Goal: Task Accomplishment & Management: Complete application form

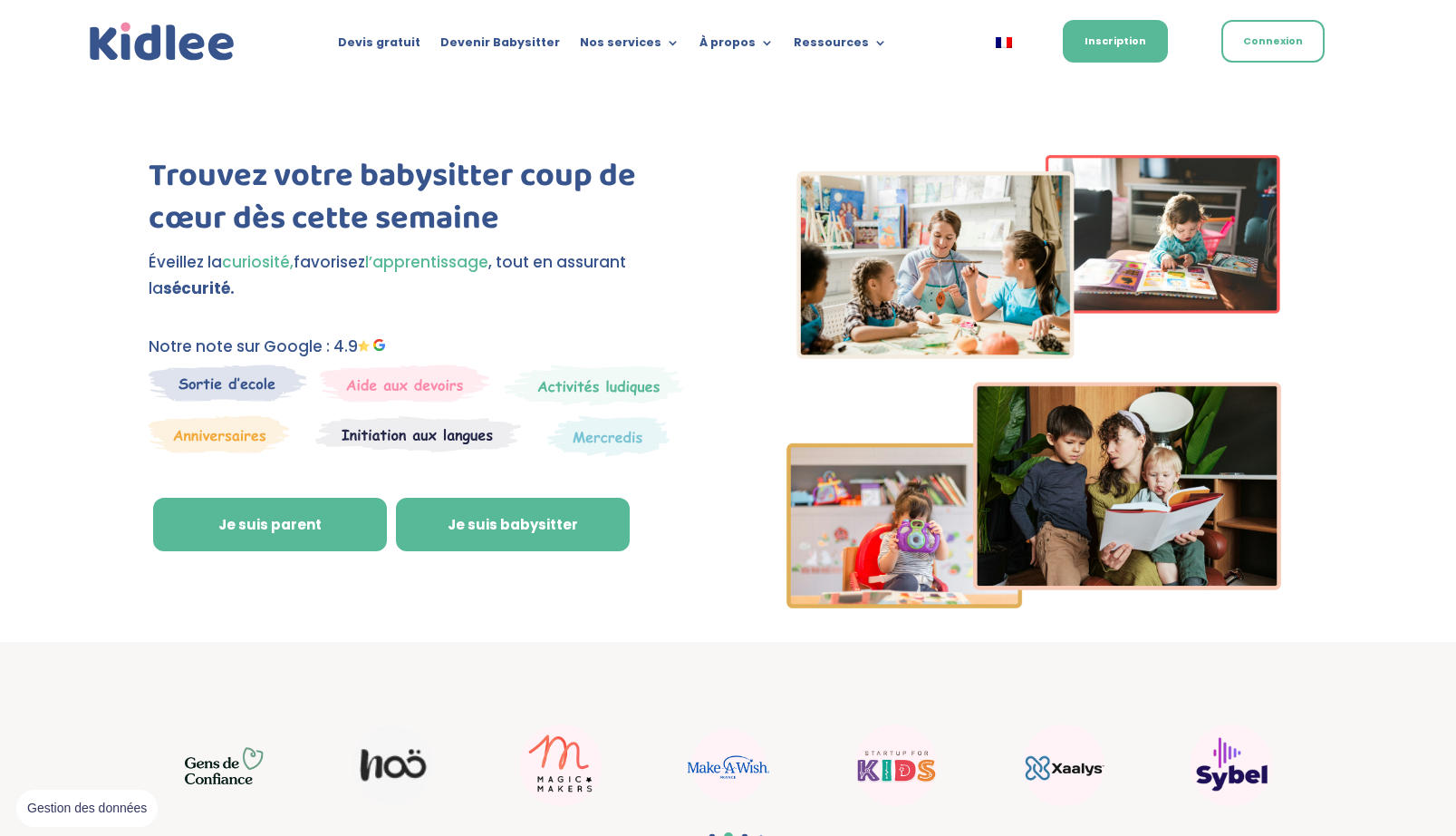
drag, startPoint x: 450, startPoint y: 529, endPoint x: 447, endPoint y: 540, distance: 11.4
click at [450, 542] on link "Je suis babysitter" at bounding box center [512, 524] width 234 height 54
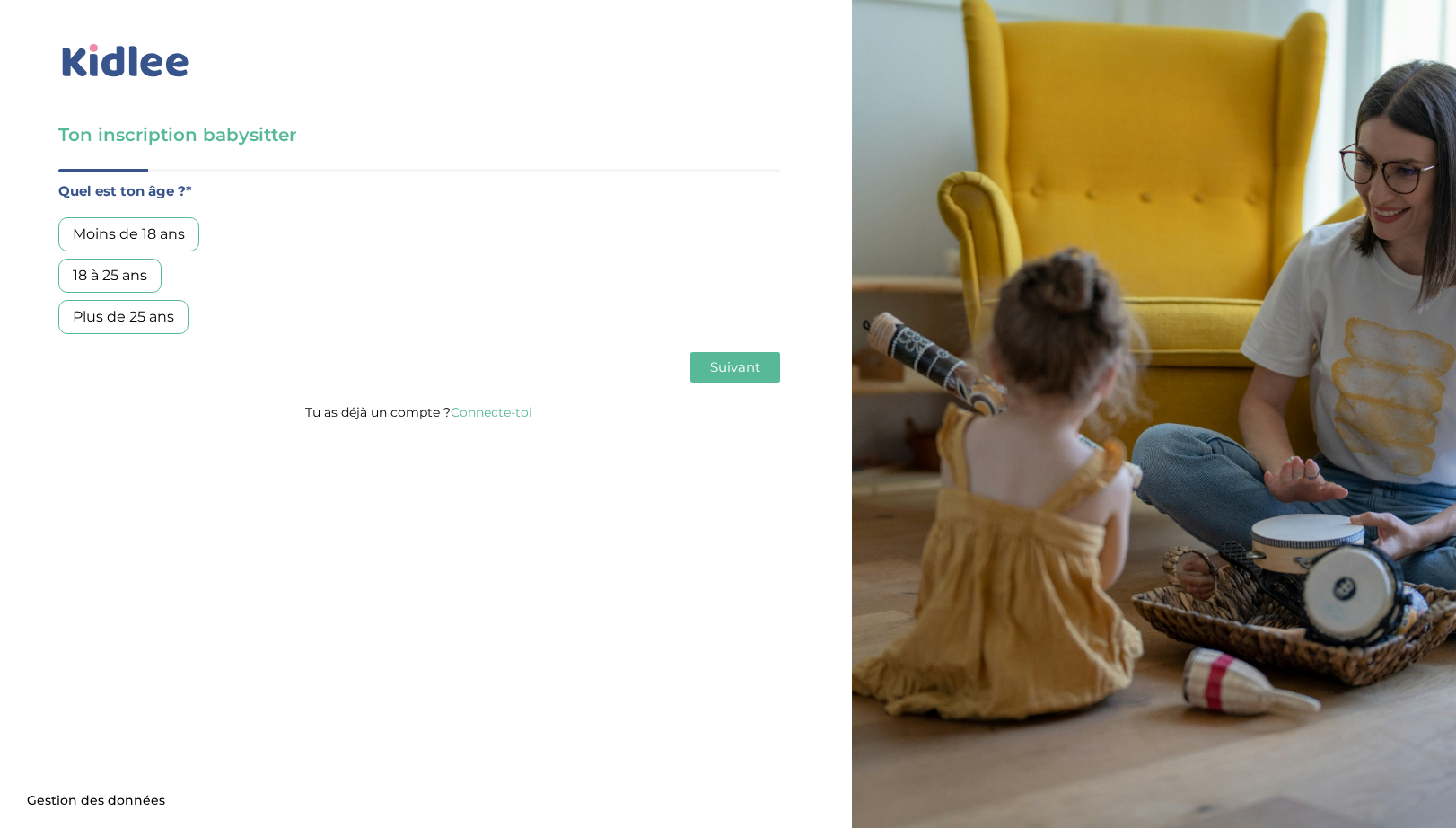
click at [492, 406] on link "Connecte-toi" at bounding box center [492, 412] width 82 height 16
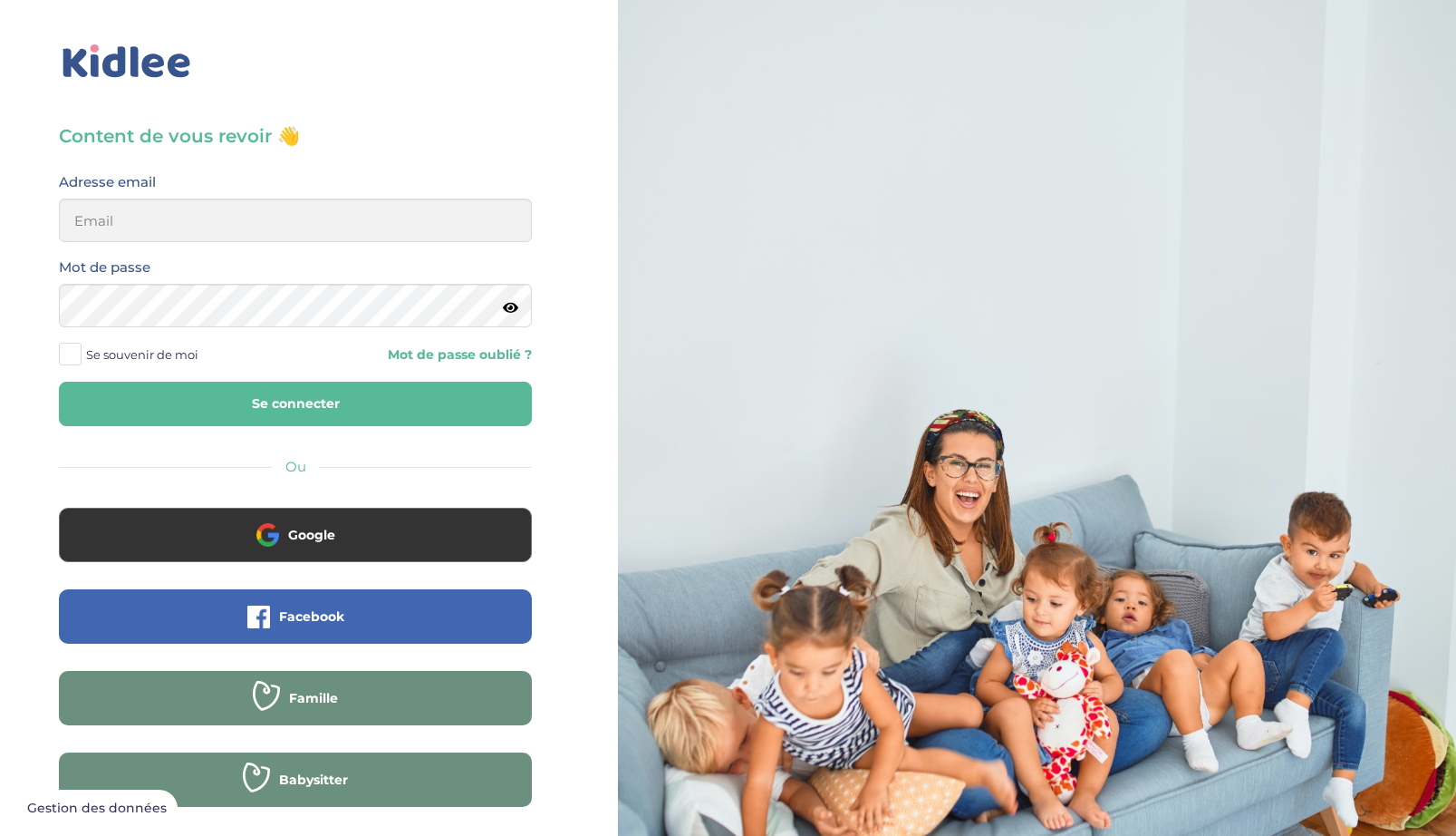
click at [362, 190] on div "Adresse email" at bounding box center [296, 206] width 473 height 71
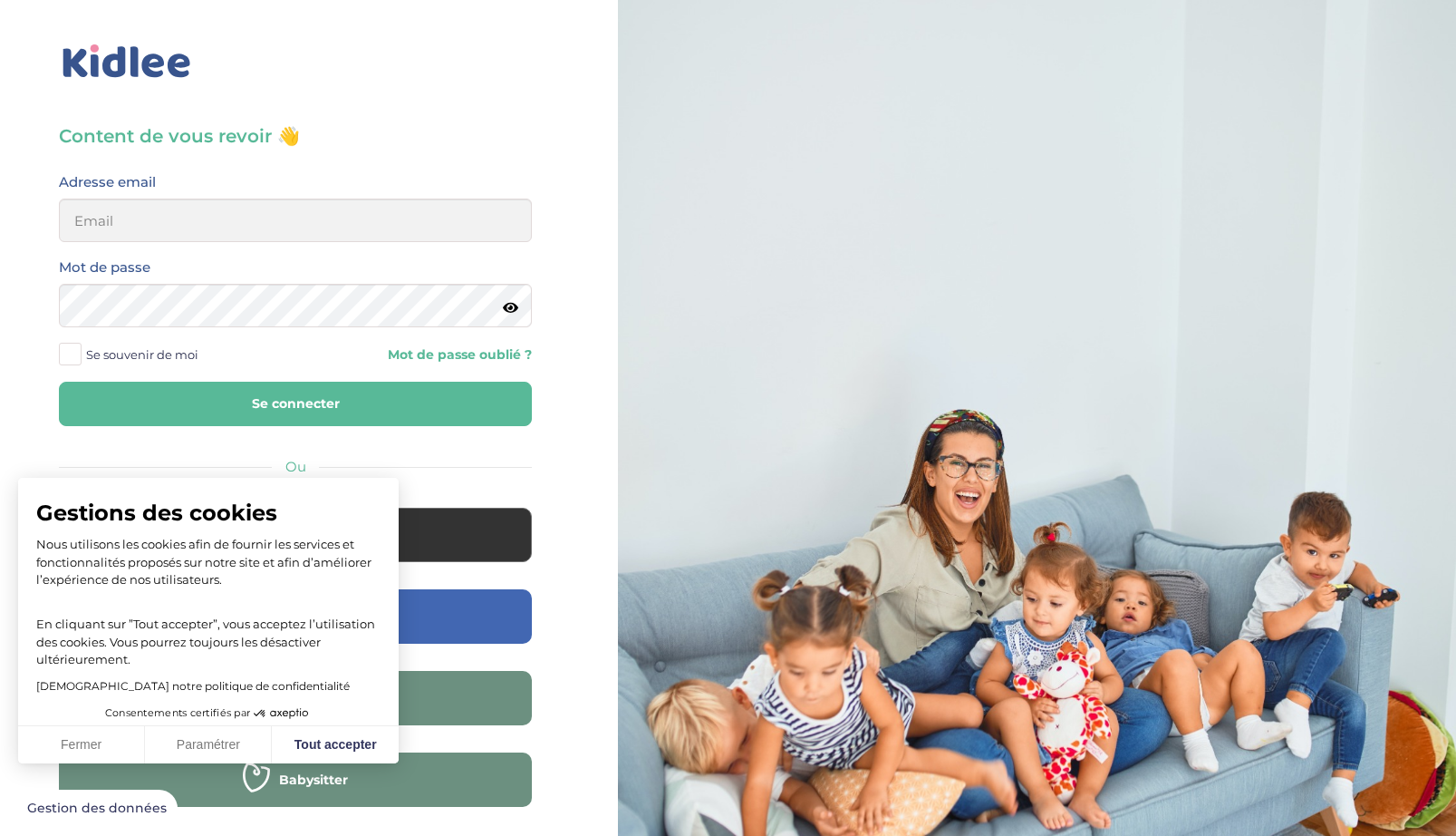
click at [356, 258] on div "Mot de passe" at bounding box center [296, 291] width 473 height 71
click at [303, 740] on button "Tout accepter" at bounding box center [335, 745] width 127 height 38
checkbox input "true"
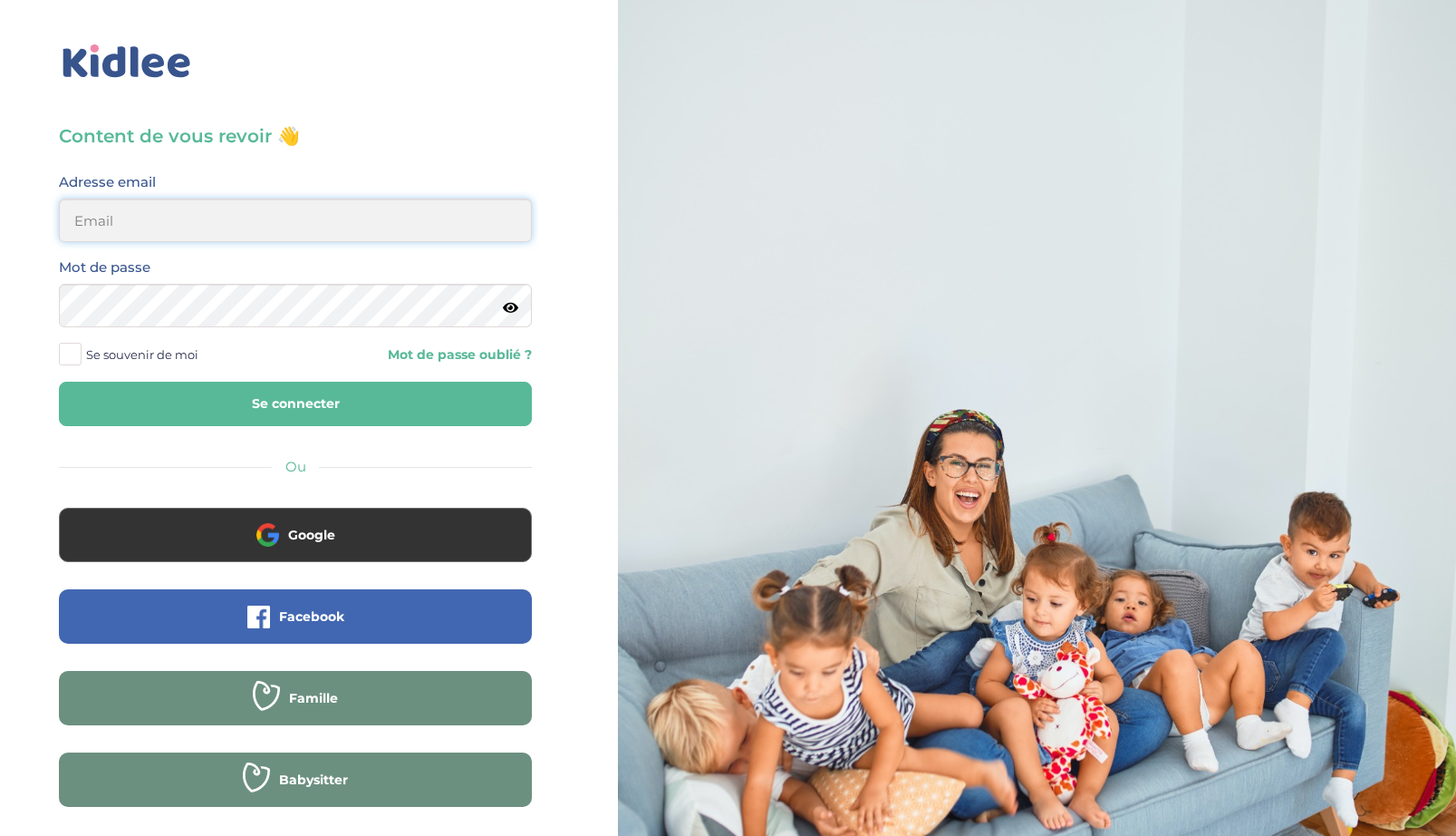
click at [268, 218] on input "email" at bounding box center [296, 220] width 473 height 43
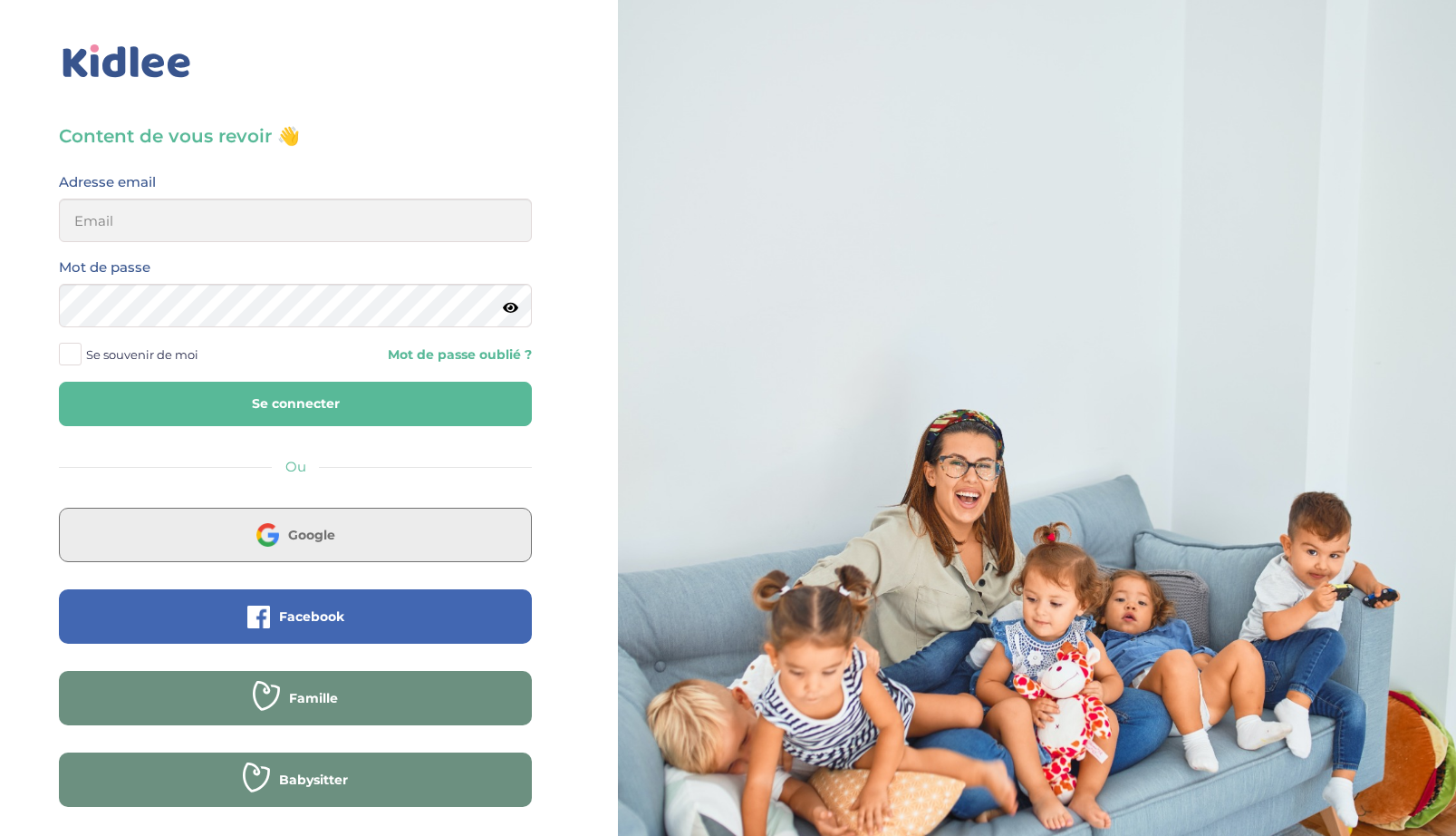
click at [332, 531] on span "Google" at bounding box center [311, 534] width 47 height 18
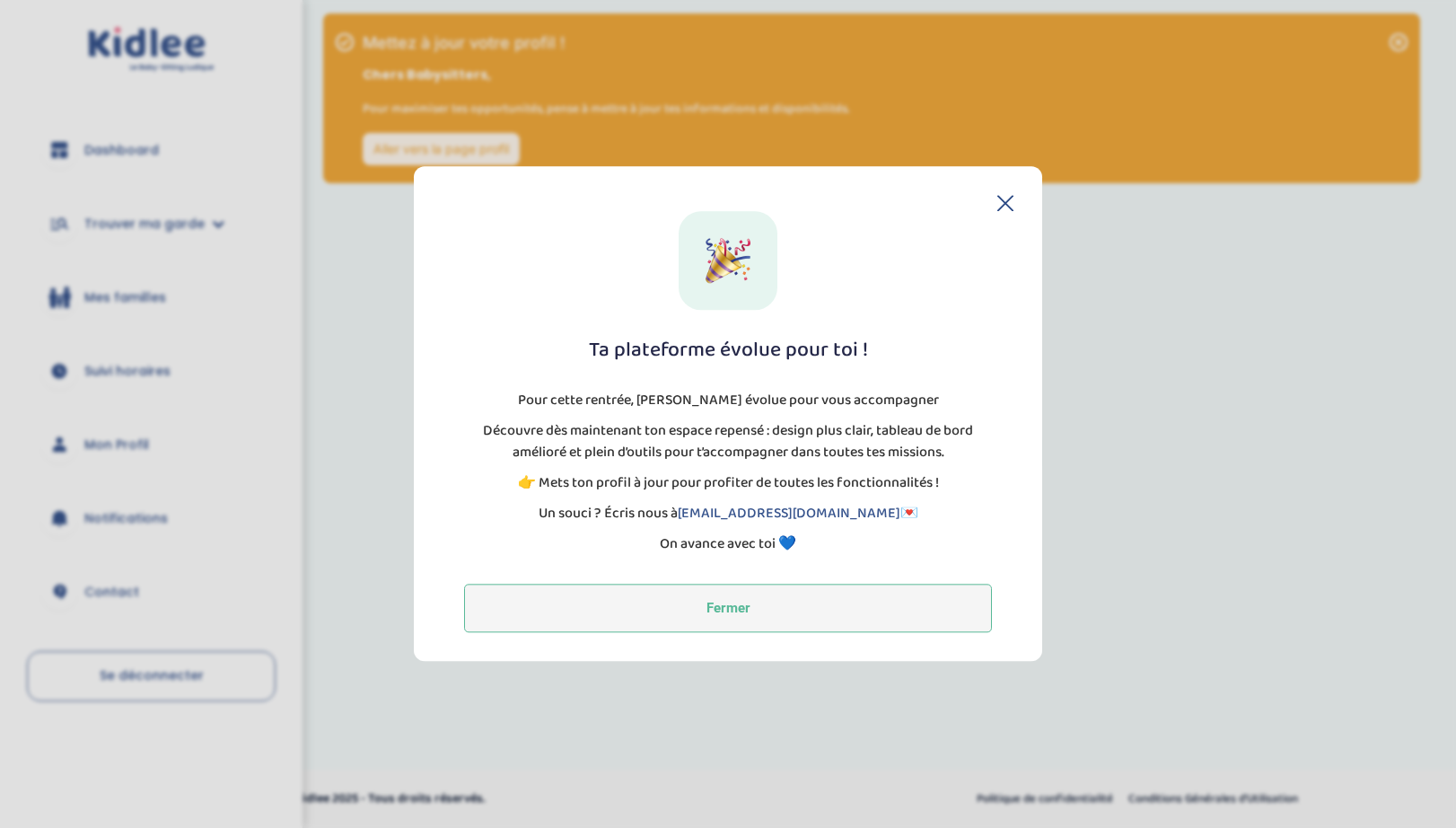
click at [729, 589] on button "Fermer" at bounding box center [728, 609] width 528 height 48
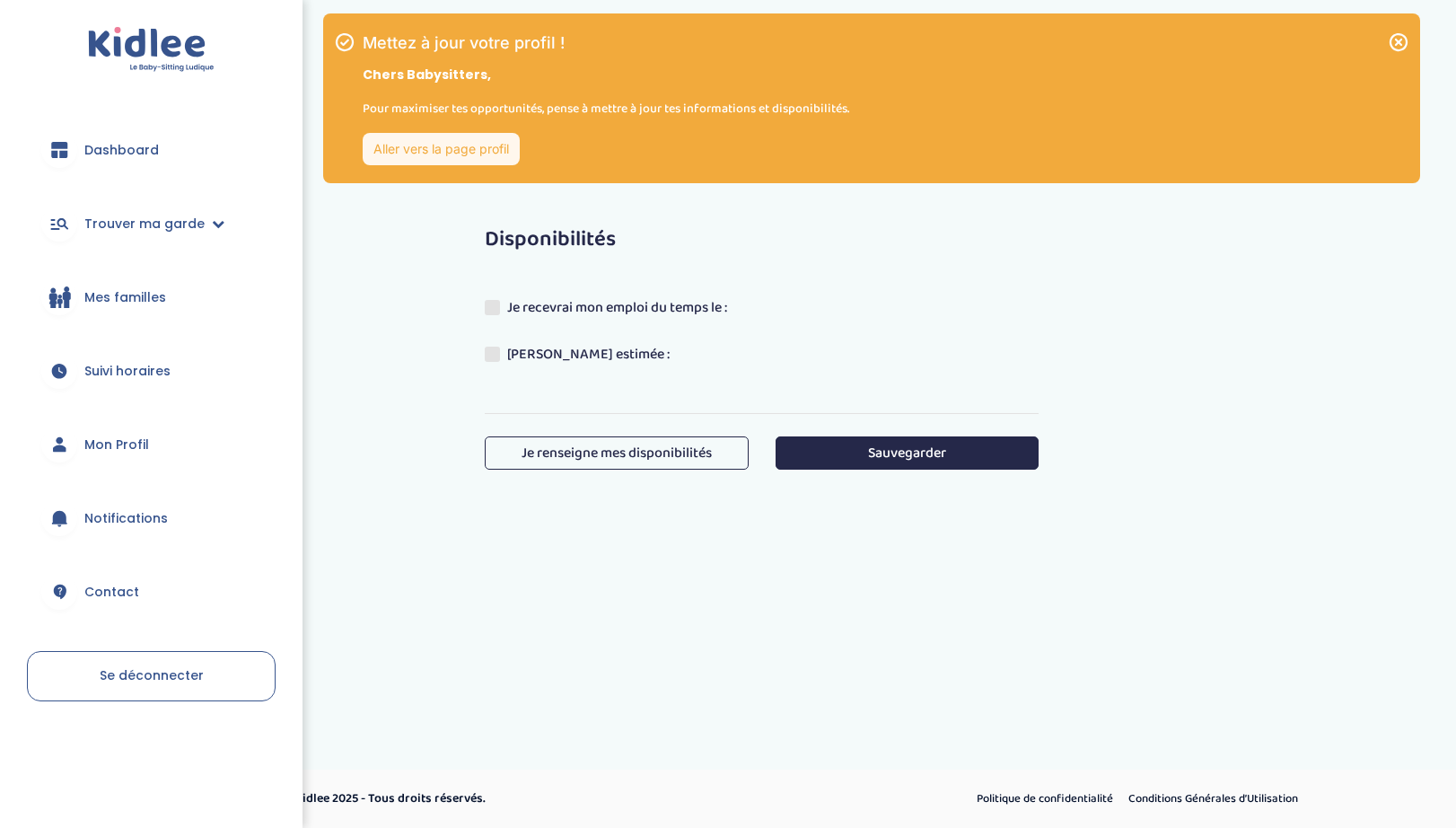
click at [563, 305] on label "Je recevrai mon emploi du temps le :" at bounding box center [612, 310] width 256 height 27
click at [0, 0] on input "Je recevrai mon emploi du temps le :" at bounding box center [0, 0] width 0 height 0
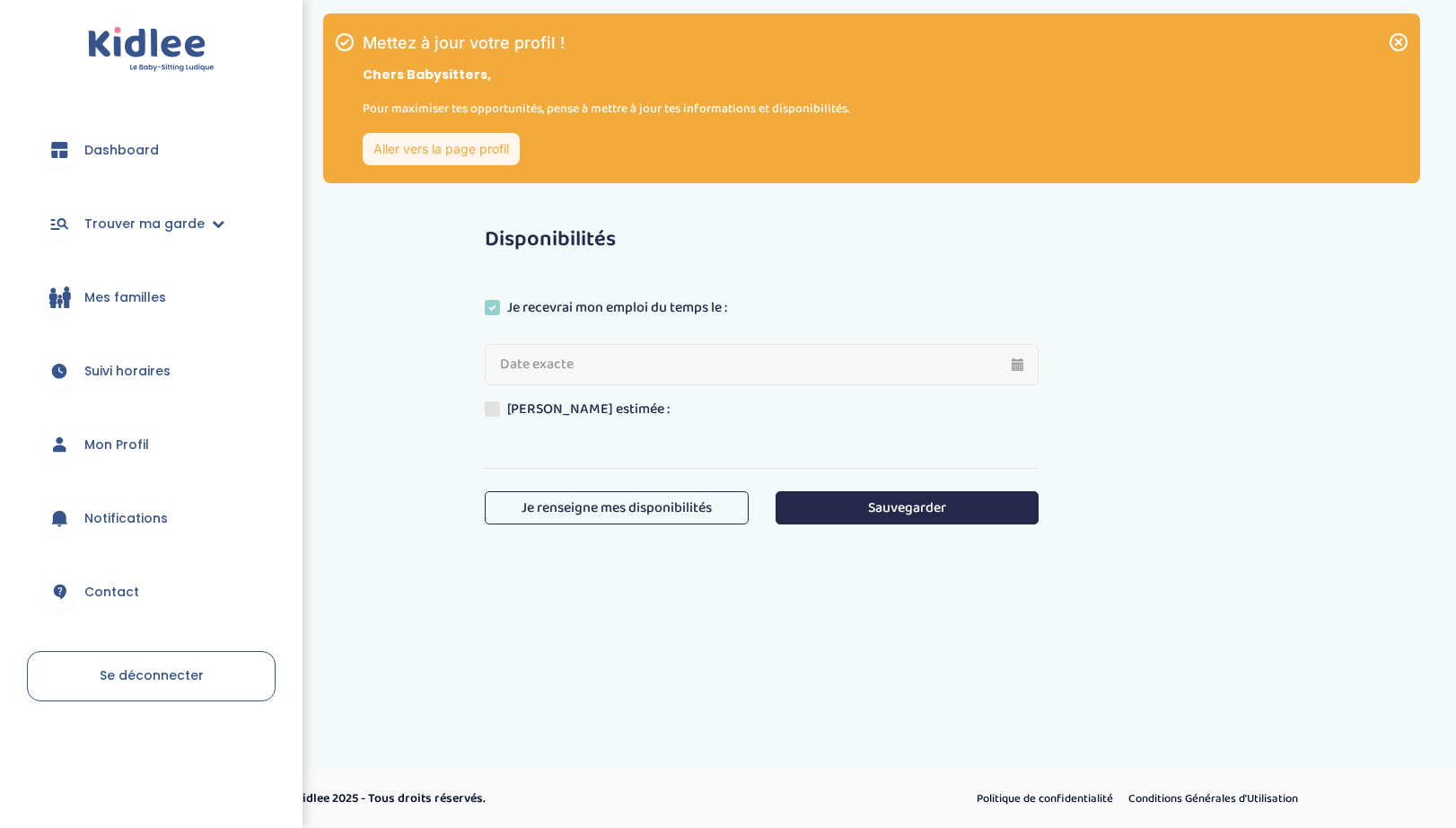
click at [589, 401] on label "Ou Période estimée :" at bounding box center [584, 412] width 198 height 27
click at [587, 413] on label "Ou Période estimée :" at bounding box center [584, 412] width 198 height 27
click at [642, 307] on label "Je recevrai mon emploi du temps le :" at bounding box center [612, 310] width 256 height 27
click at [0, 0] on input "Je recevrai mon emploi du temps le :" at bounding box center [0, 0] width 0 height 0
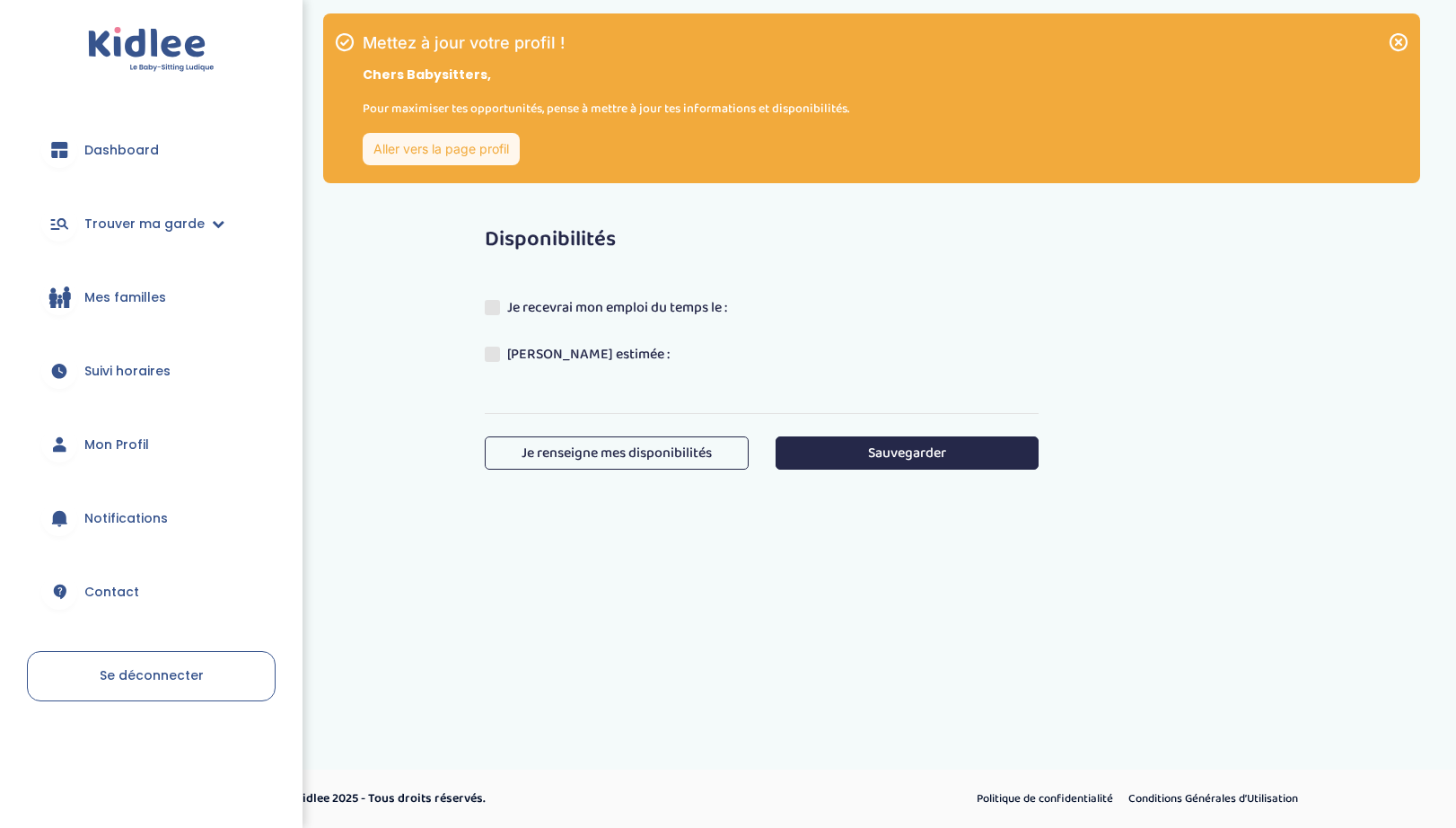
click at [586, 355] on label "Ou Période estimée :" at bounding box center [584, 357] width 198 height 27
click at [0, 0] on input "Ou Période estimée :" at bounding box center [0, 0] width 0 height 0
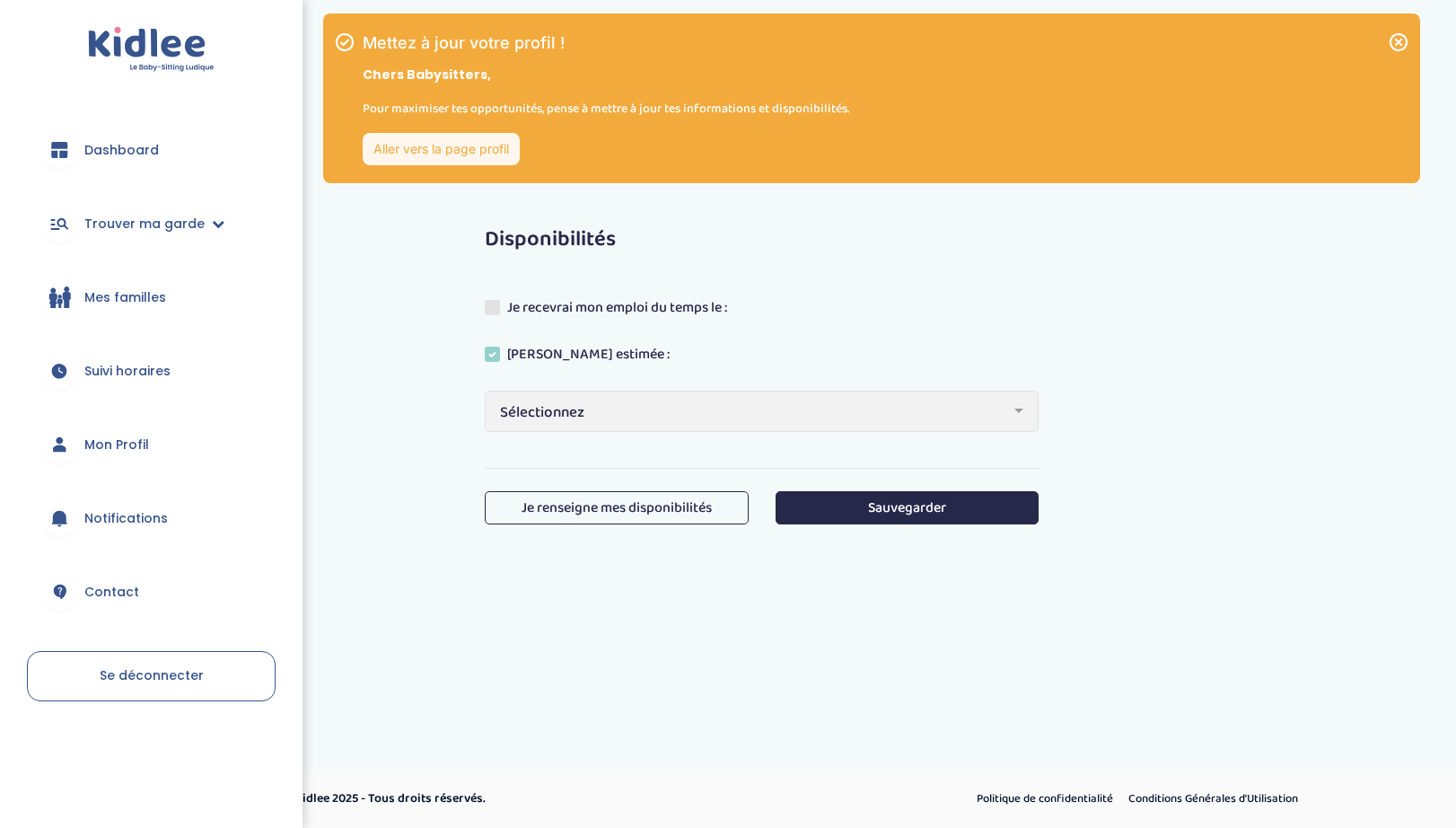
click at [634, 421] on span "Sélectionnez" at bounding box center [754, 413] width 510 height 24
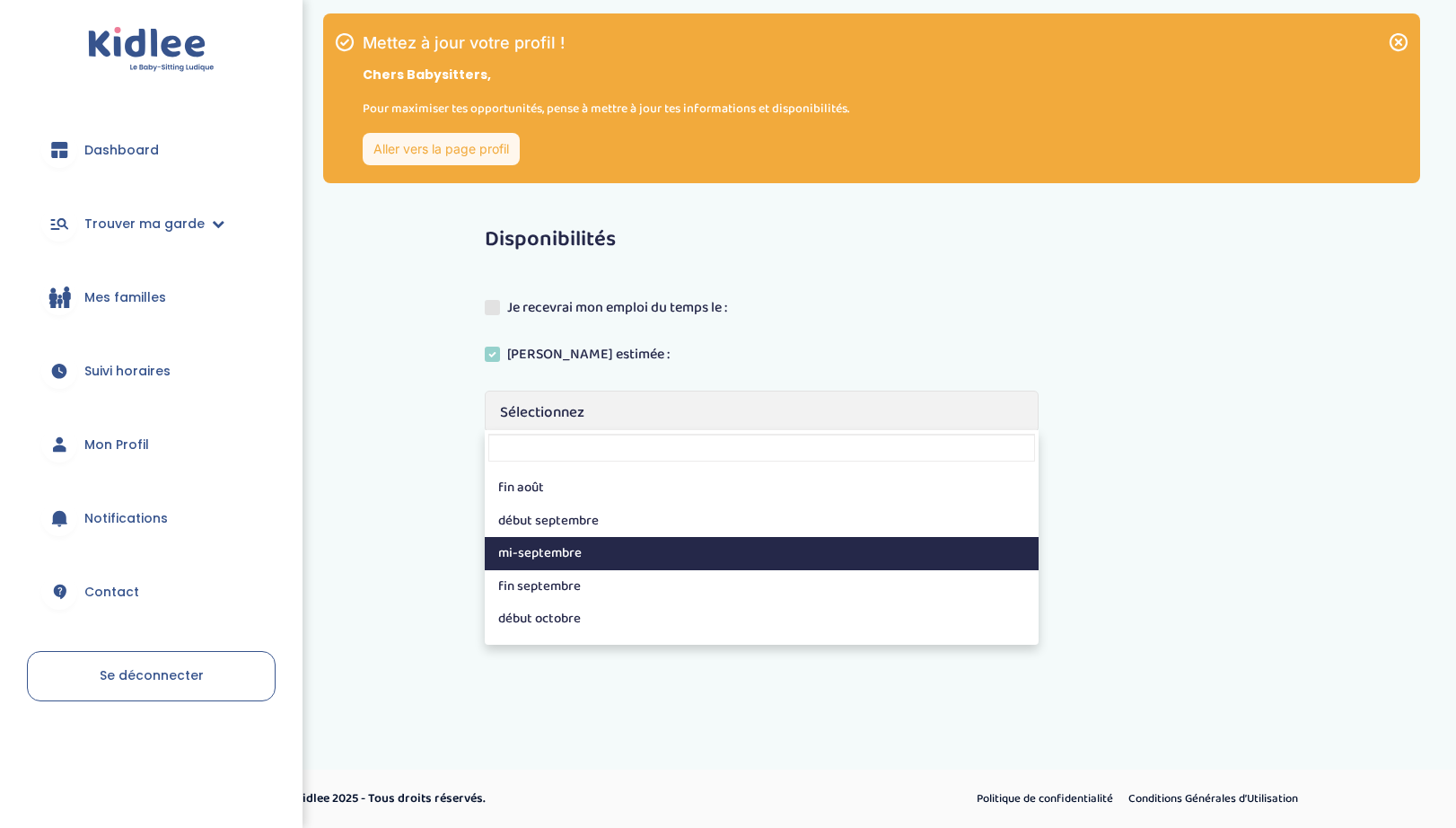
scroll to position [73, 0]
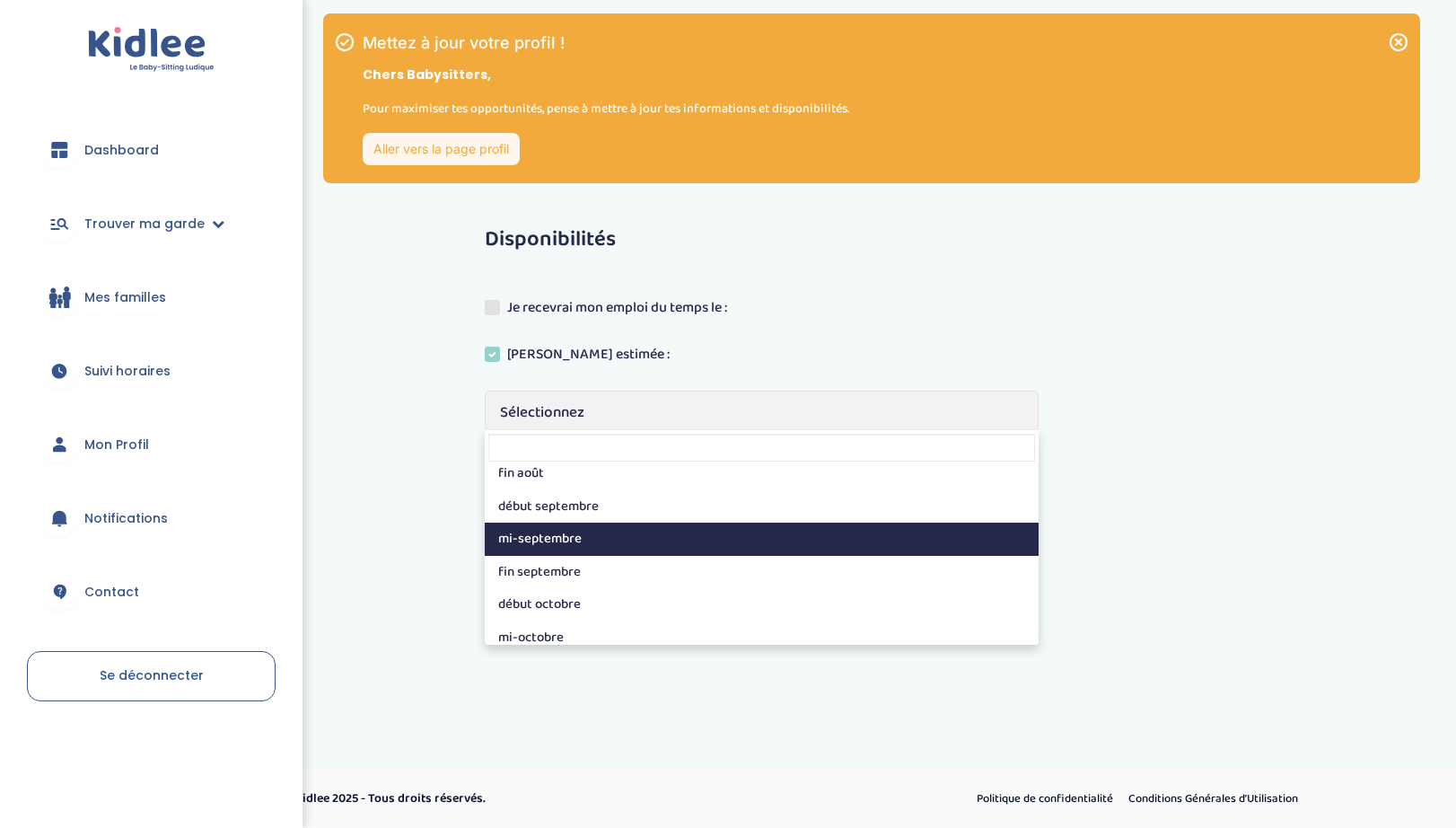
select select "4"
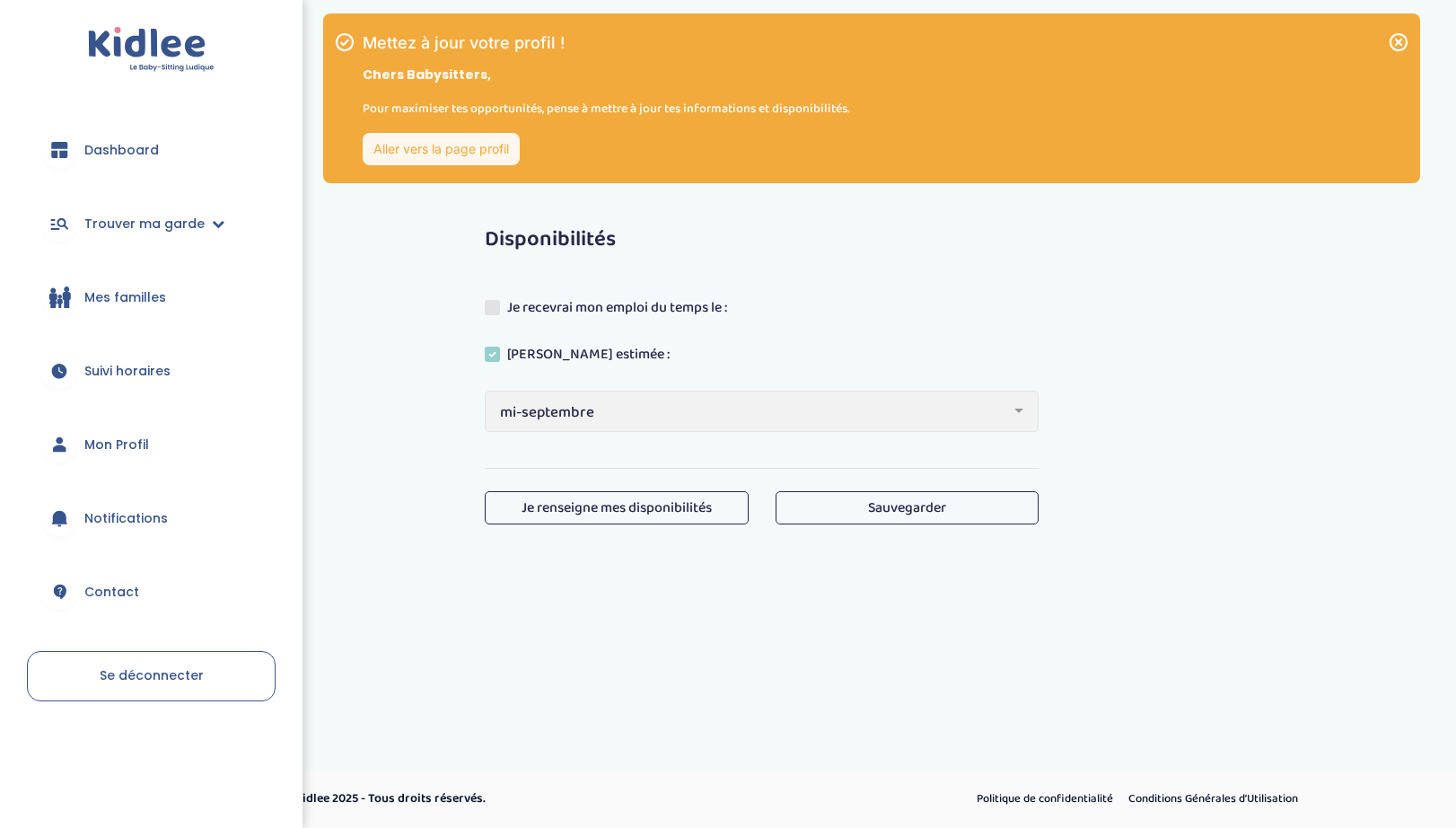
click at [990, 509] on button "Sauvegarder" at bounding box center [907, 507] width 263 height 33
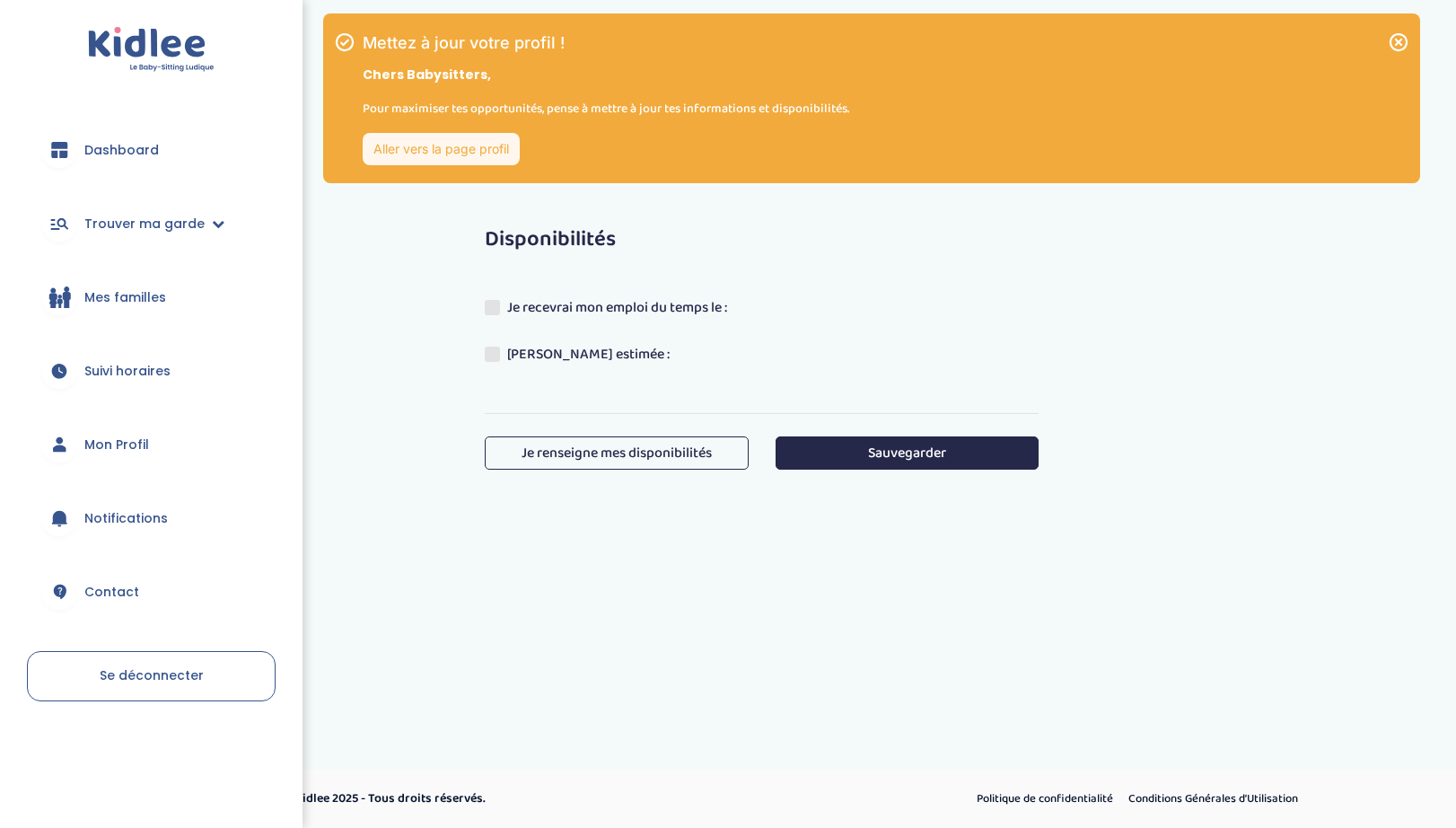
click at [539, 351] on label "[PERSON_NAME] estimée :" at bounding box center [584, 357] width 198 height 27
click at [0, 0] on input "[PERSON_NAME] estimée :" at bounding box center [0, 0] width 0 height 0
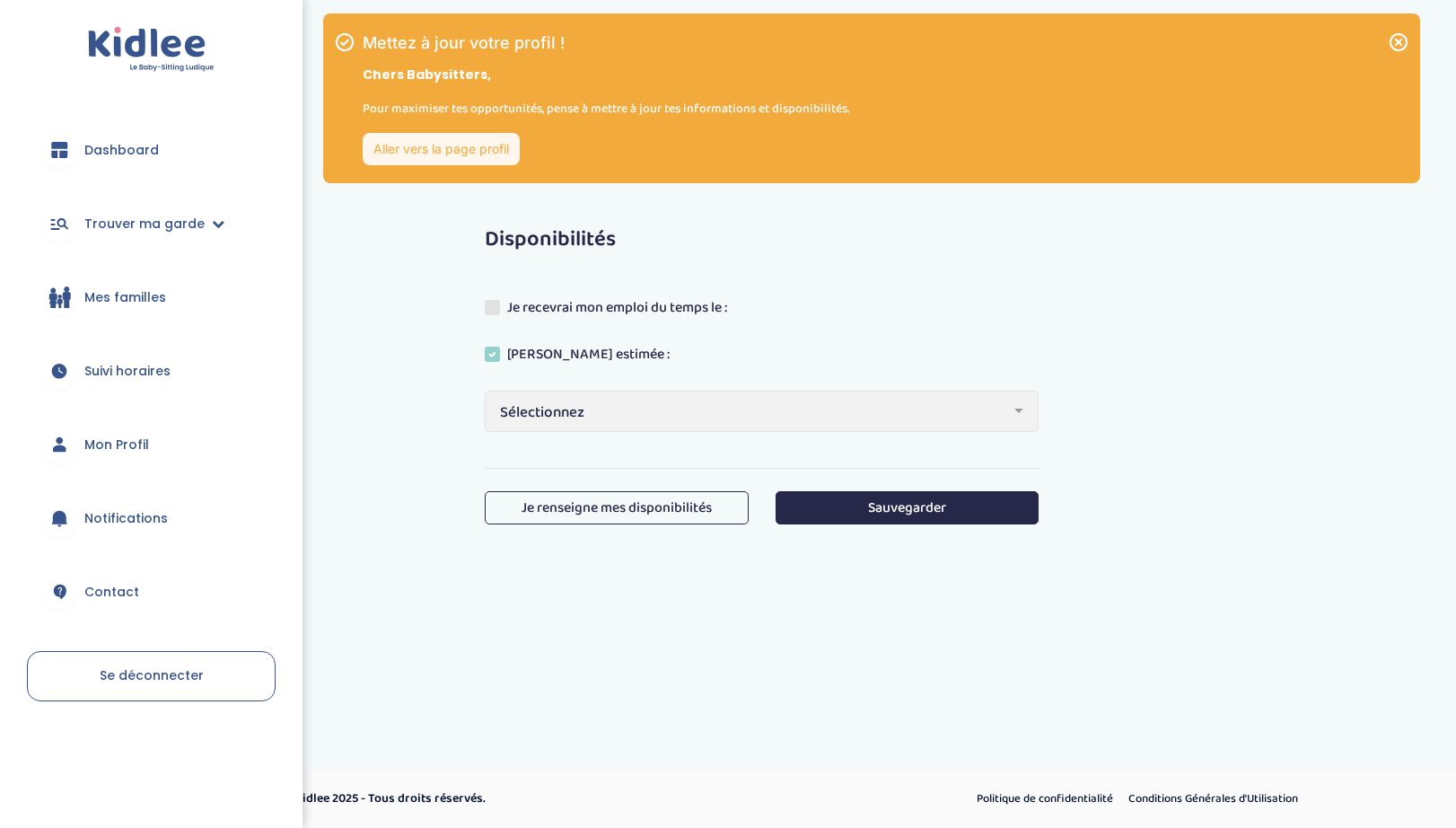
click at [545, 415] on span "Sélectionnez" at bounding box center [754, 413] width 510 height 24
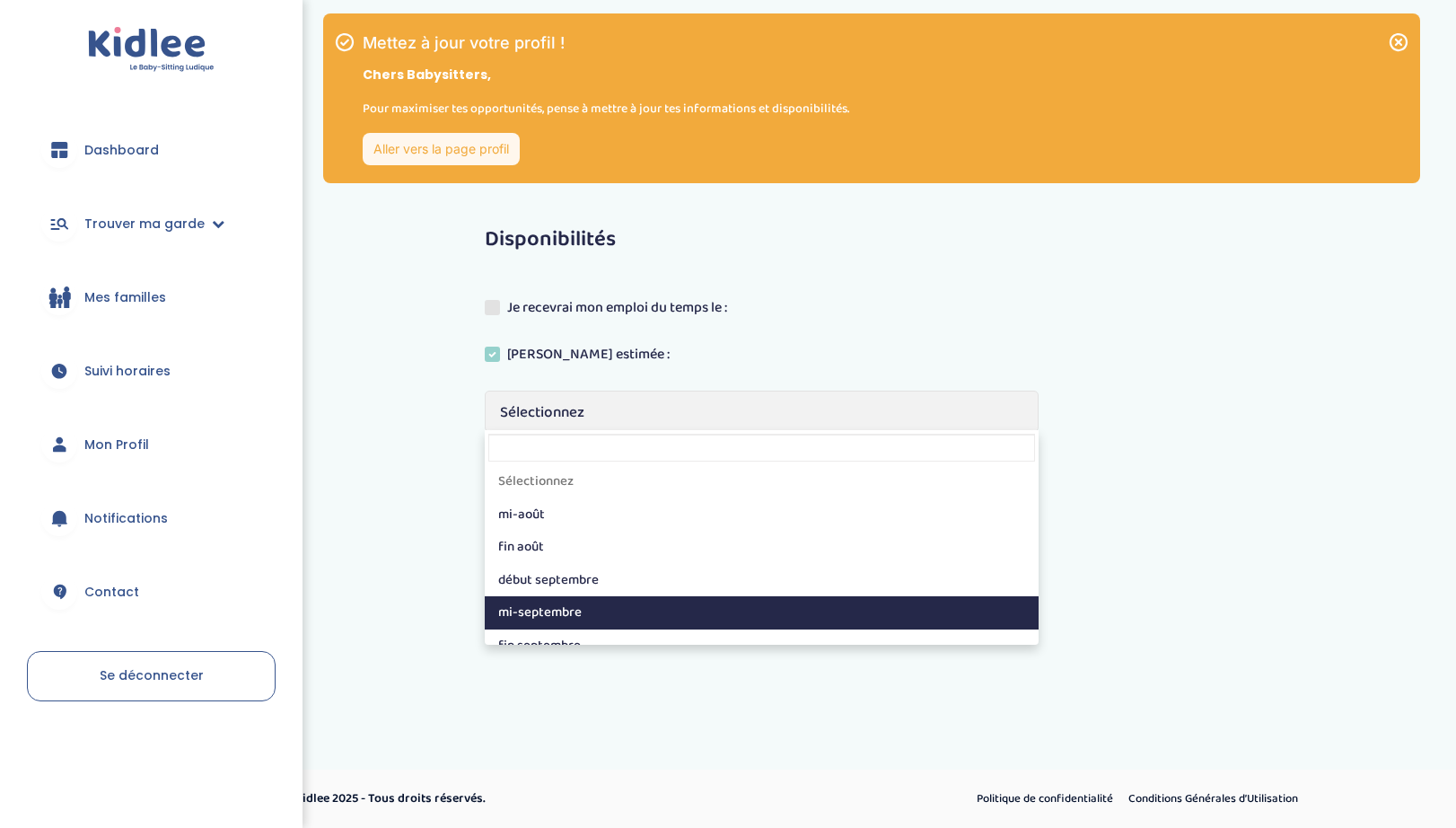
select select "4"
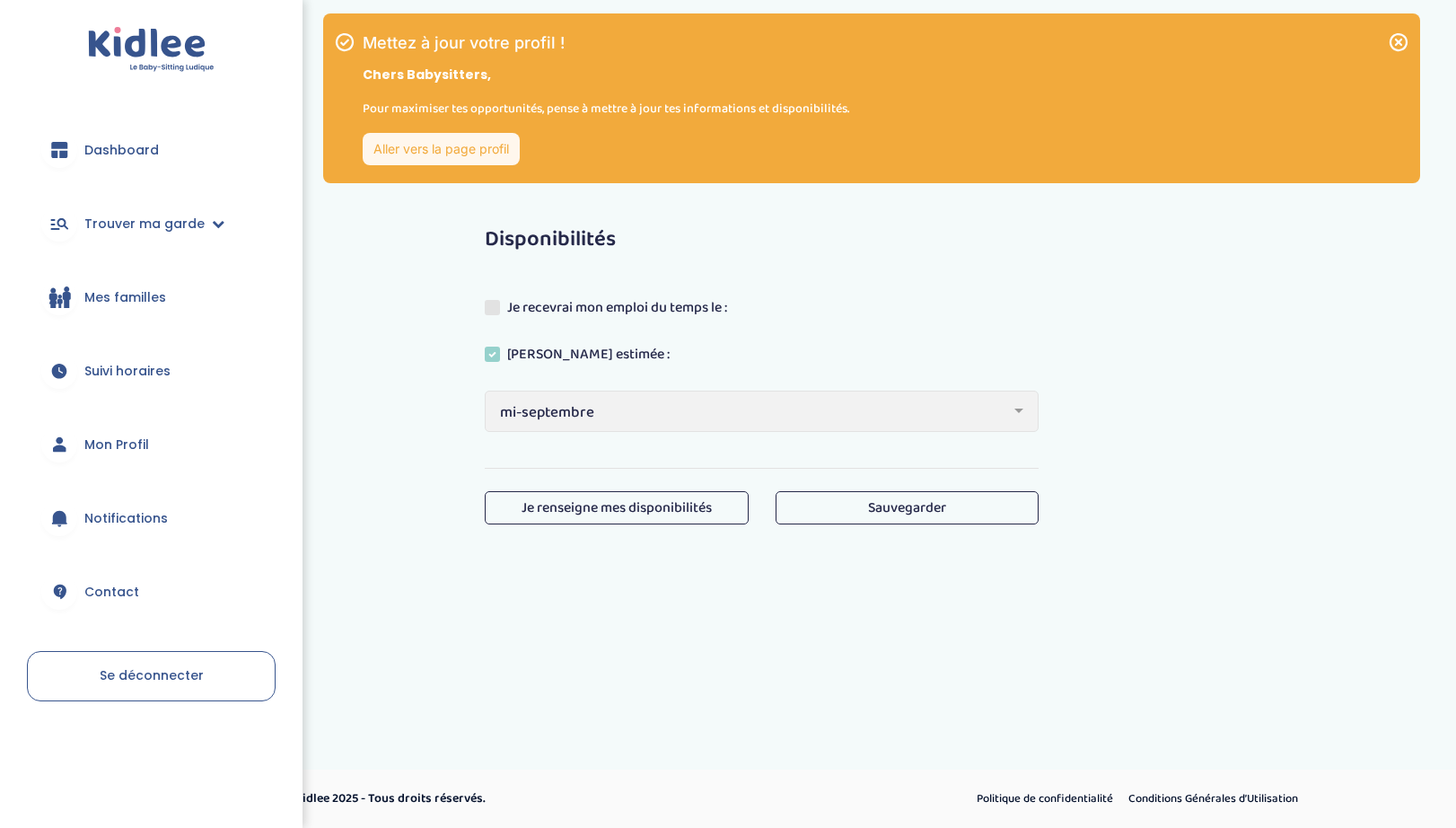
click at [834, 512] on button "Sauvegarder" at bounding box center [907, 507] width 263 height 33
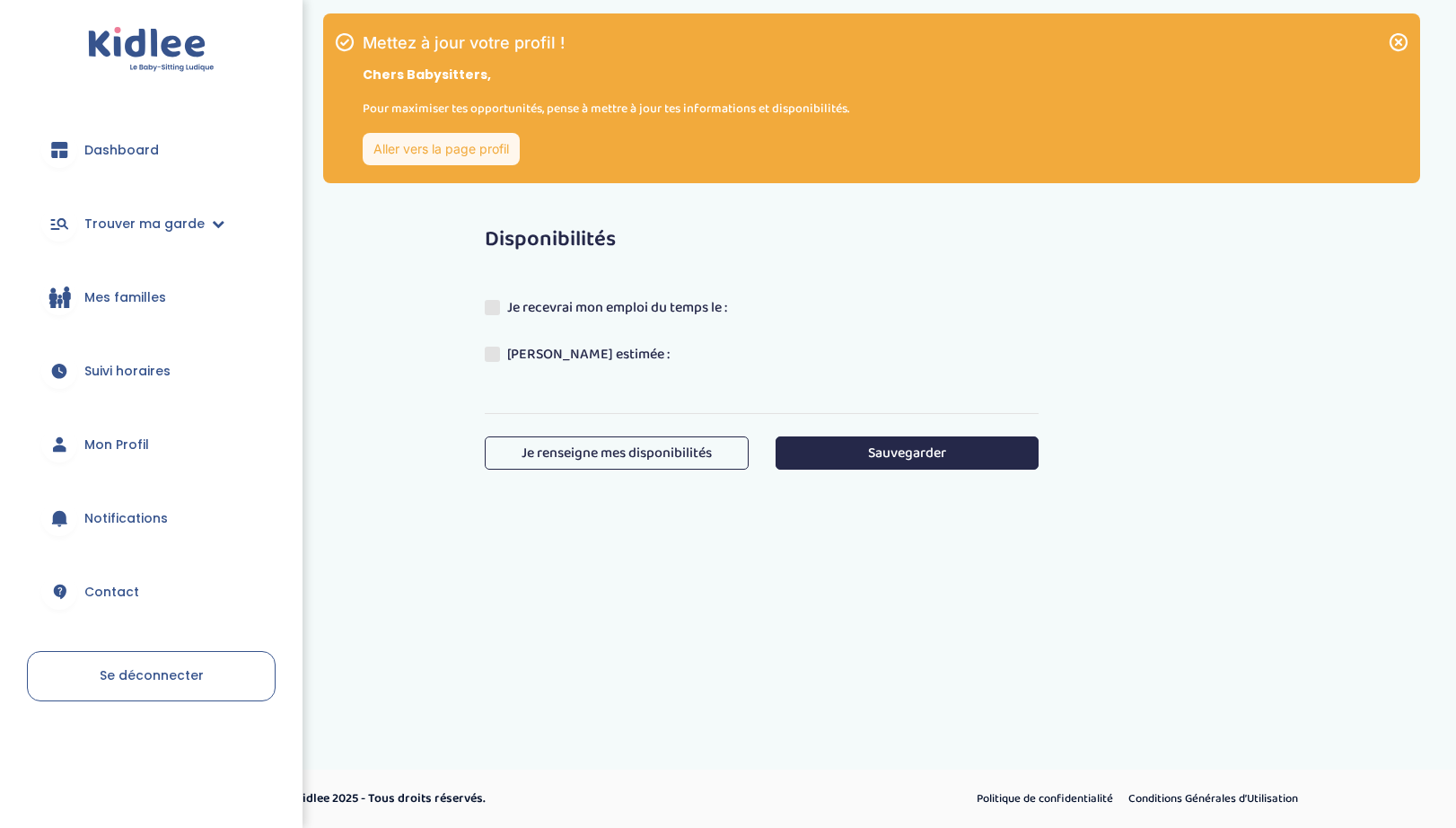
click at [422, 154] on link "Aller vers la page profil" at bounding box center [440, 149] width 157 height 33
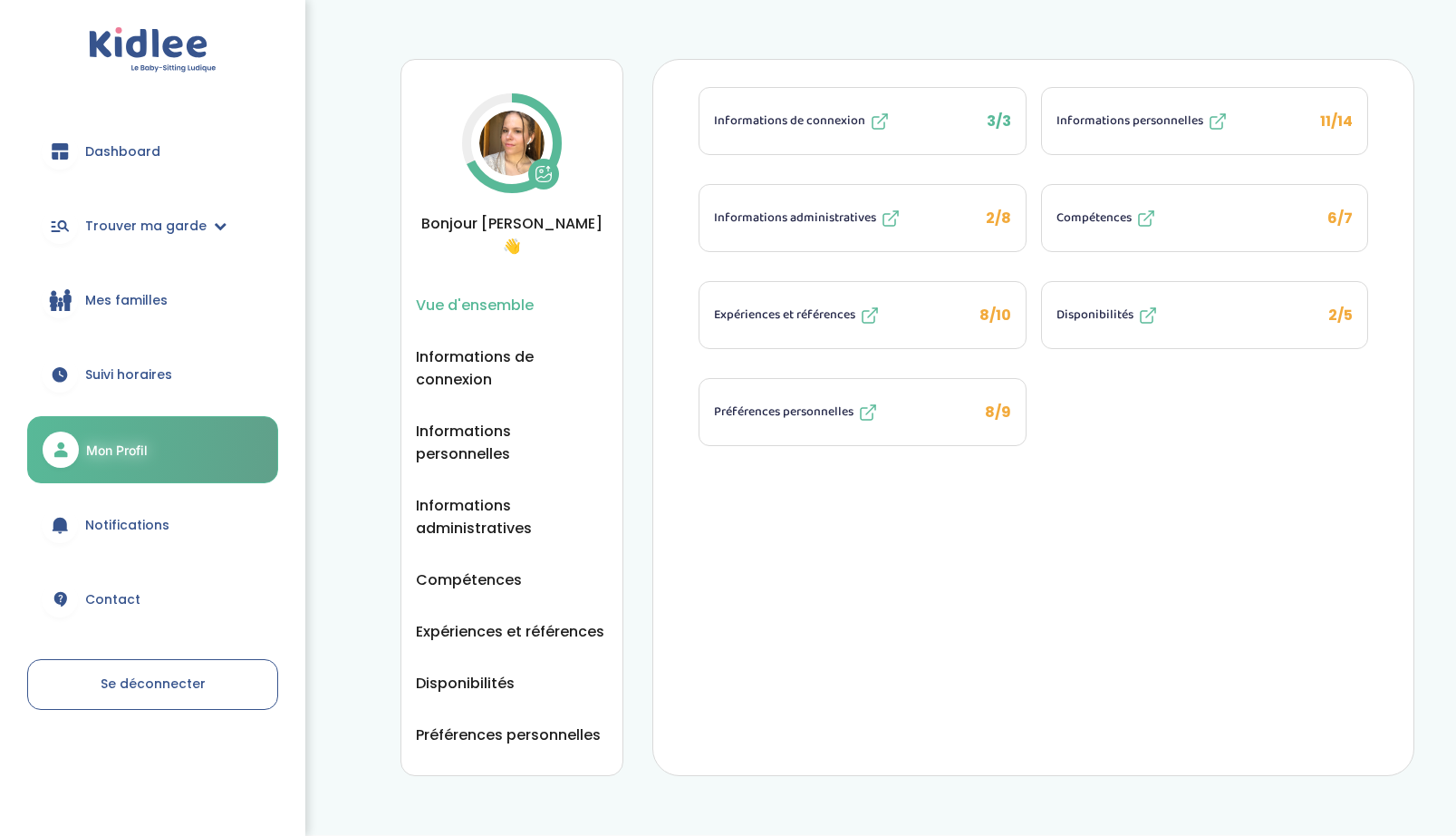
click at [552, 173] on icon at bounding box center [544, 175] width 15 height 15
click at [1184, 120] on span "Informations personnelles" at bounding box center [1130, 121] width 146 height 19
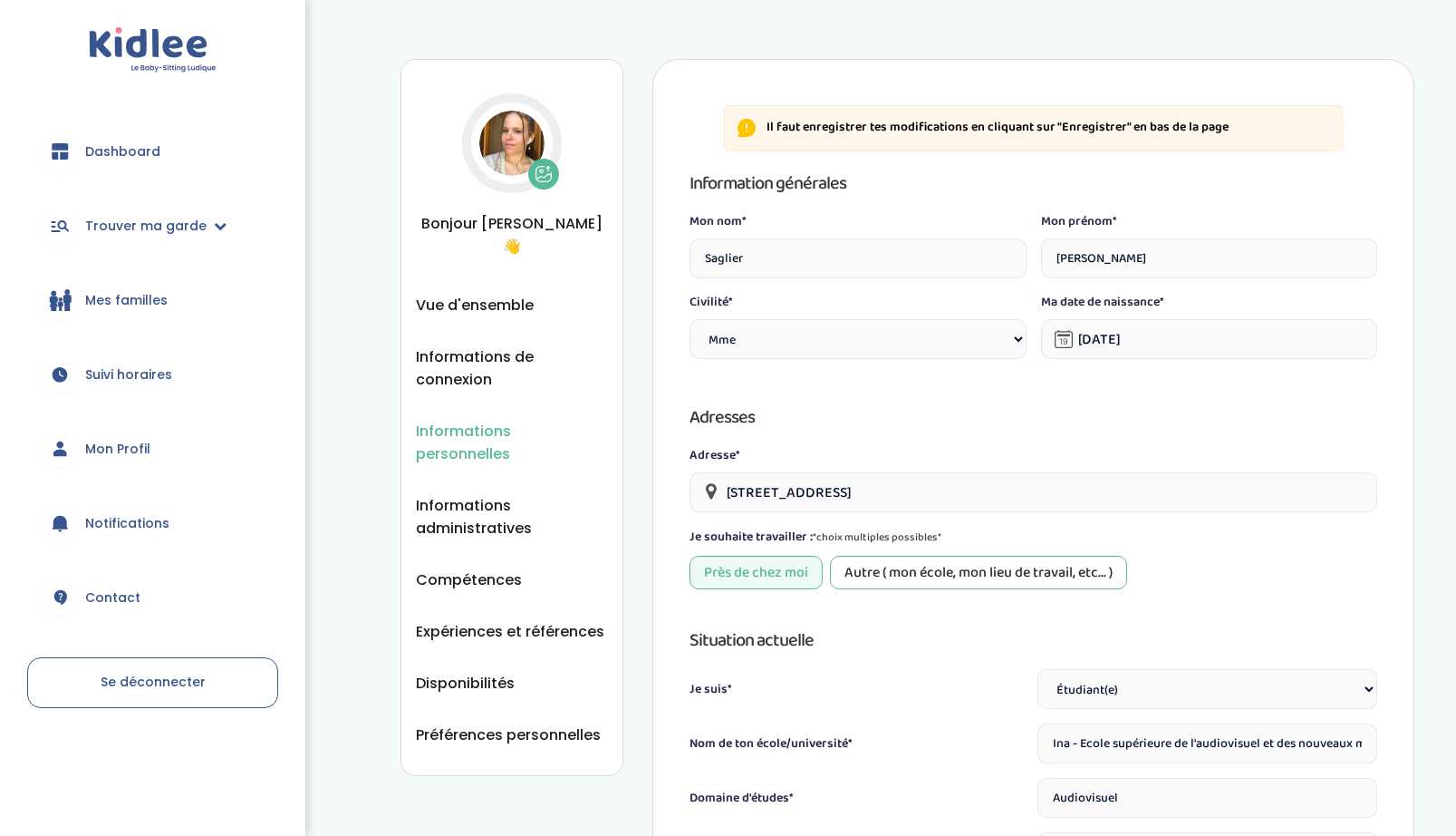
select select "1"
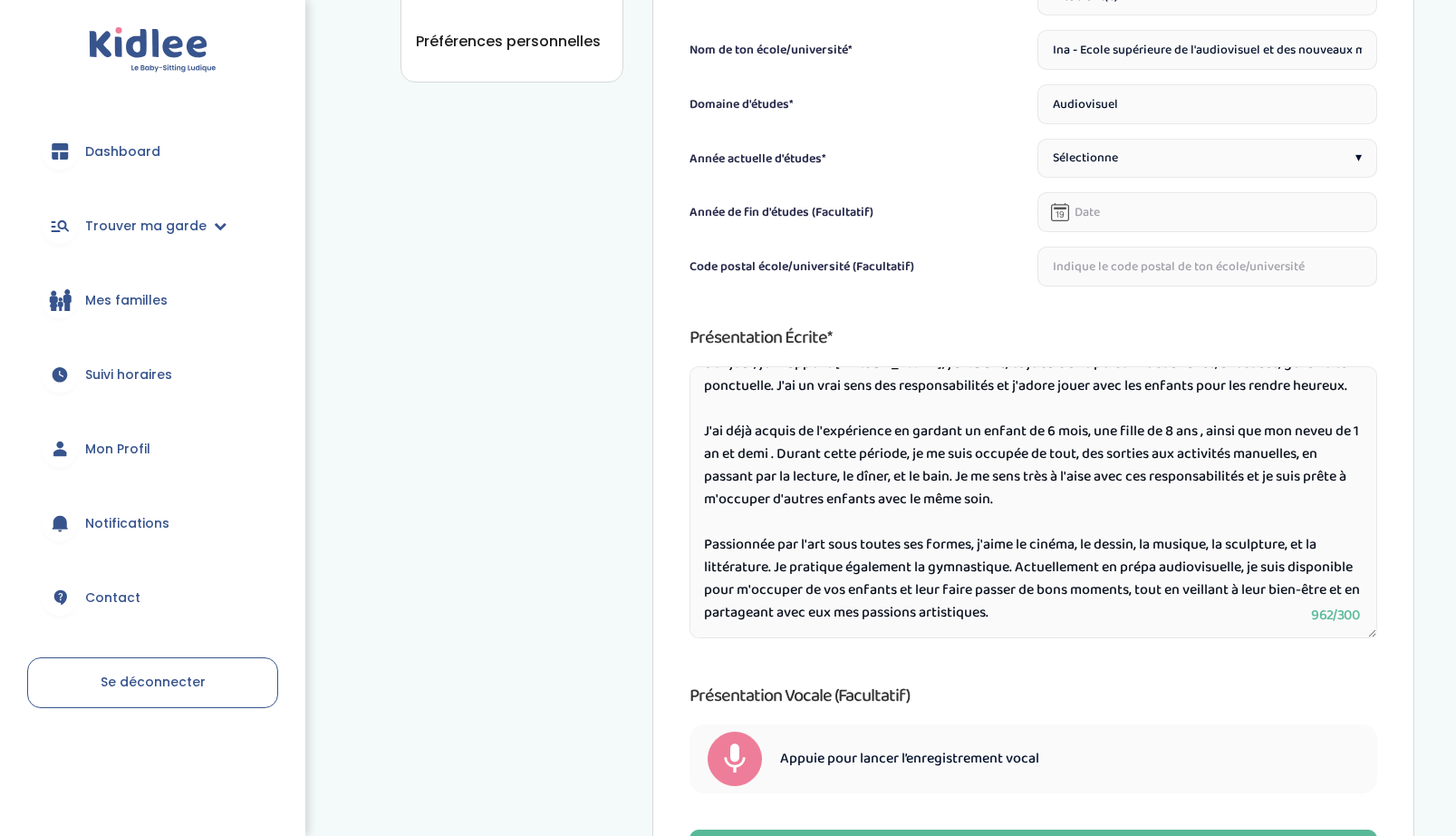
scroll to position [852, 0]
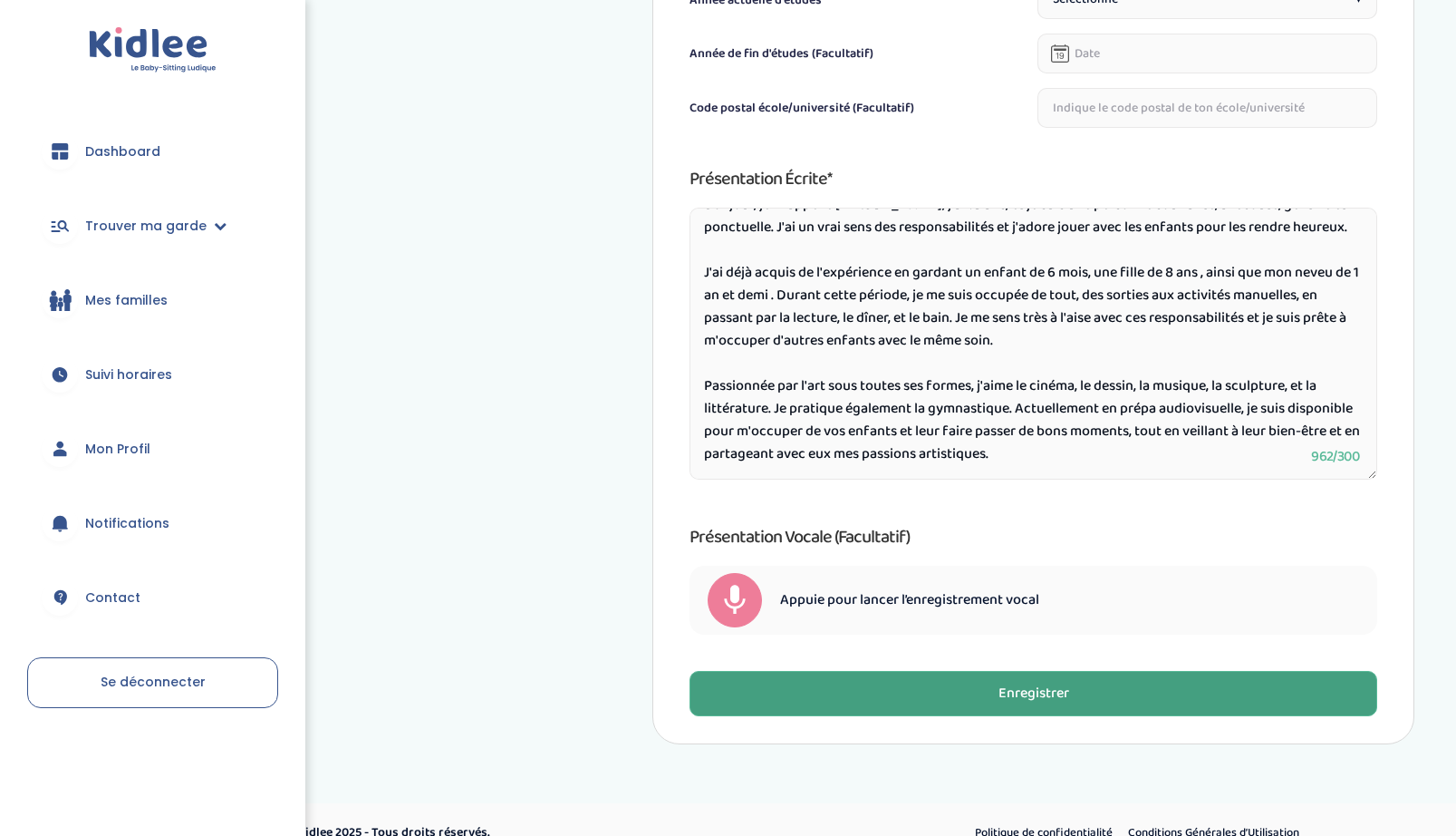
click at [862, 685] on button "Enregistrer" at bounding box center [1033, 693] width 688 height 45
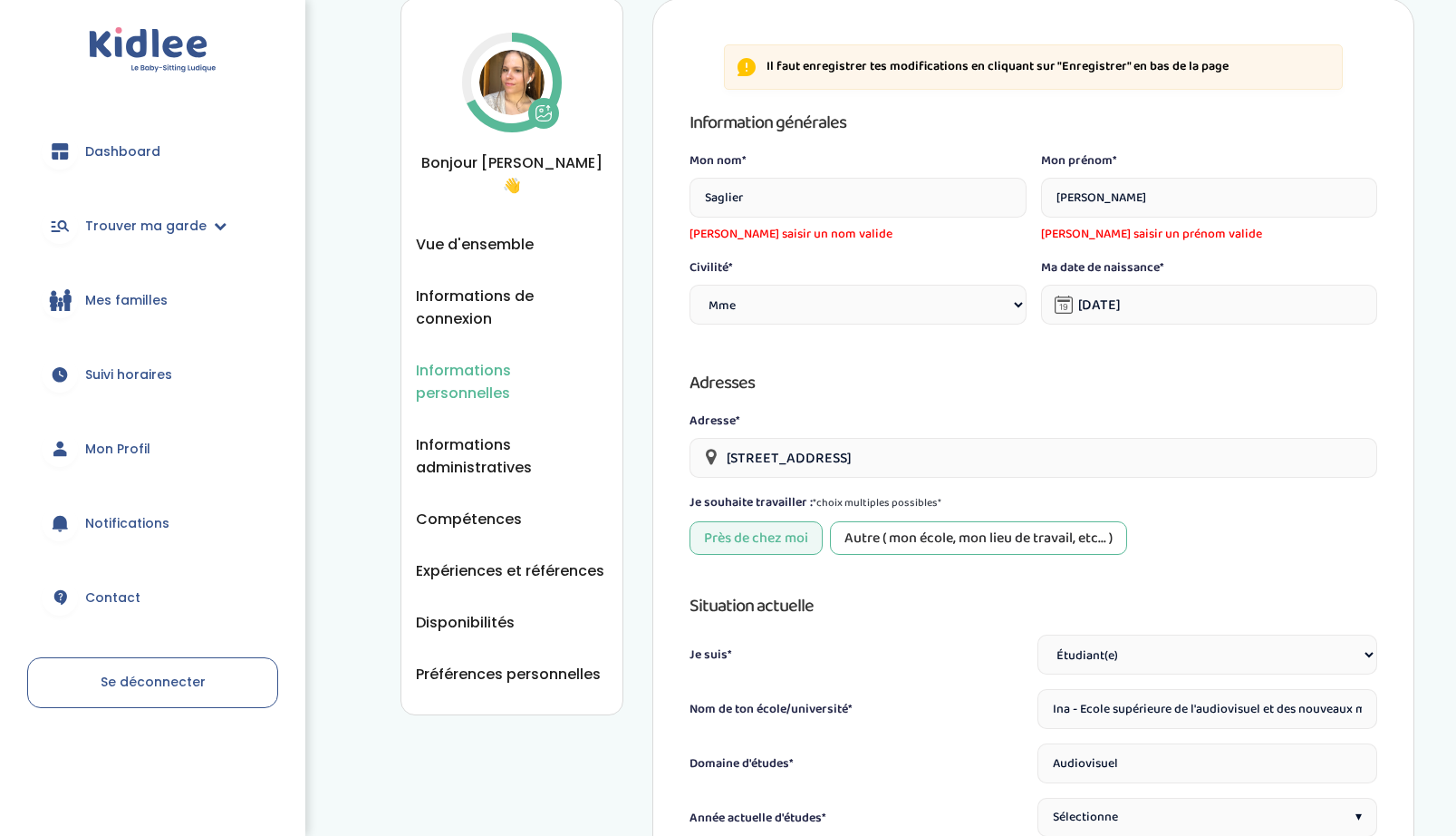
scroll to position [59, 0]
click at [1265, 233] on span "Veuillez saisir un prénom valide" at bounding box center [1209, 236] width 336 height 19
click at [510, 235] on span "Vue d'ensemble" at bounding box center [475, 246] width 118 height 23
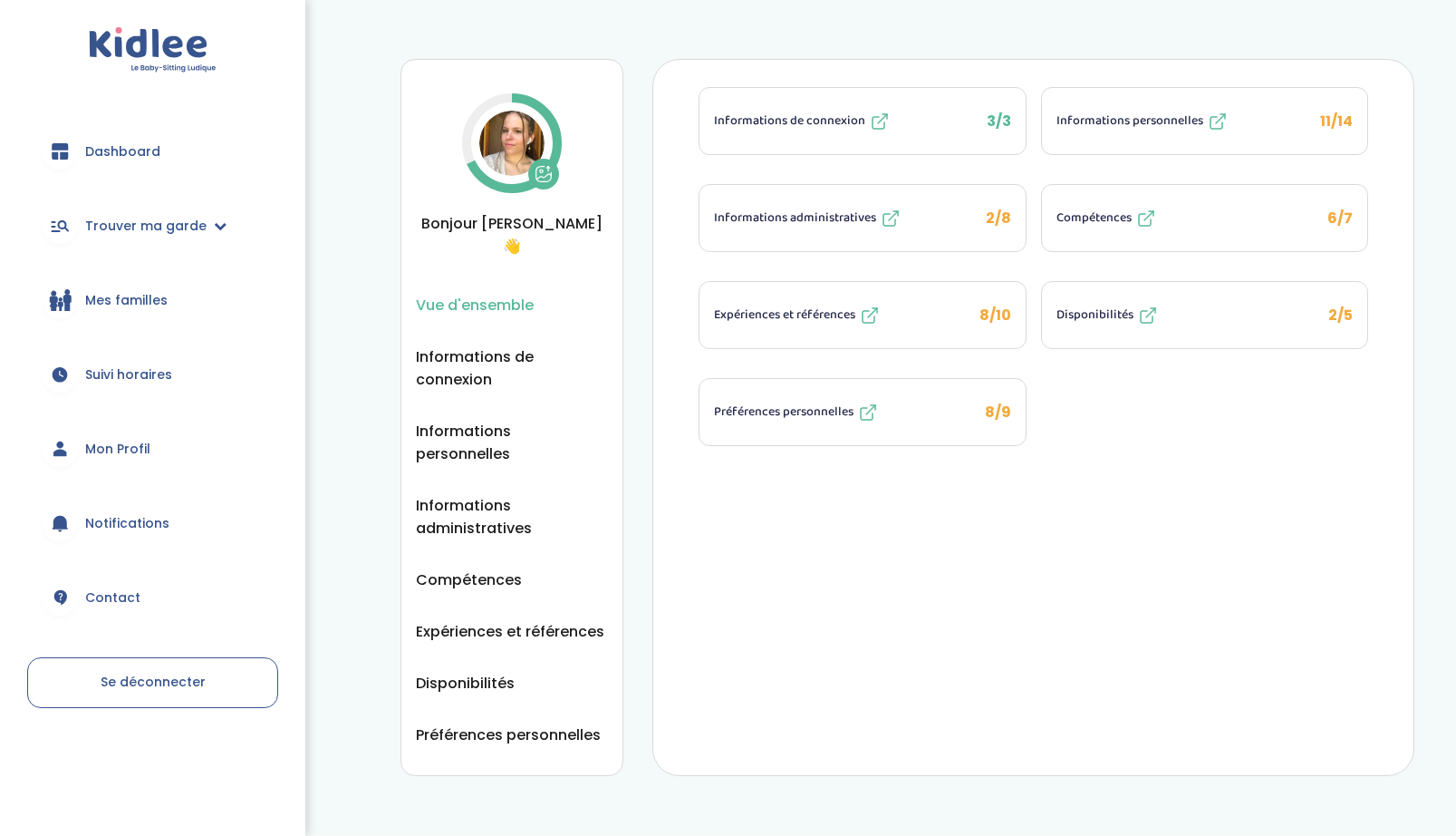
click at [794, 216] on span "Informations administratives" at bounding box center [795, 218] width 162 height 19
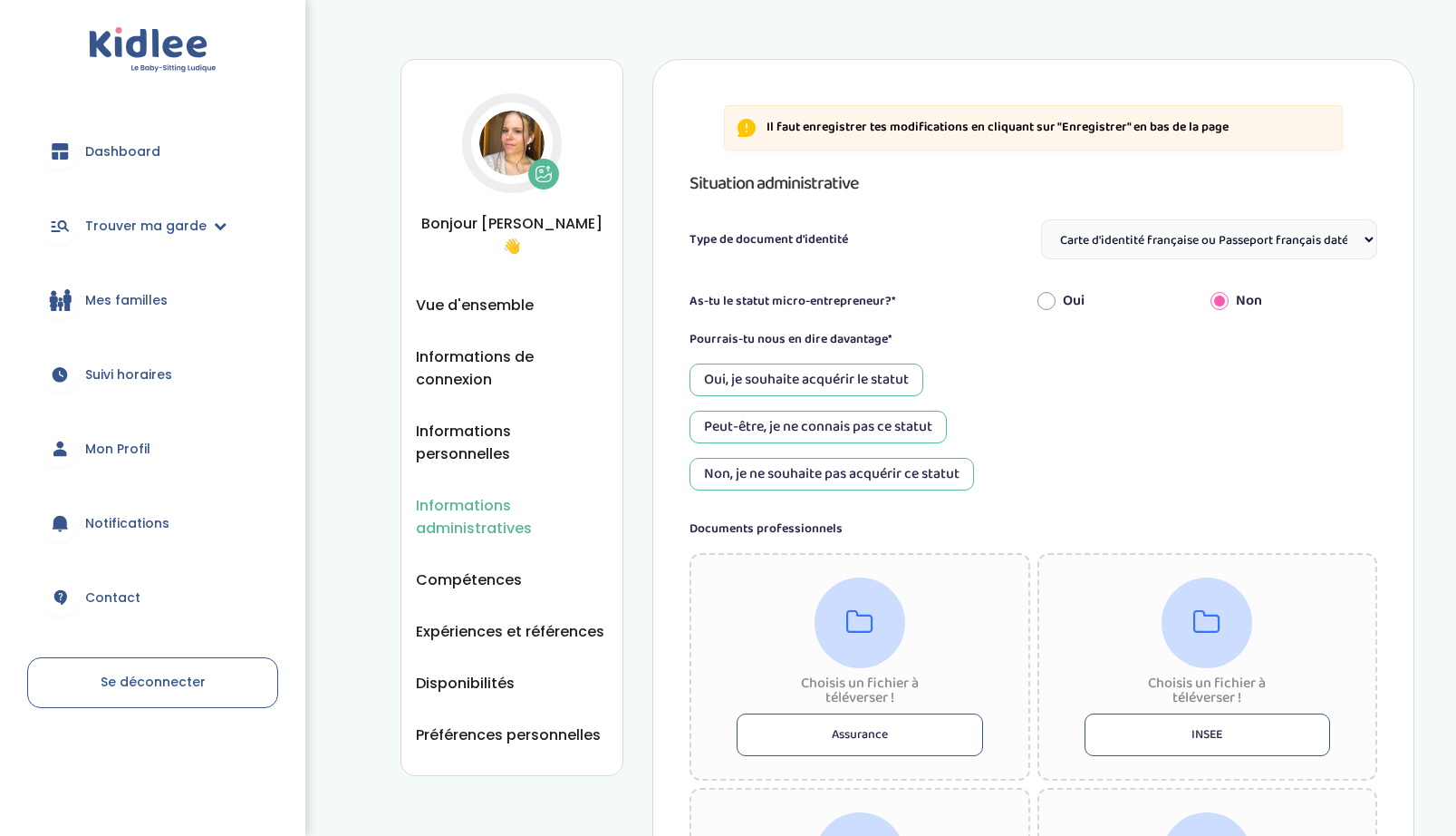
select select "Carte d'identité française ou Passeport français daté de moins de 5 ans"
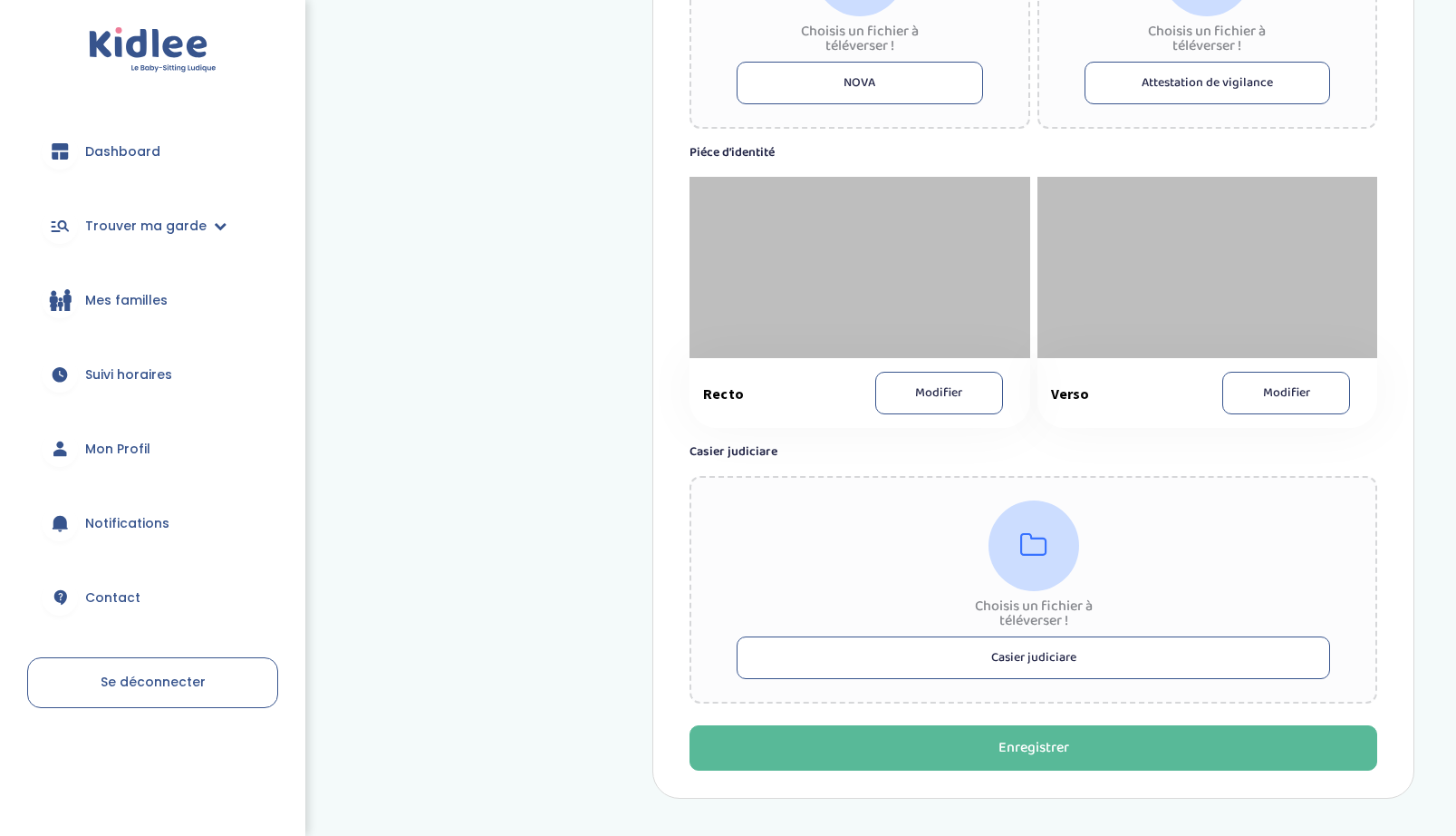
scroll to position [967, 0]
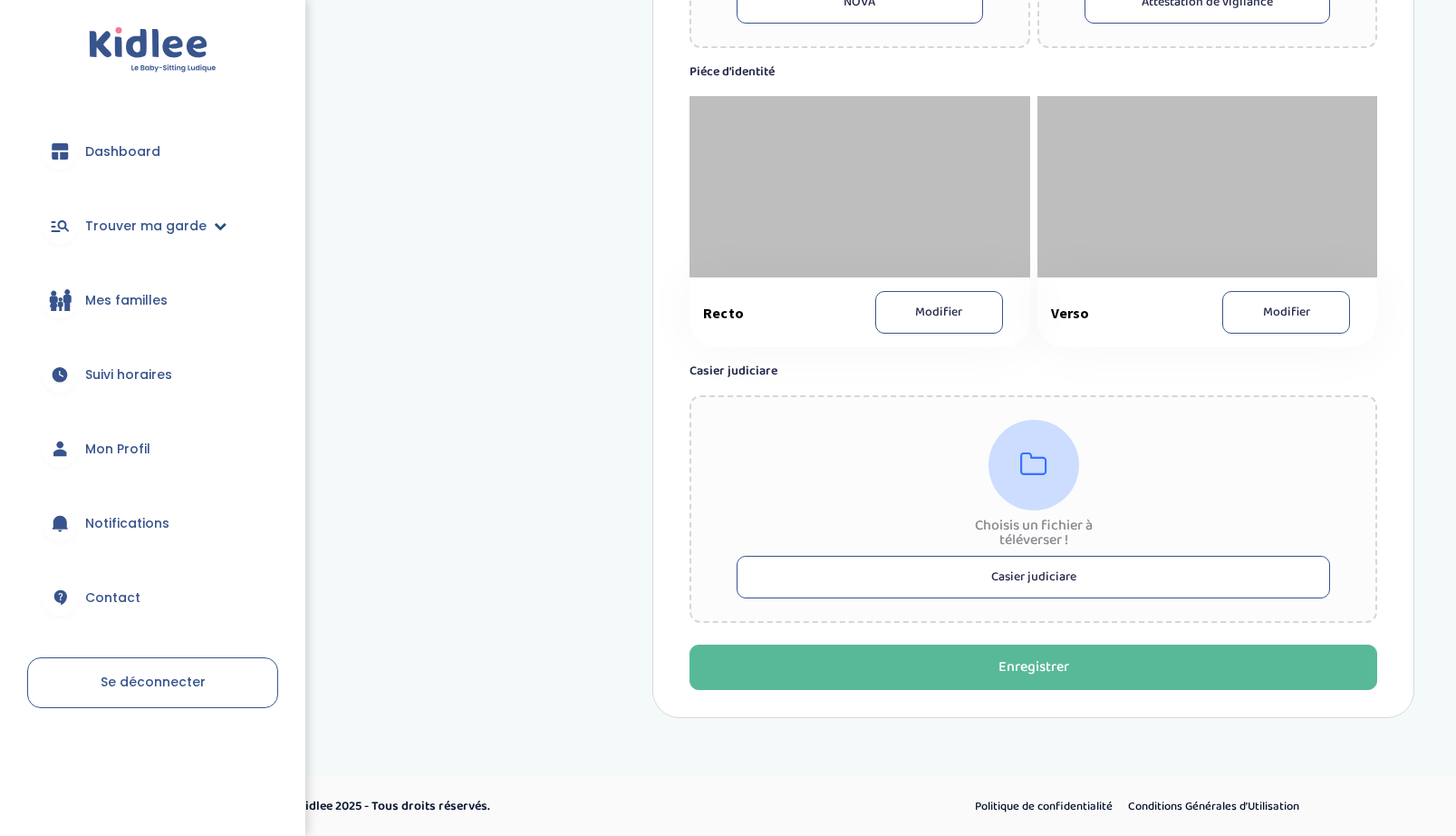
click at [137, 229] on span "Trouver ma garde" at bounding box center [145, 226] width 121 height 19
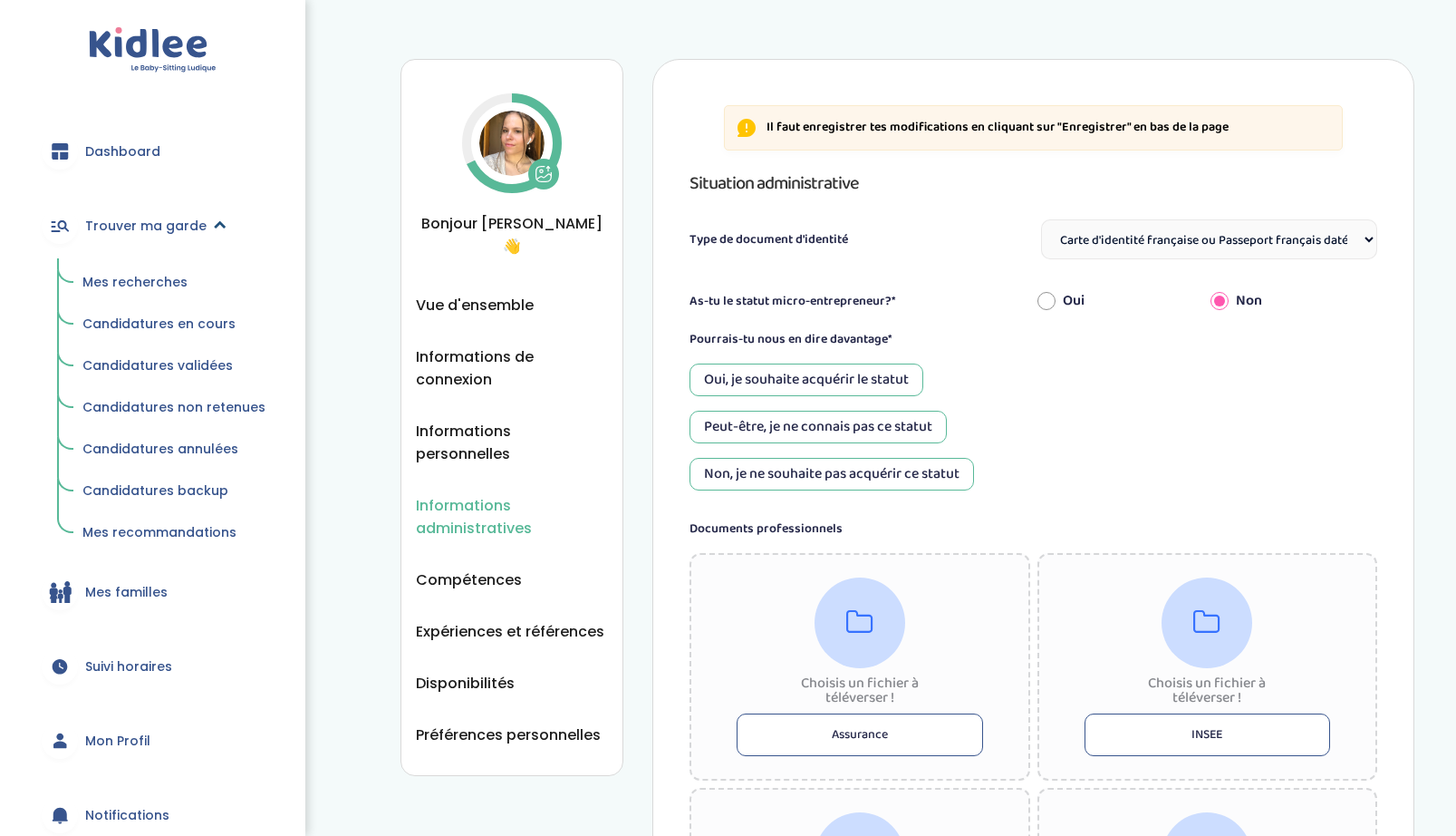
click at [137, 229] on span "Trouver ma garde" at bounding box center [145, 226] width 121 height 19
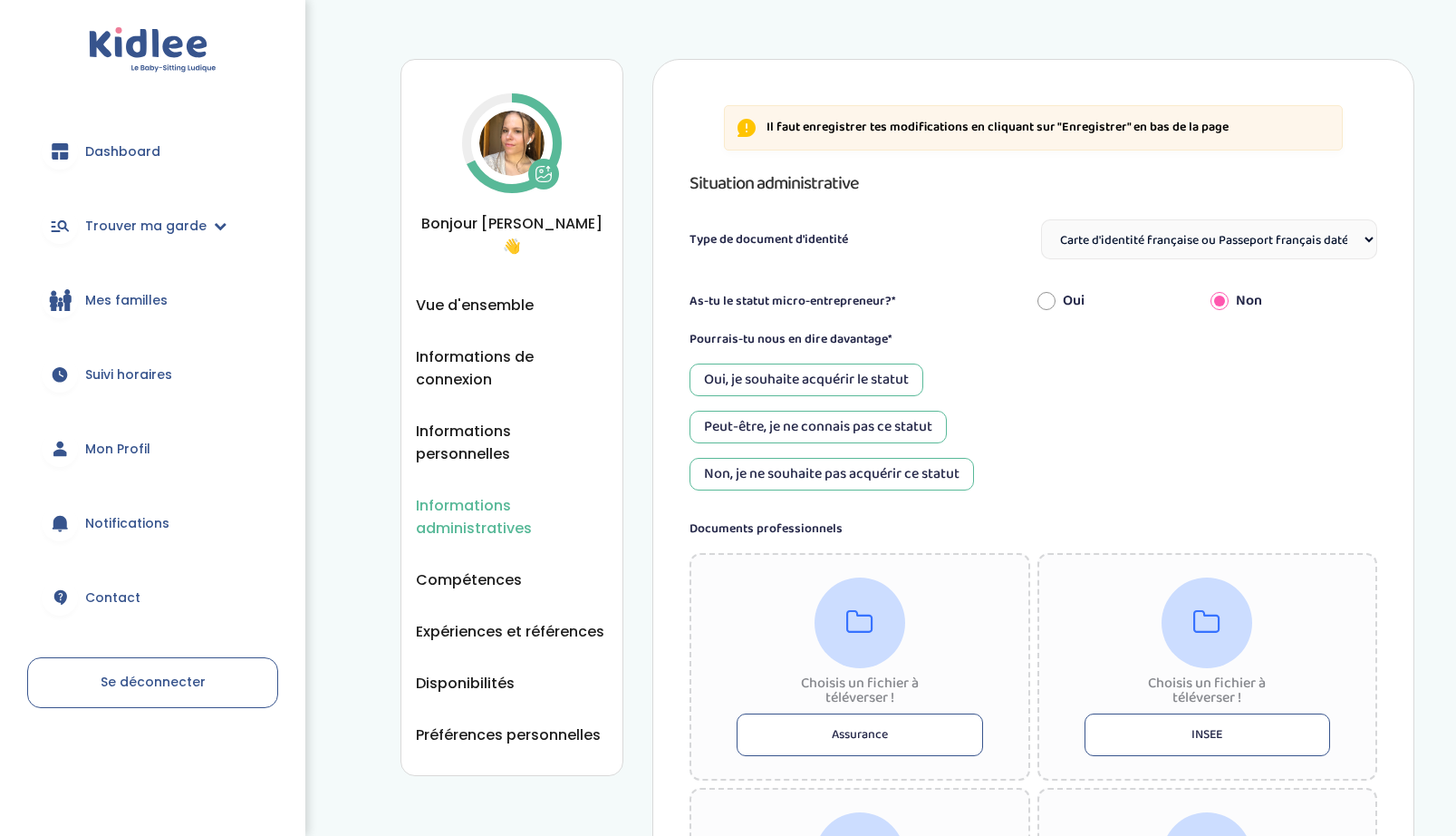
click at [142, 144] on span "Dashboard" at bounding box center [123, 152] width 75 height 19
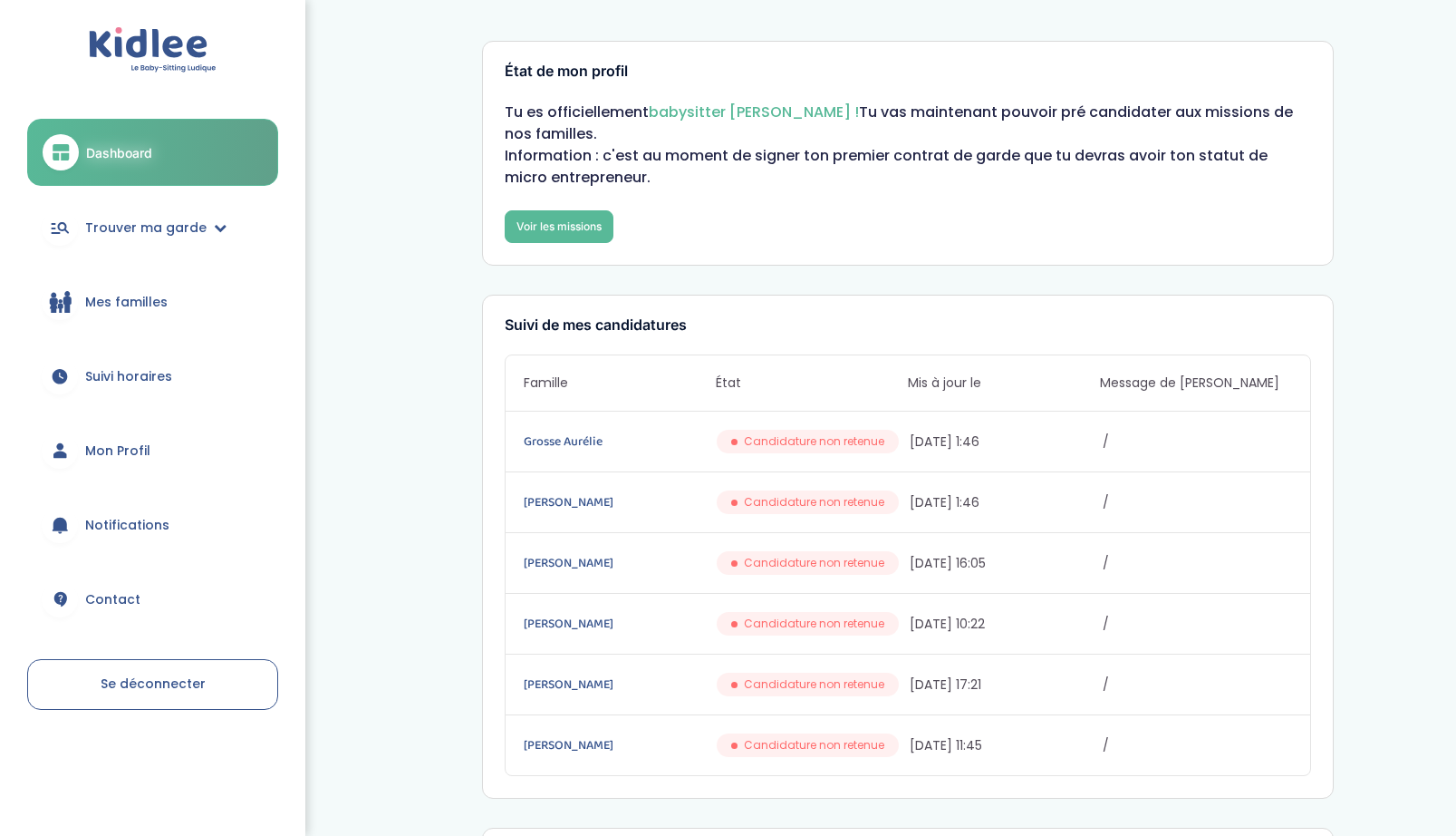
click at [132, 300] on span "Mes familles" at bounding box center [127, 302] width 83 height 19
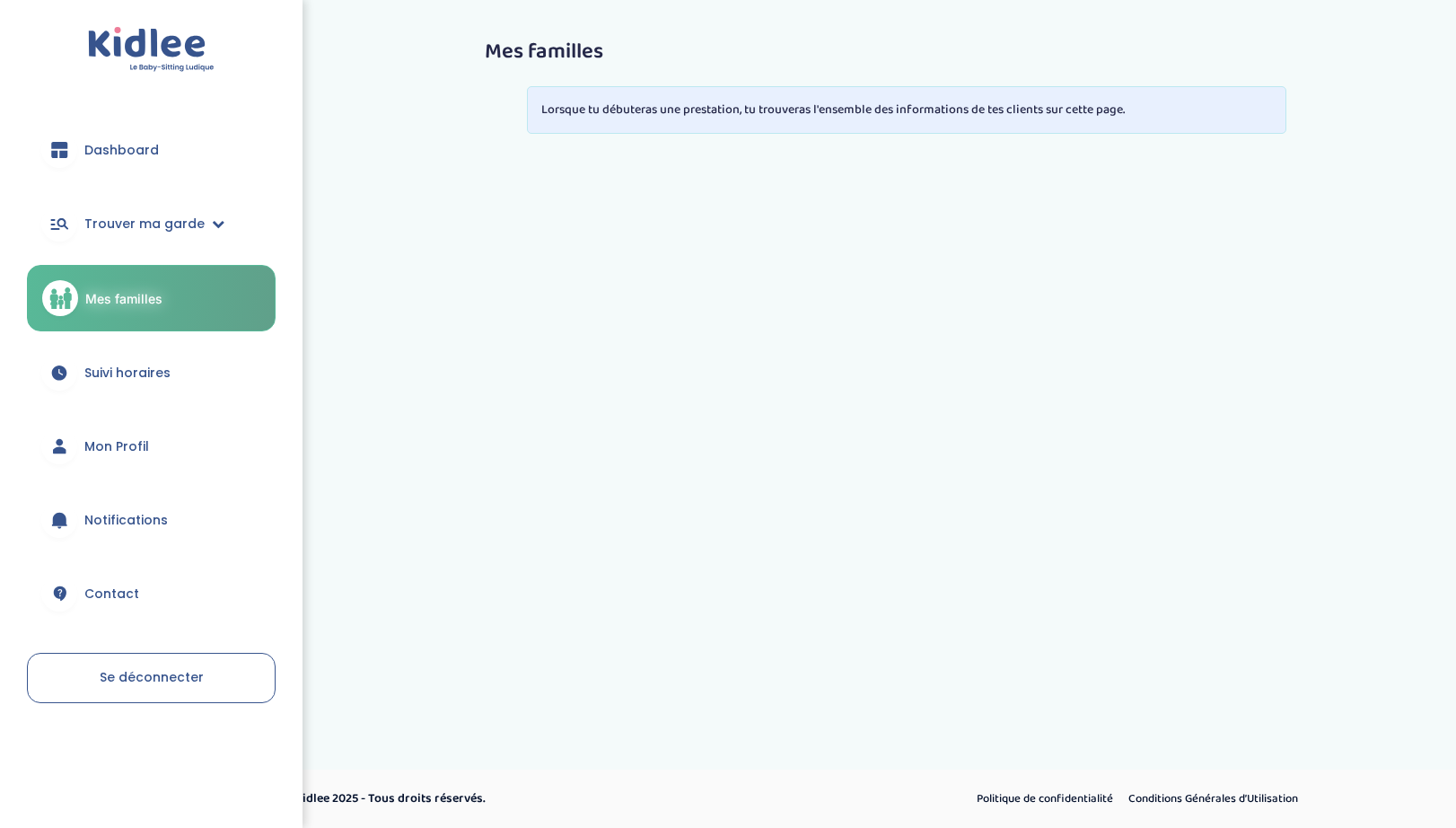
click at [81, 383] on link "Suivi horaires" at bounding box center [151, 373] width 249 height 65
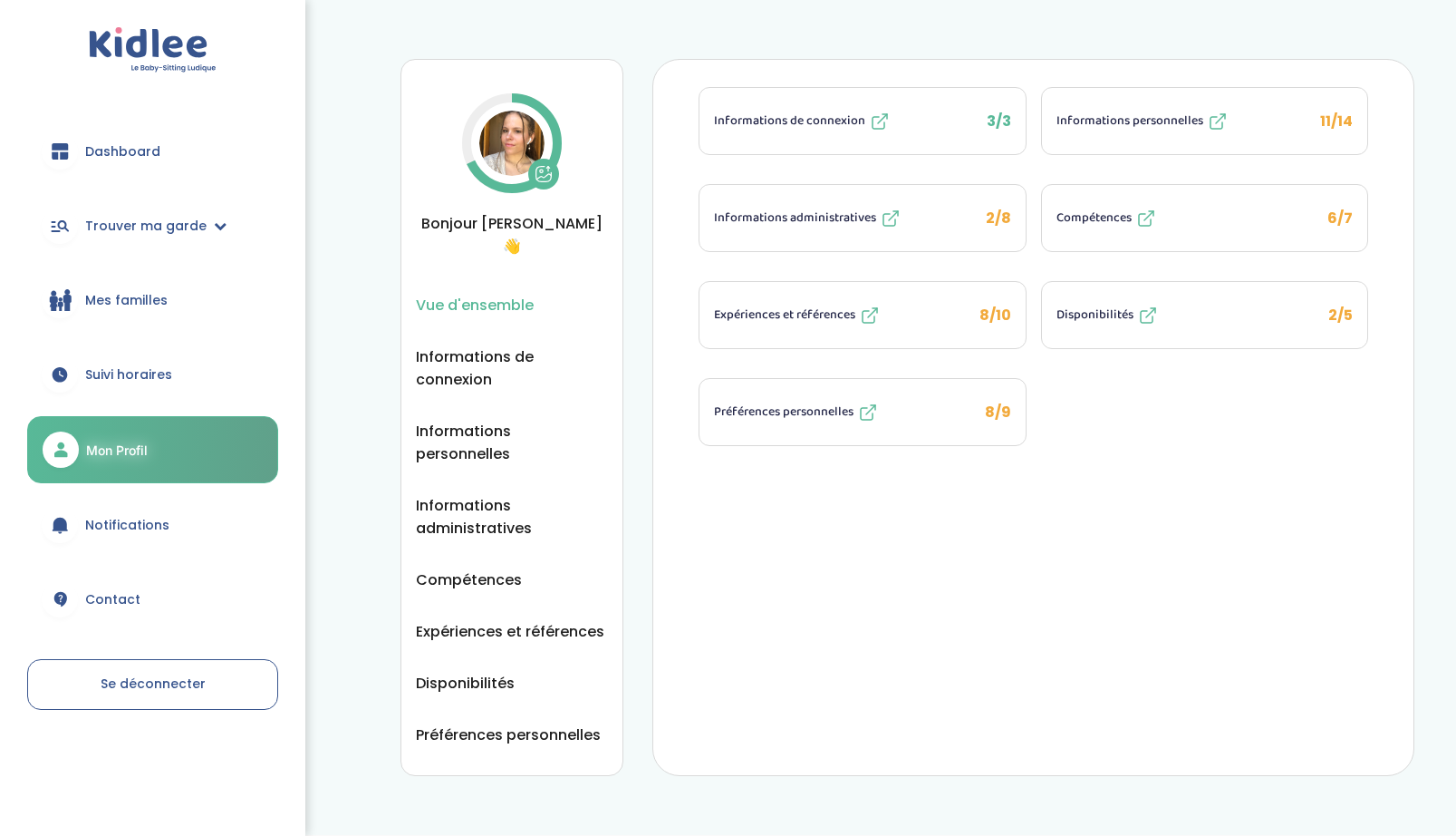
click at [1097, 306] on span "Disponibilités" at bounding box center [1095, 315] width 77 height 19
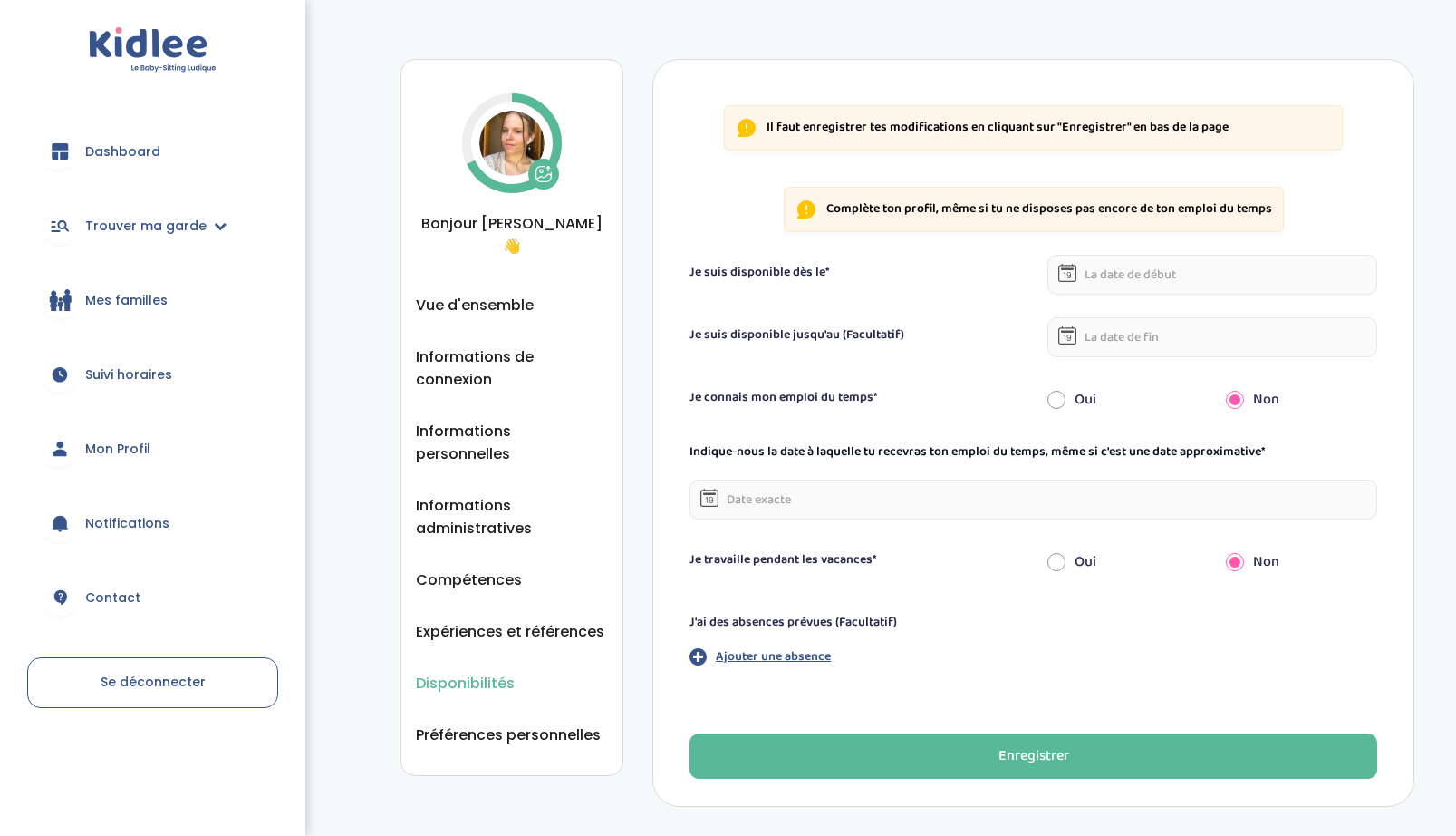
scroll to position [4, 0]
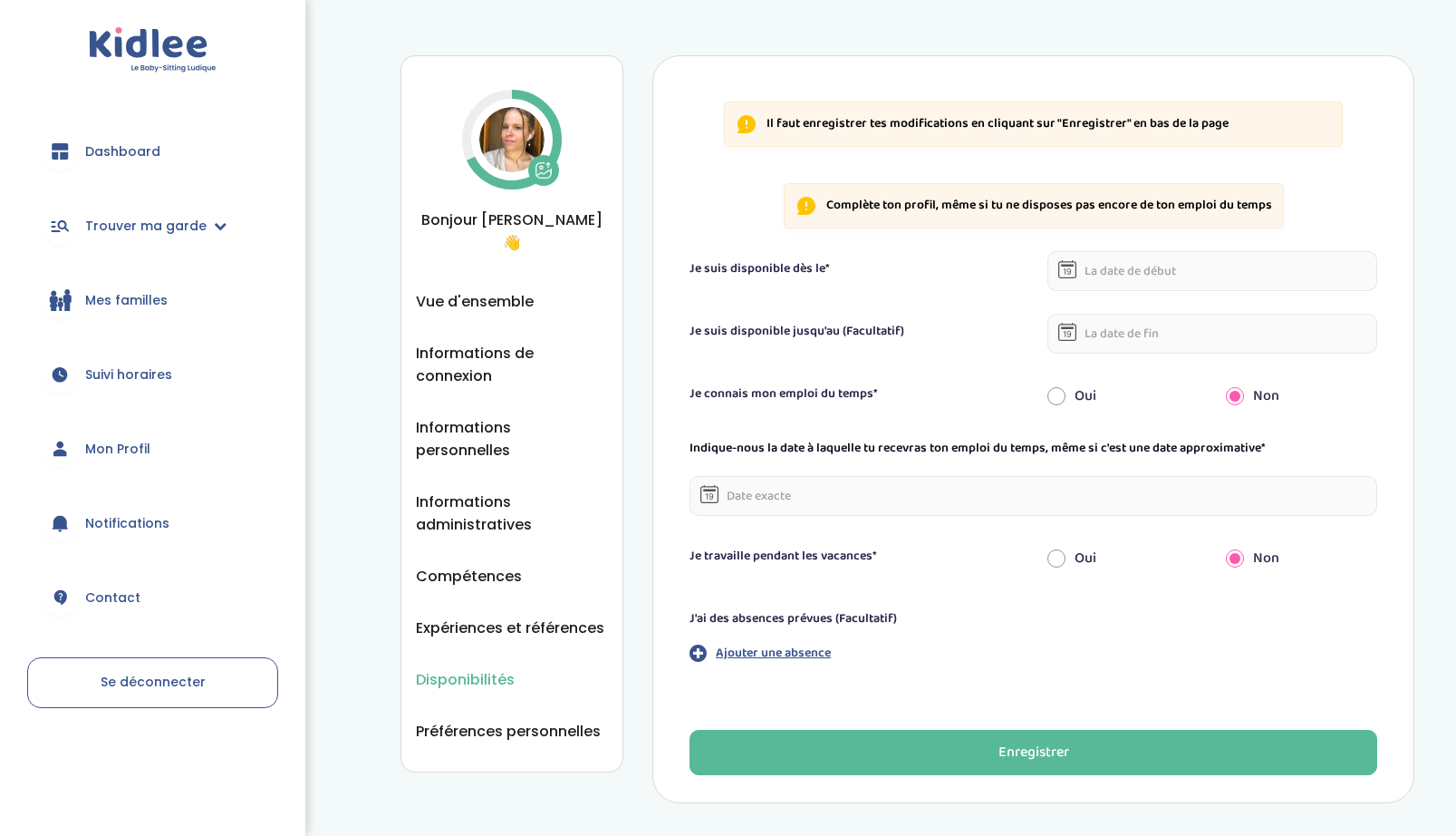
click at [1180, 268] on input "text" at bounding box center [1213, 271] width 330 height 39
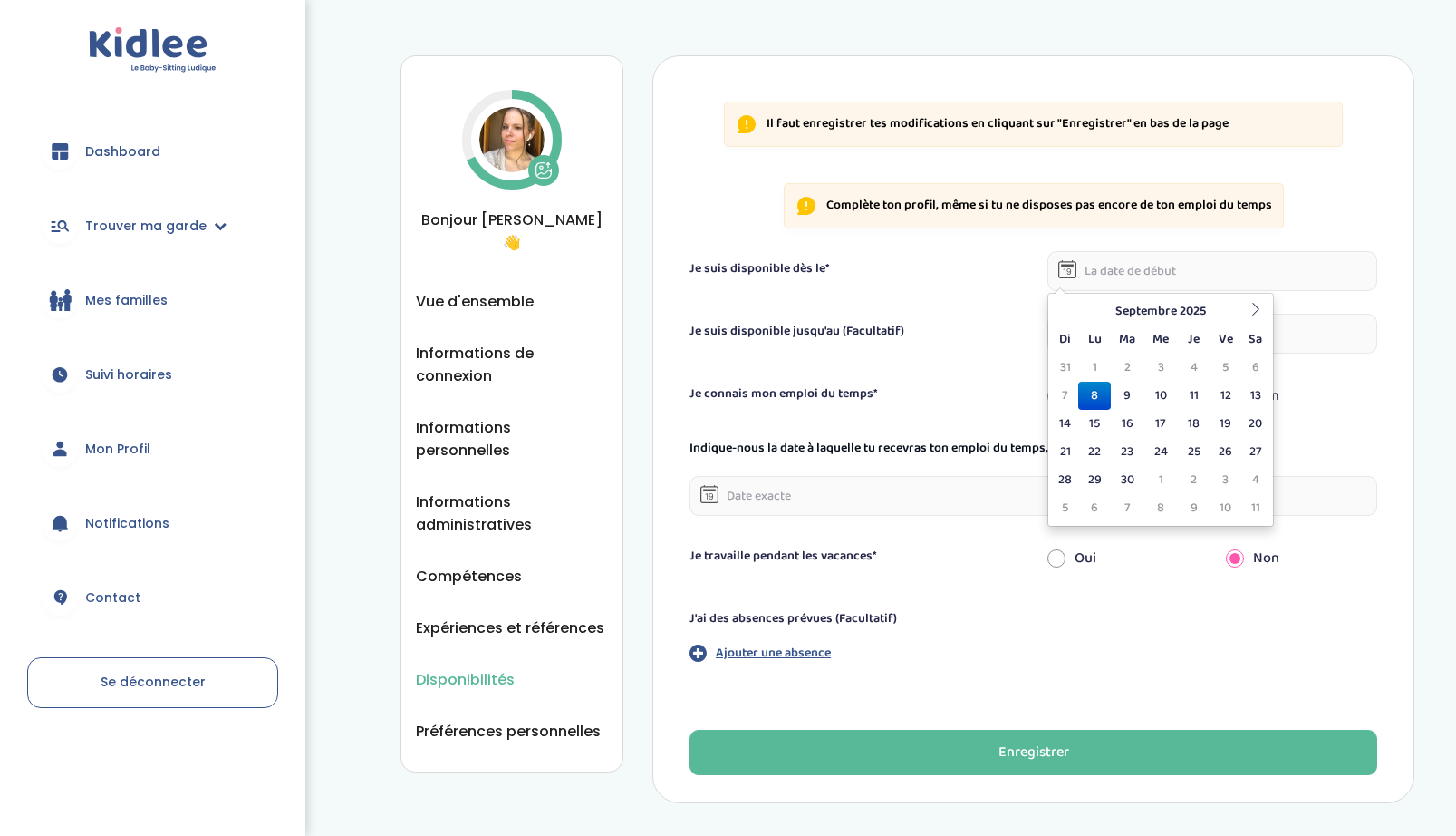
click at [1073, 425] on td "14" at bounding box center [1065, 424] width 27 height 28
type input "[DATE]"
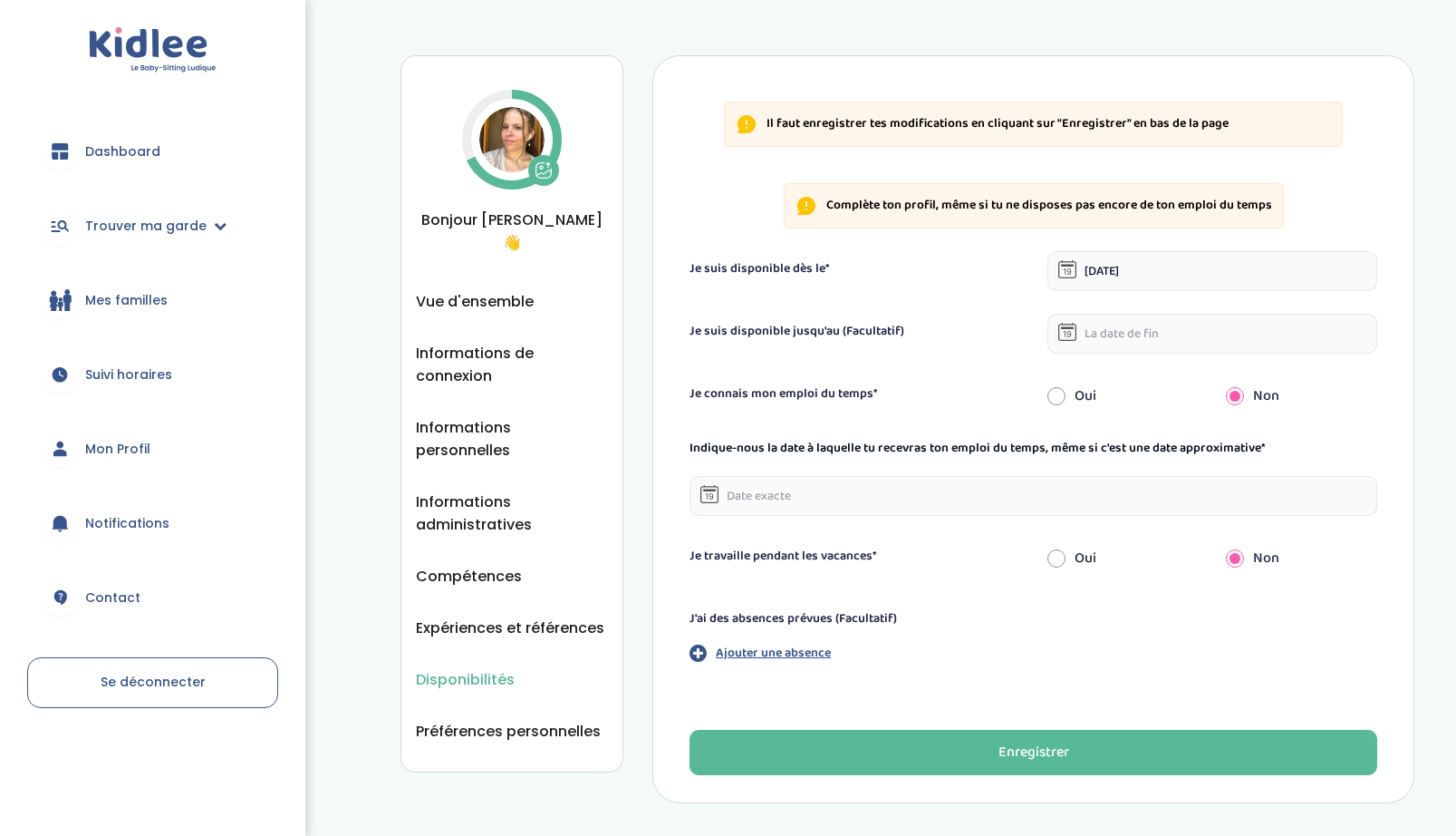
click at [1150, 332] on input "text" at bounding box center [1213, 333] width 330 height 39
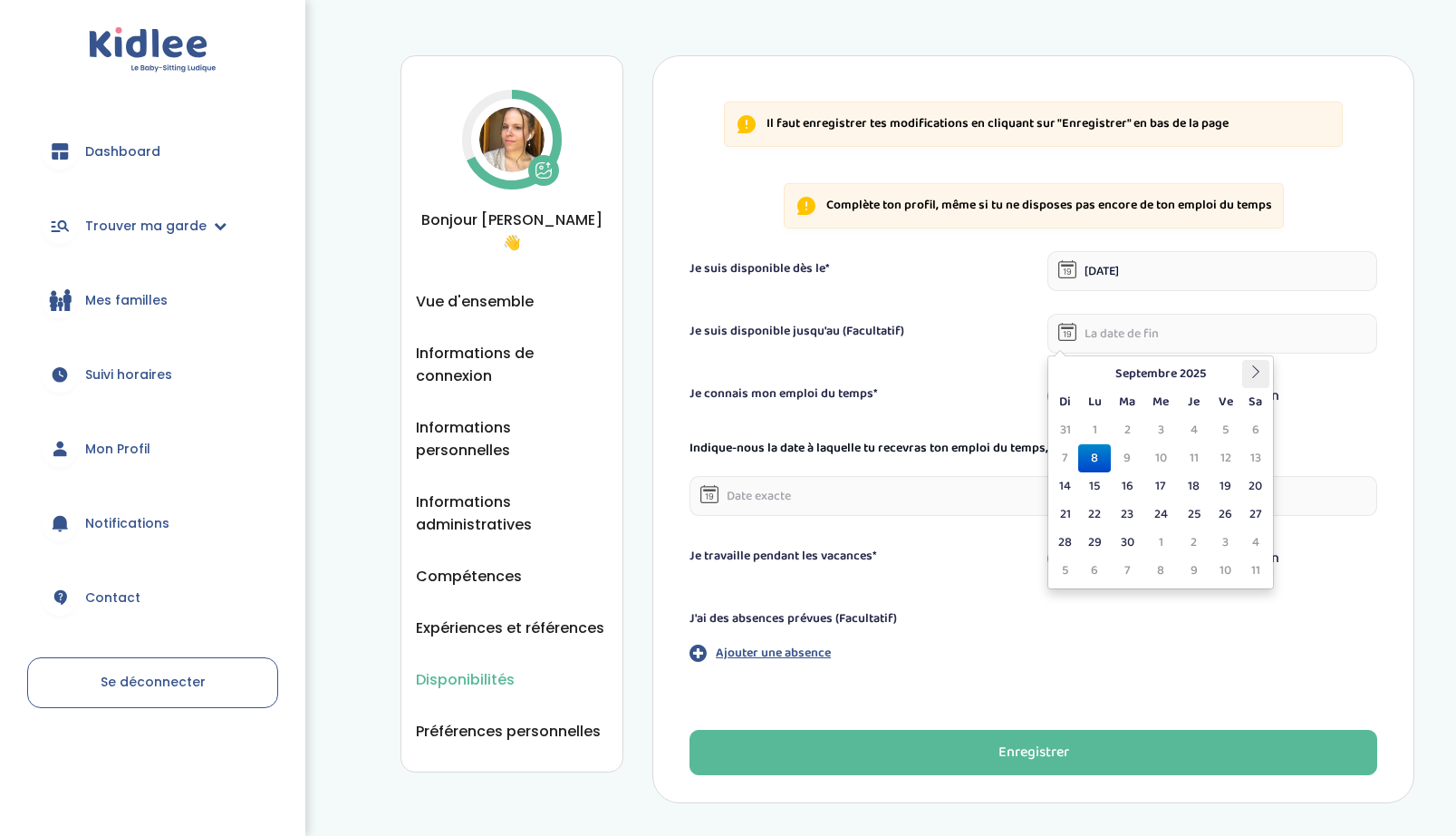
click at [1250, 372] on icon at bounding box center [1256, 372] width 13 height 13
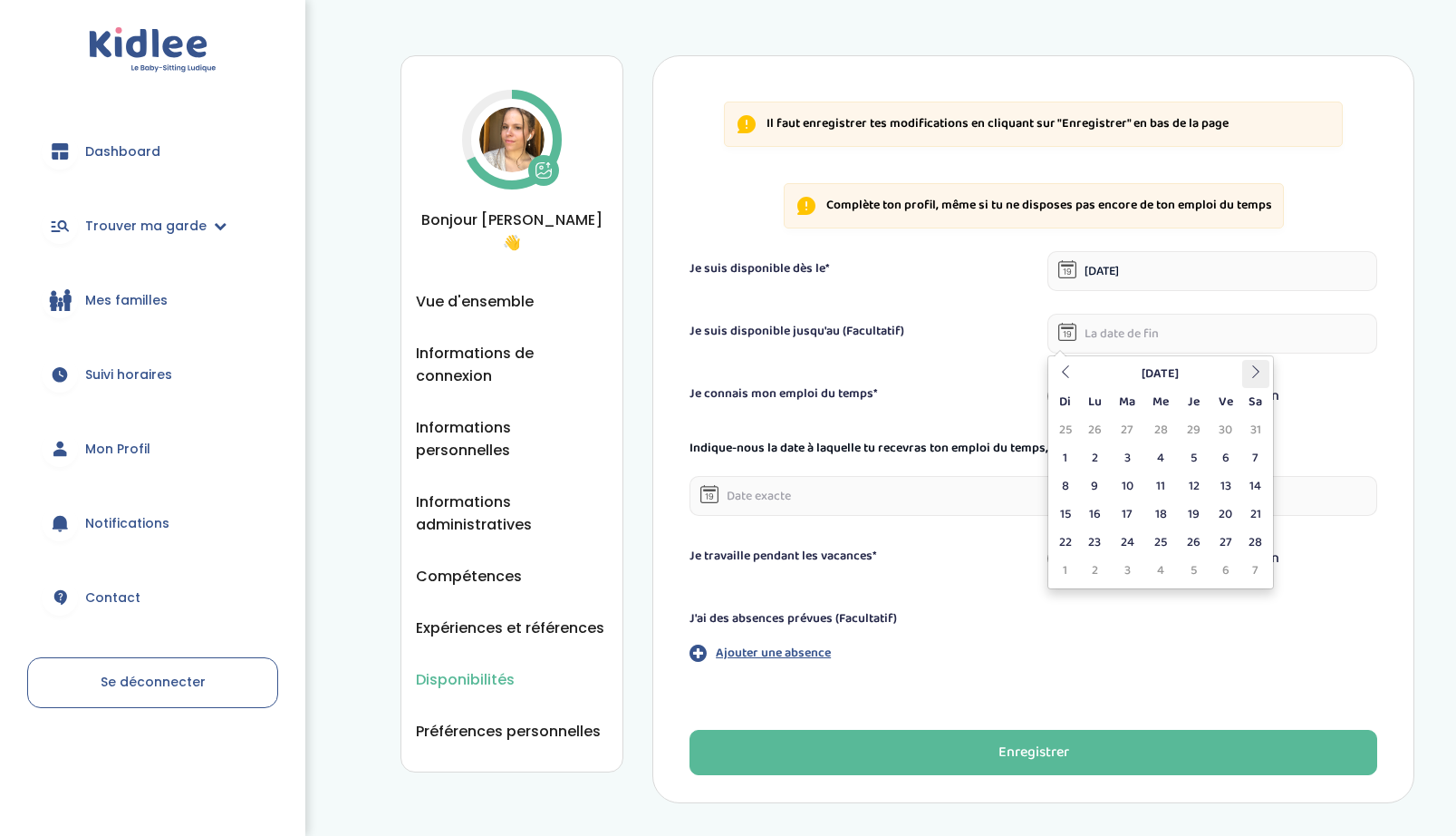
click at [1250, 372] on icon at bounding box center [1256, 372] width 13 height 13
click at [1069, 370] on icon at bounding box center [1066, 372] width 13 height 13
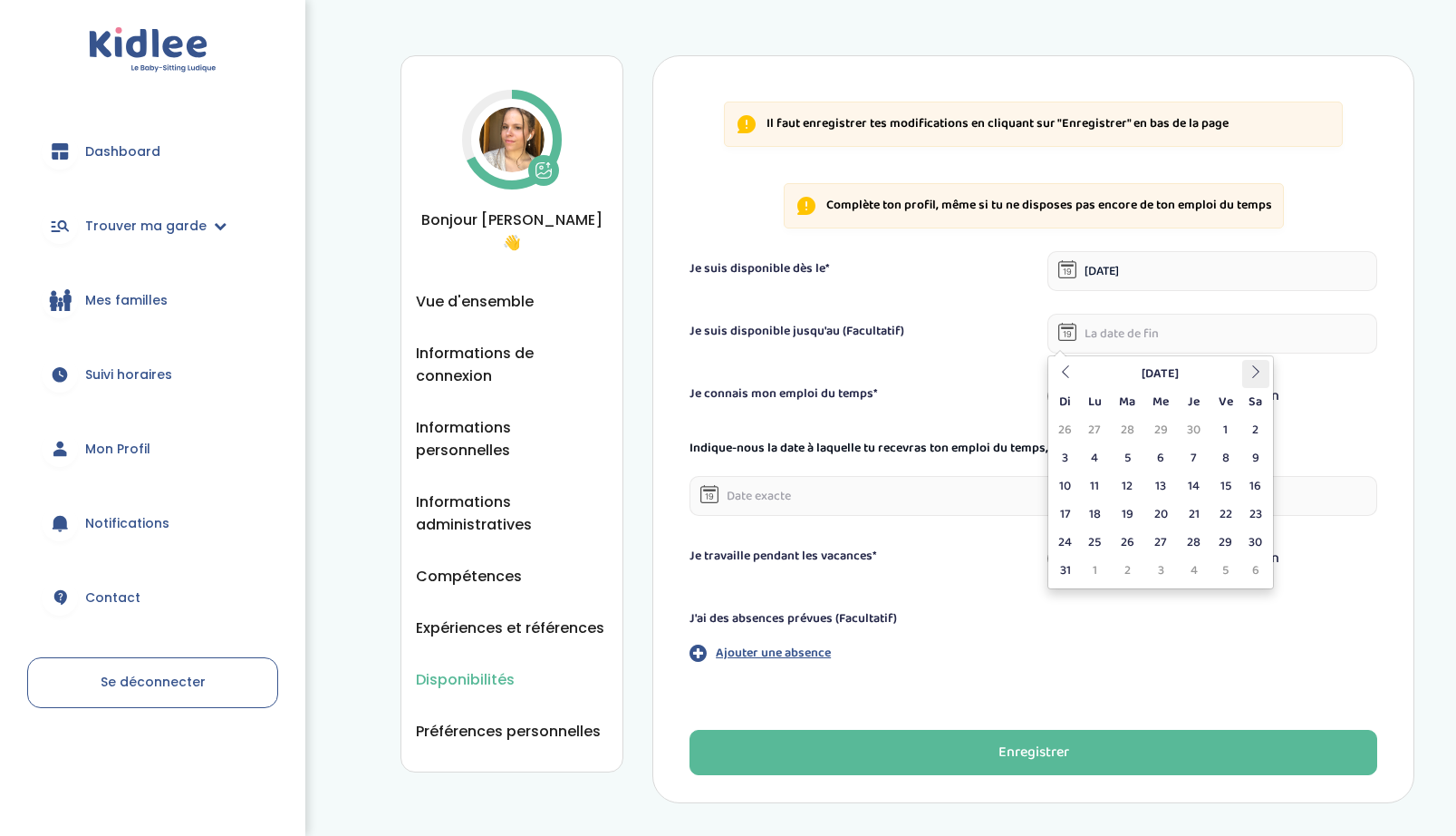
click at [1260, 375] on icon at bounding box center [1256, 372] width 13 height 13
click at [1101, 536] on tbody "31 1 2 3 4 5 6 7 8 9 10 11 12 13 14 15 16 17 18 19 20 21 22 23 24 25 26 27 28 2…" at bounding box center [1160, 500] width 218 height 169
click at [1131, 536] on td "30" at bounding box center [1128, 542] width 34 height 28
type input "30-06-2026"
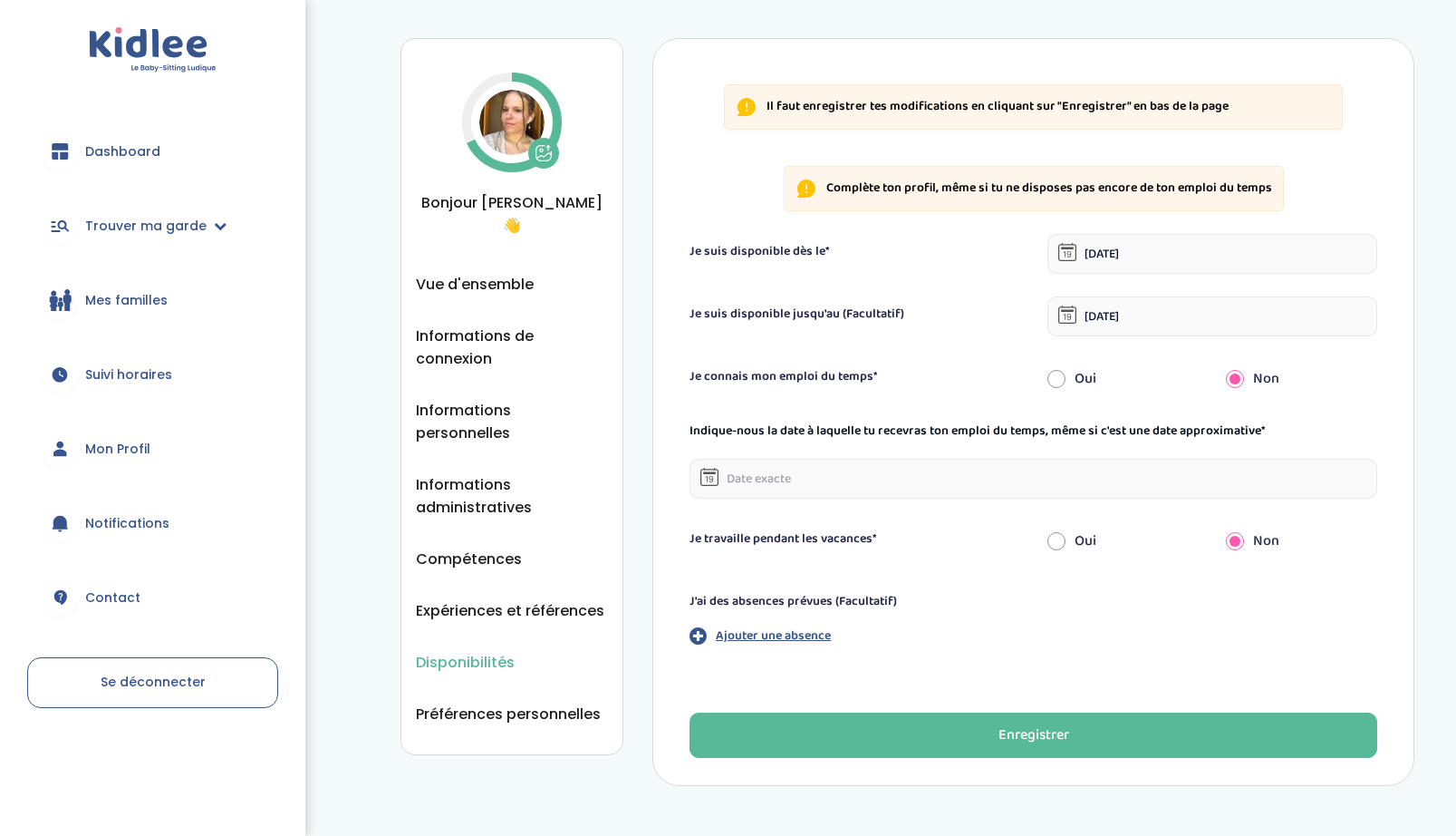
scroll to position [55, 0]
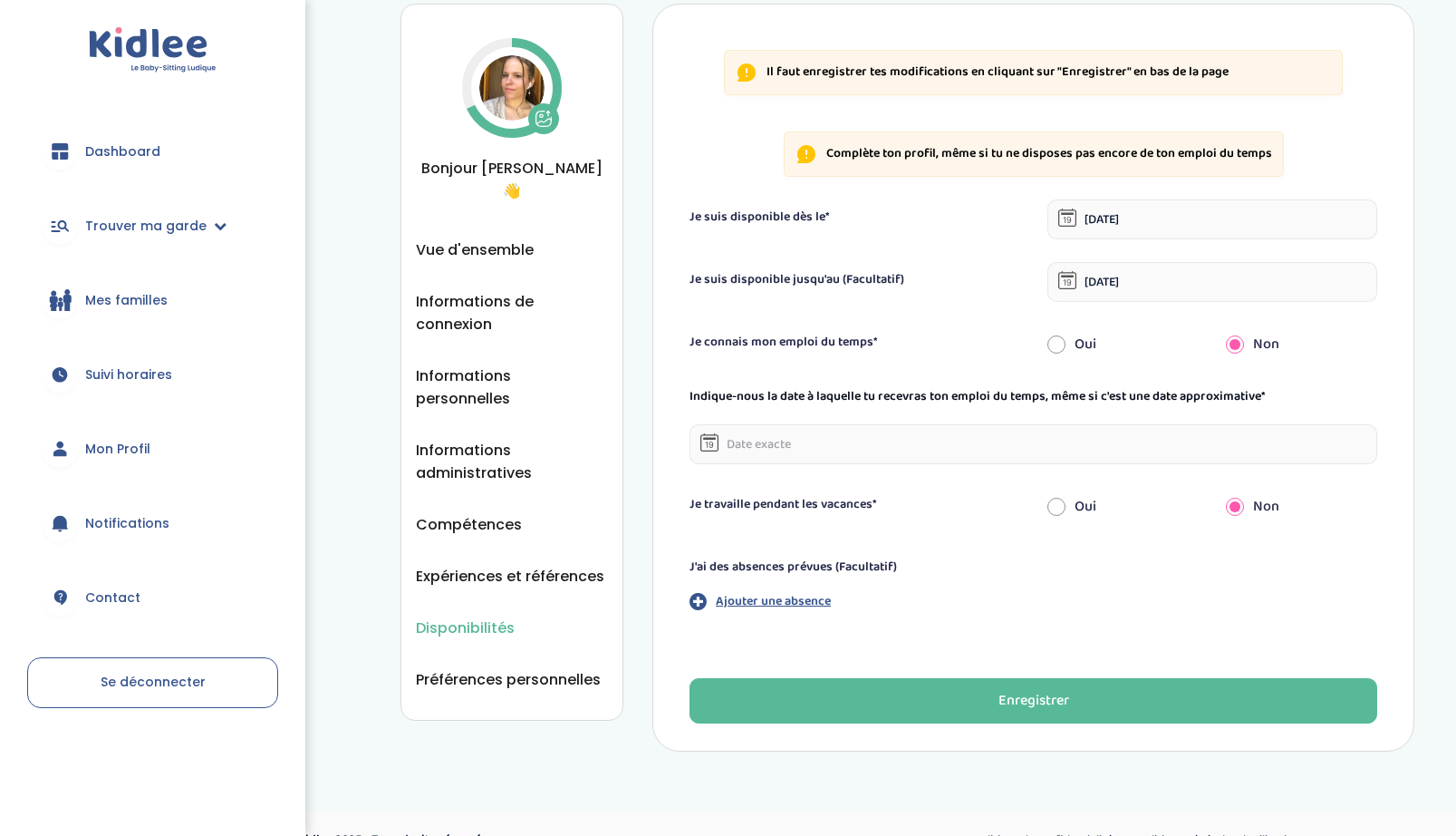
click at [1054, 495] on input "radio" at bounding box center [1056, 507] width 18 height 39
radio input "true"
radio input "false"
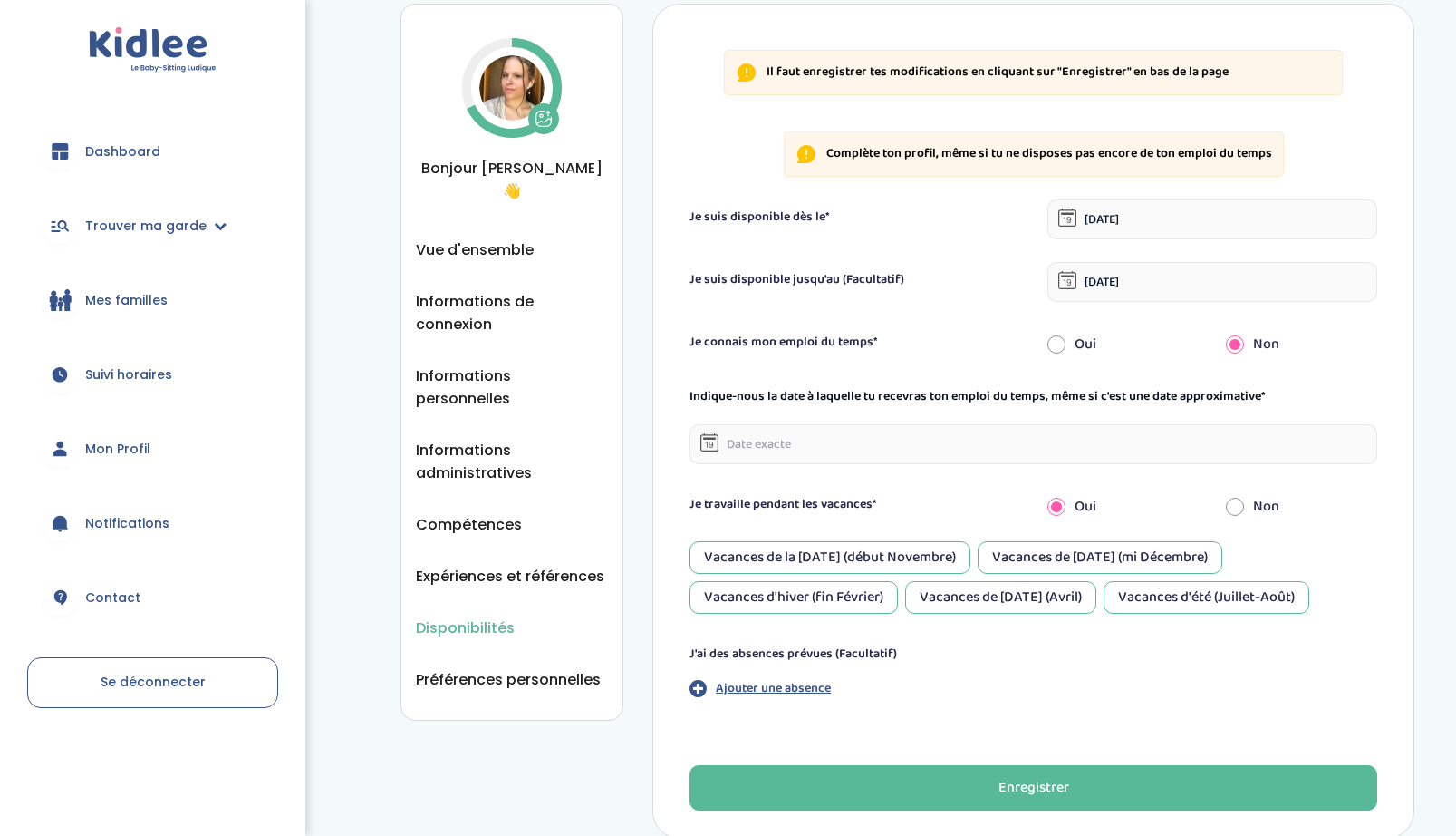
click at [849, 556] on div "Vacances de la Toussaint (début Novembre)" at bounding box center [829, 557] width 281 height 33
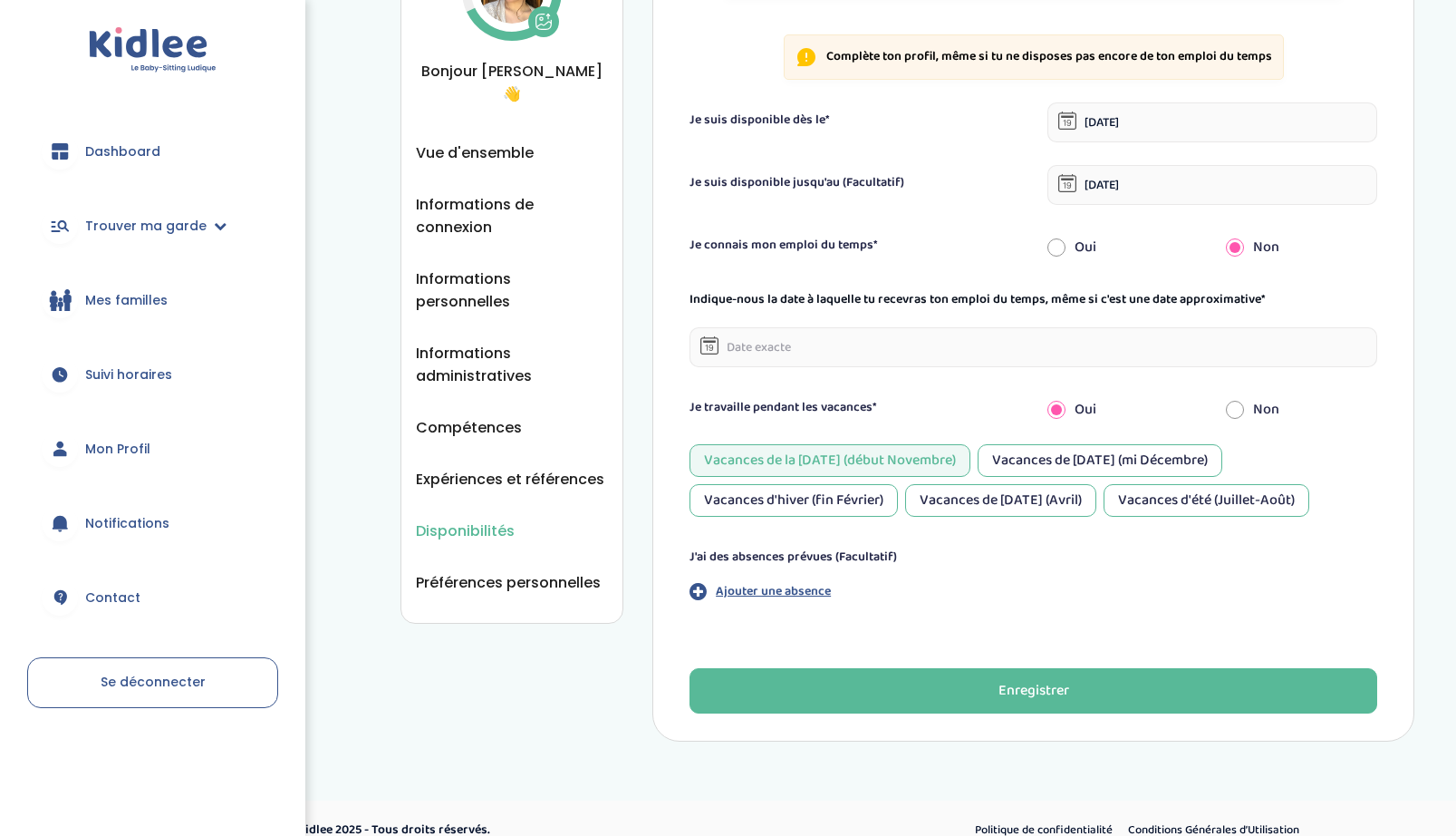
scroll to position [129, 0]
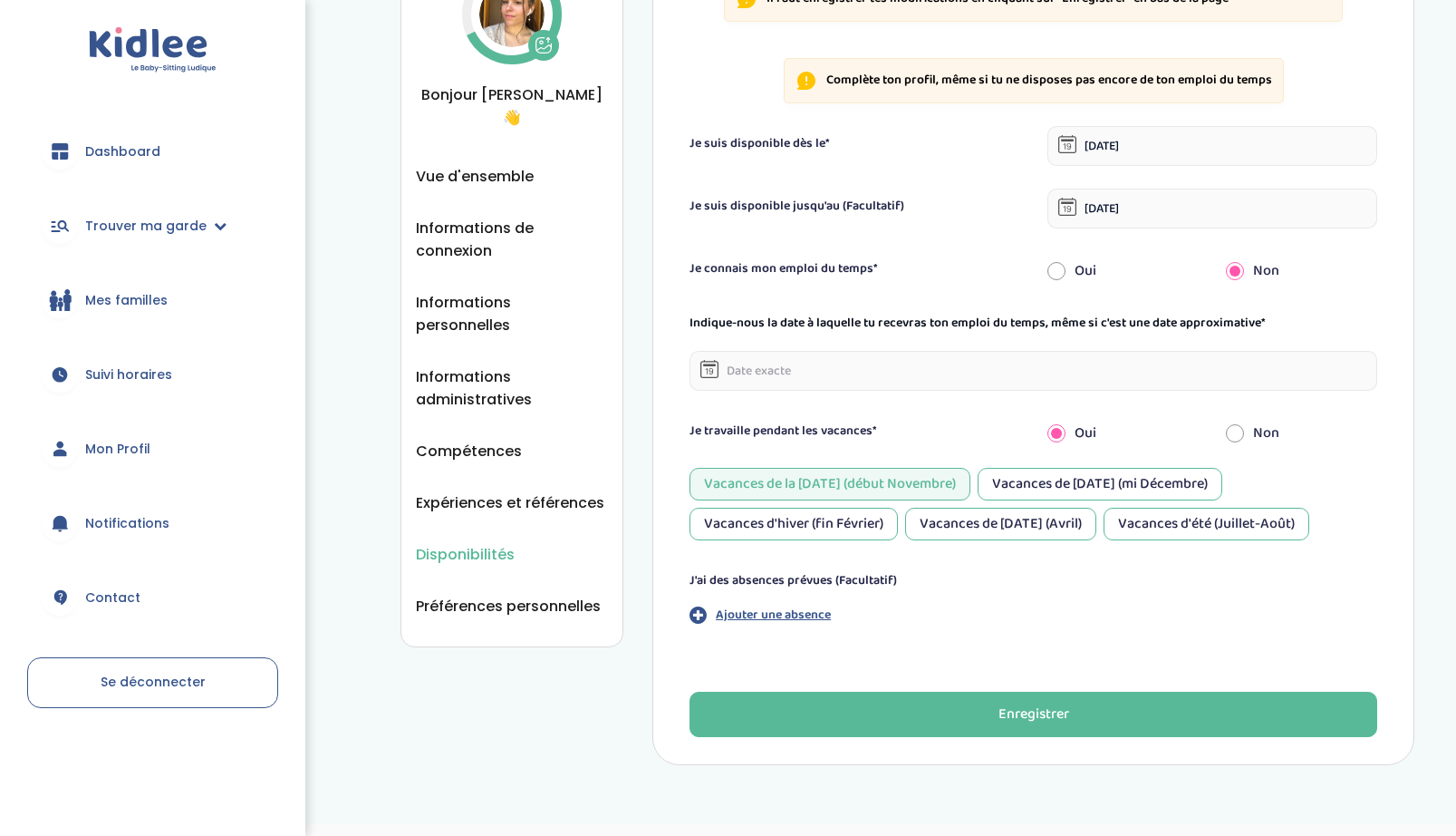
click at [873, 425] on label "Je travaille pendant les vacances*" at bounding box center [783, 431] width 188 height 19
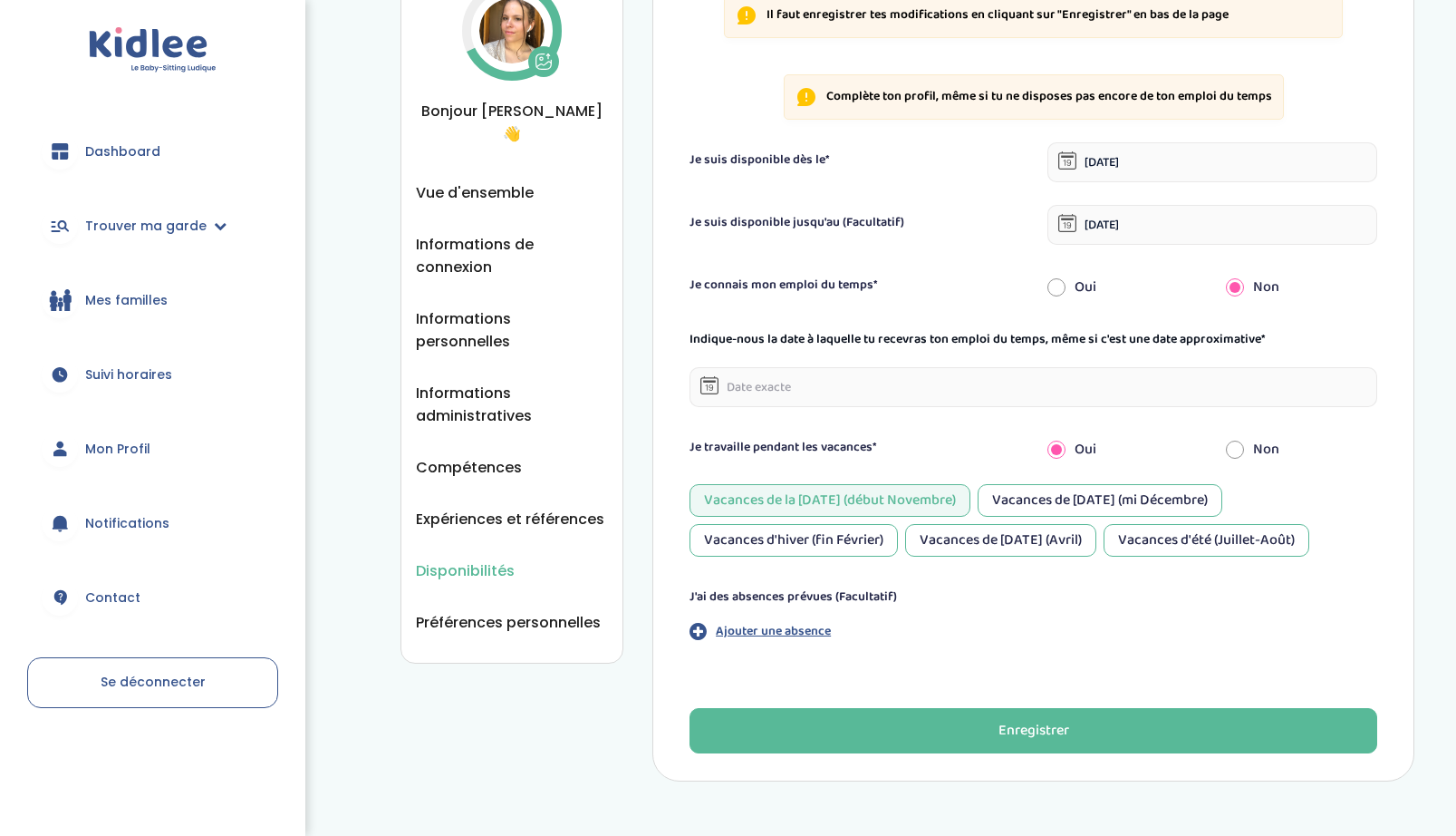
scroll to position [109, 0]
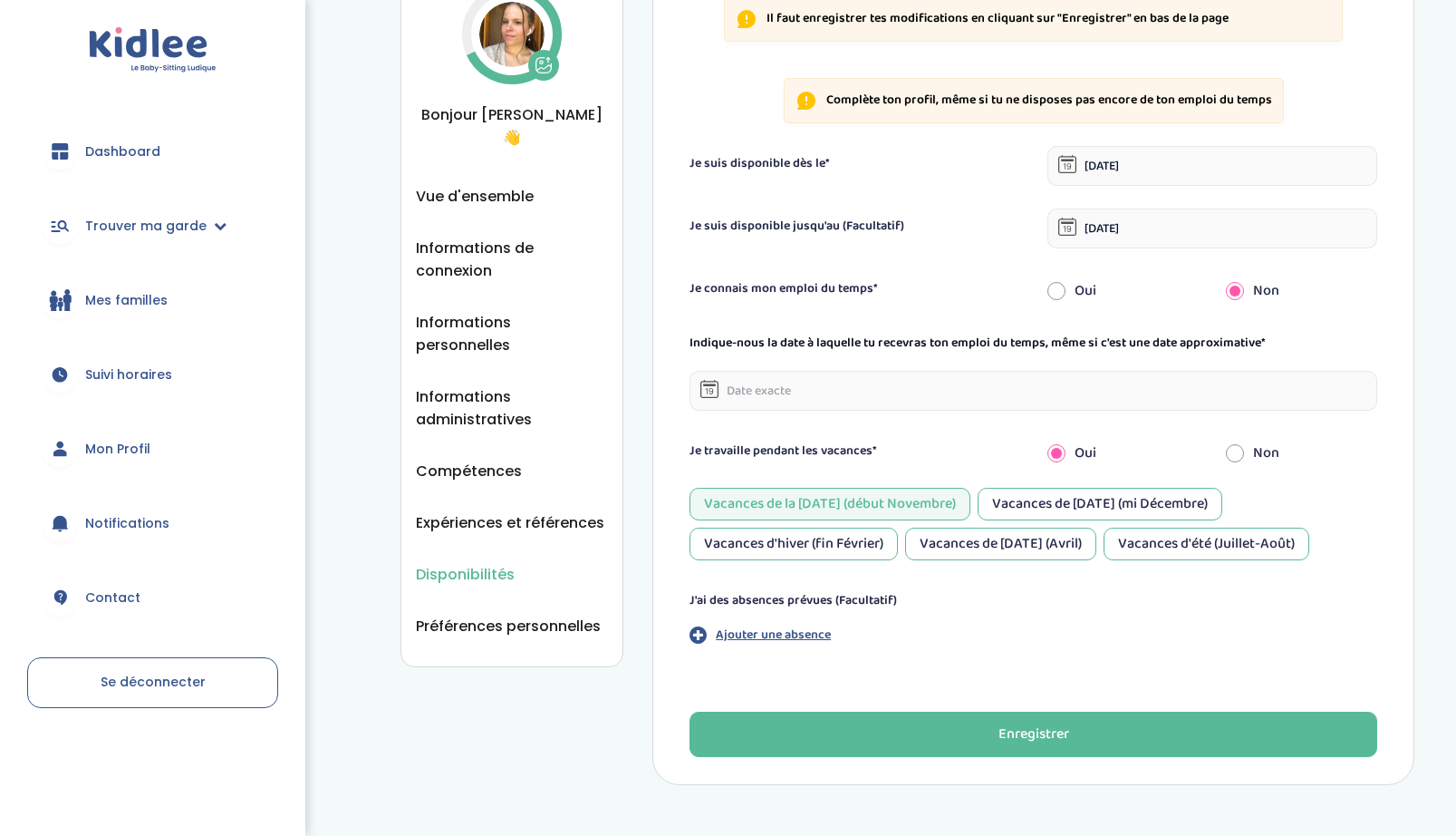
click at [1019, 550] on div "Vacances de Pâques (Avril)" at bounding box center [1001, 543] width 191 height 33
click at [849, 550] on div "Vacances d'hiver (fin Février)" at bounding box center [794, 543] width 208 height 33
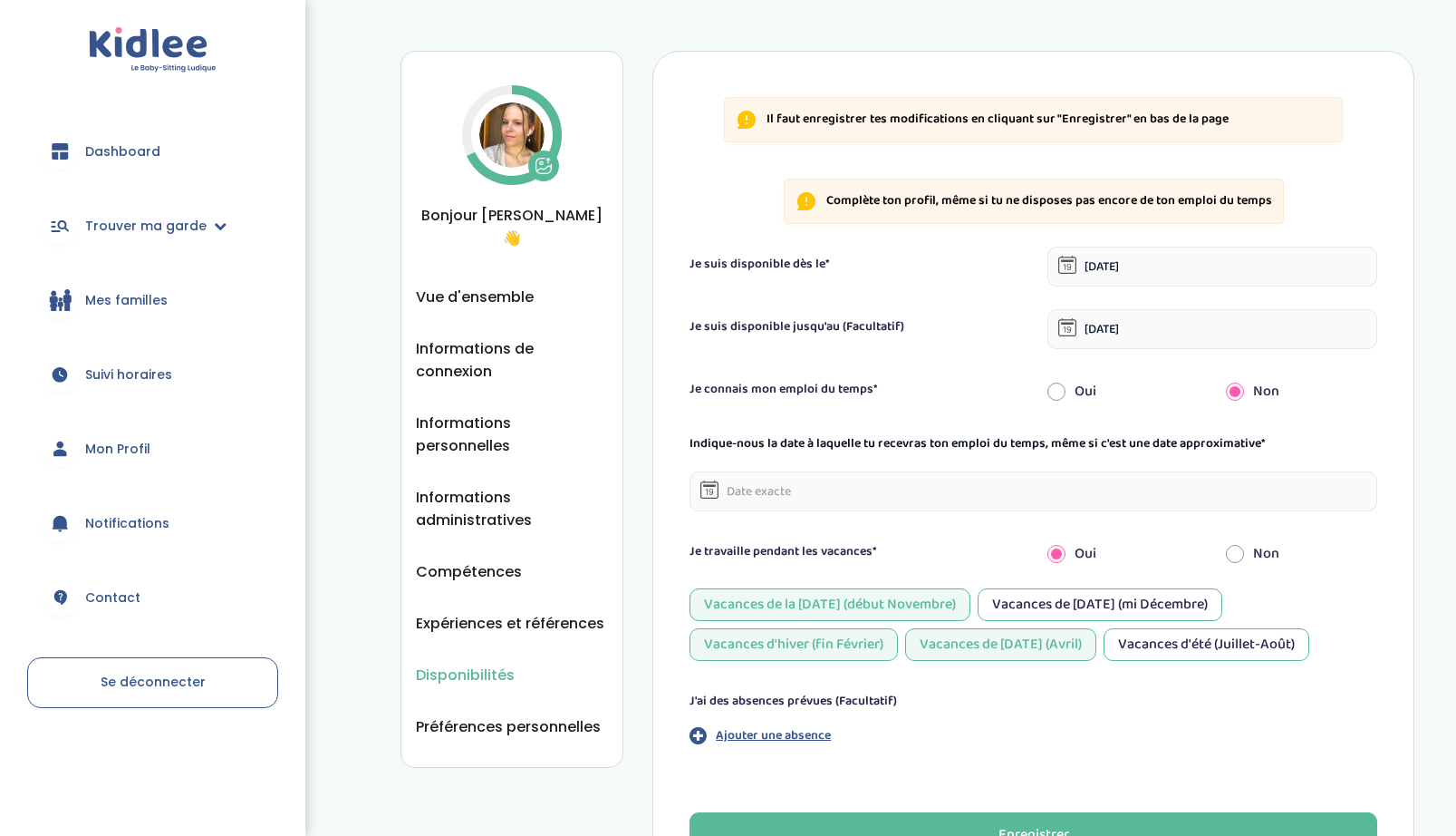
scroll to position [42, 0]
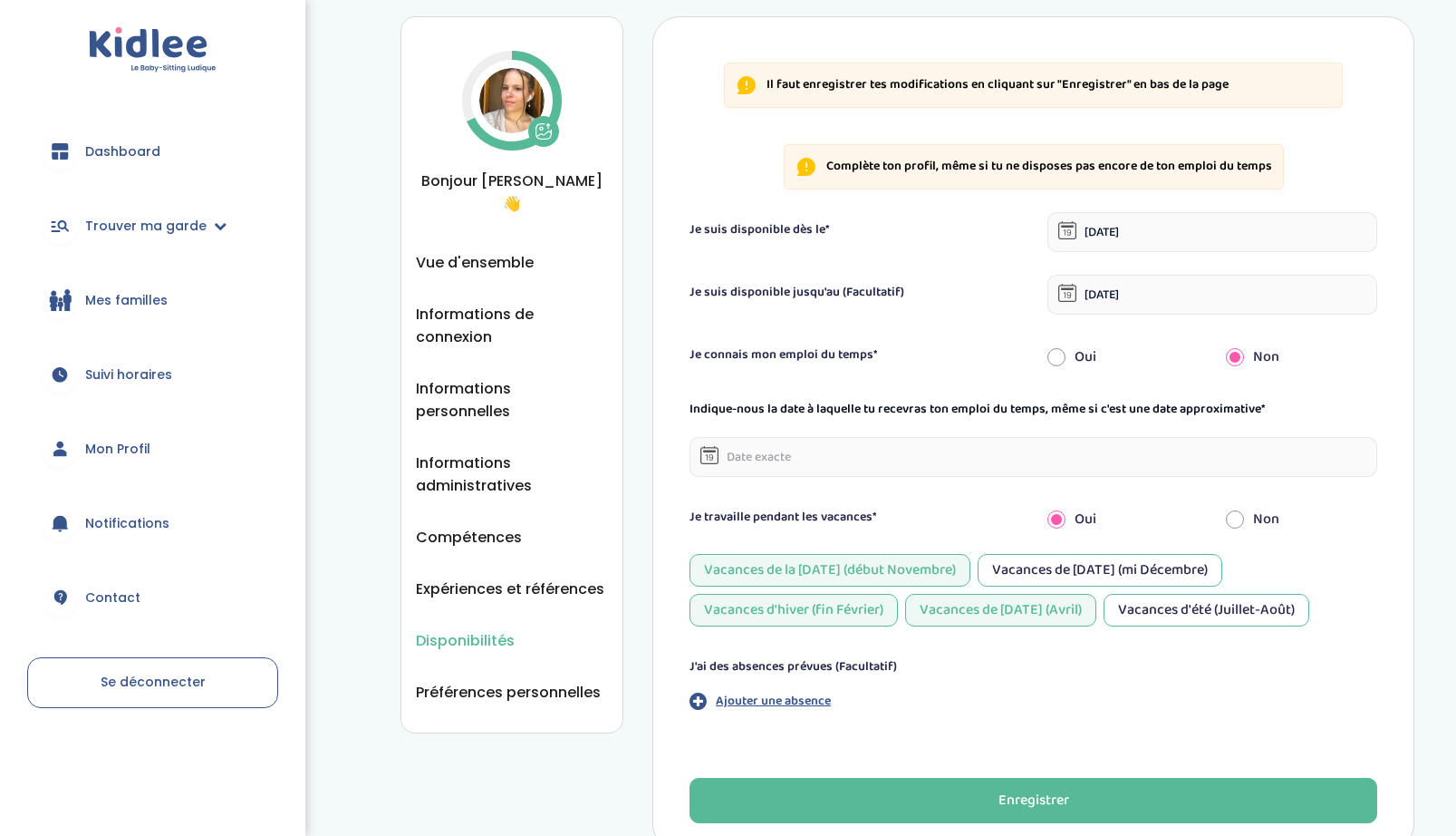
click at [855, 605] on div "Vacances d'hiver (fin Février)" at bounding box center [794, 610] width 208 height 33
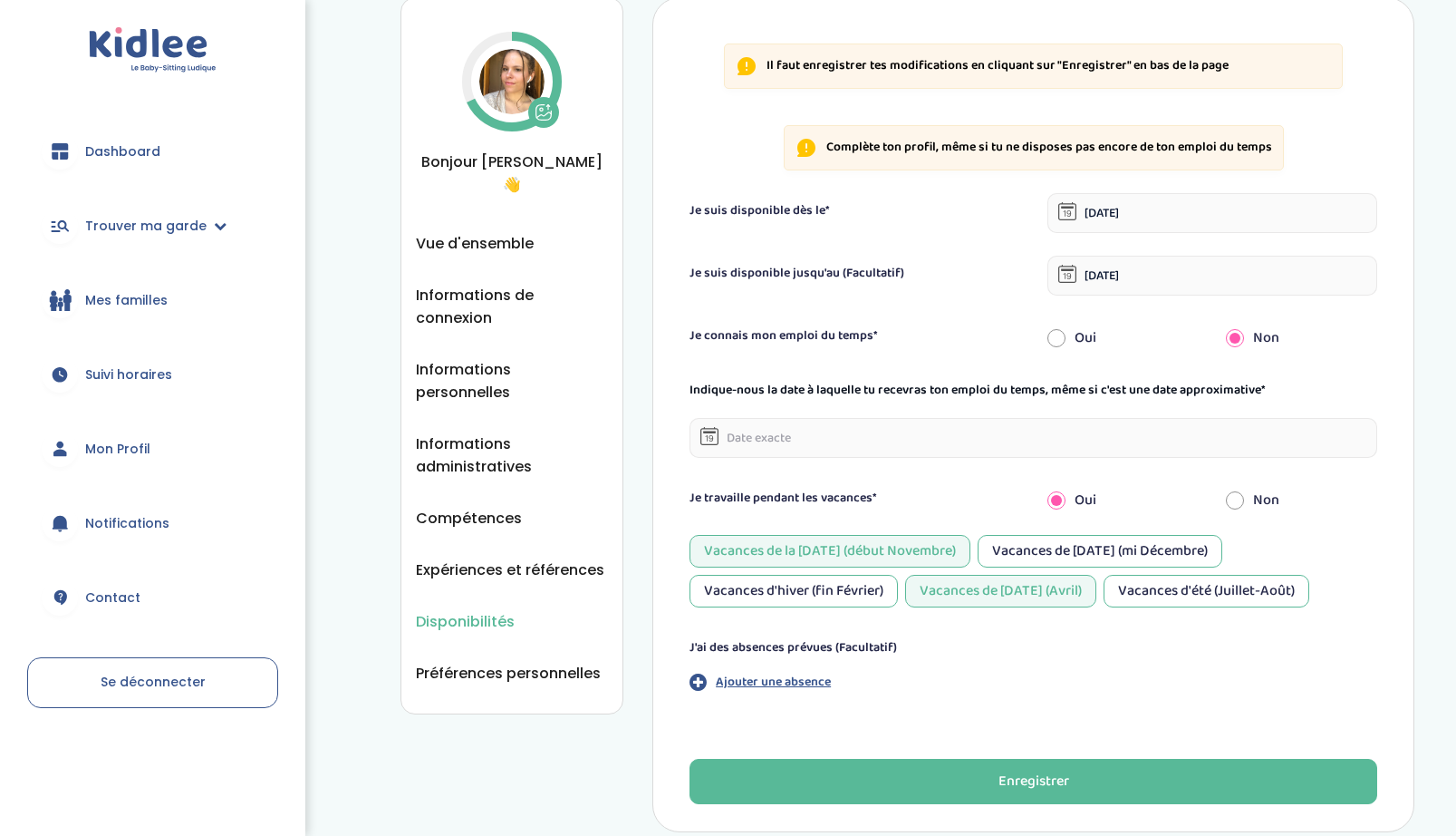
scroll to position [96, 0]
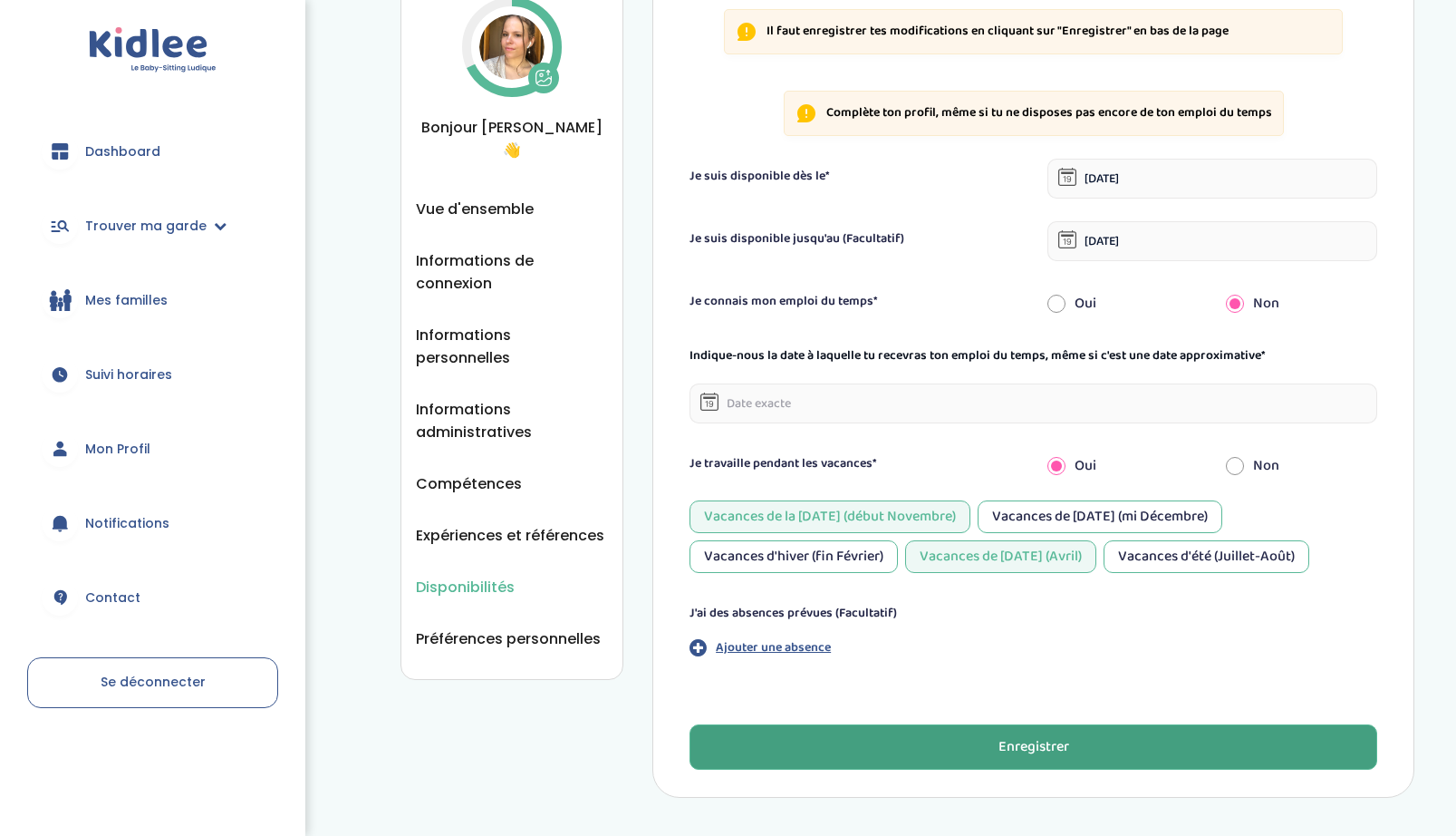
click at [871, 739] on button "Enregistrer" at bounding box center [1033, 747] width 688 height 45
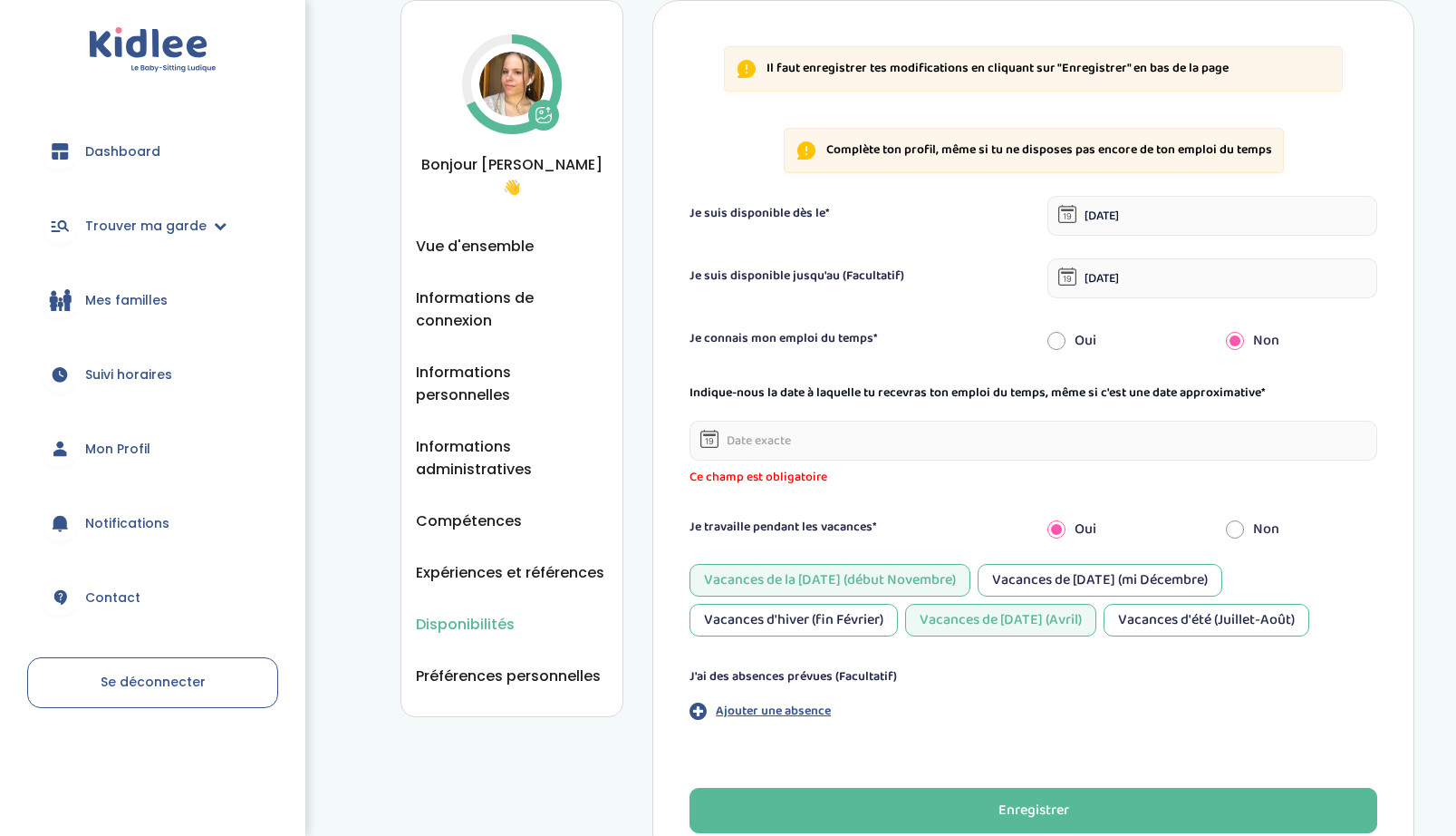
click at [800, 447] on input "text" at bounding box center [1033, 440] width 688 height 39
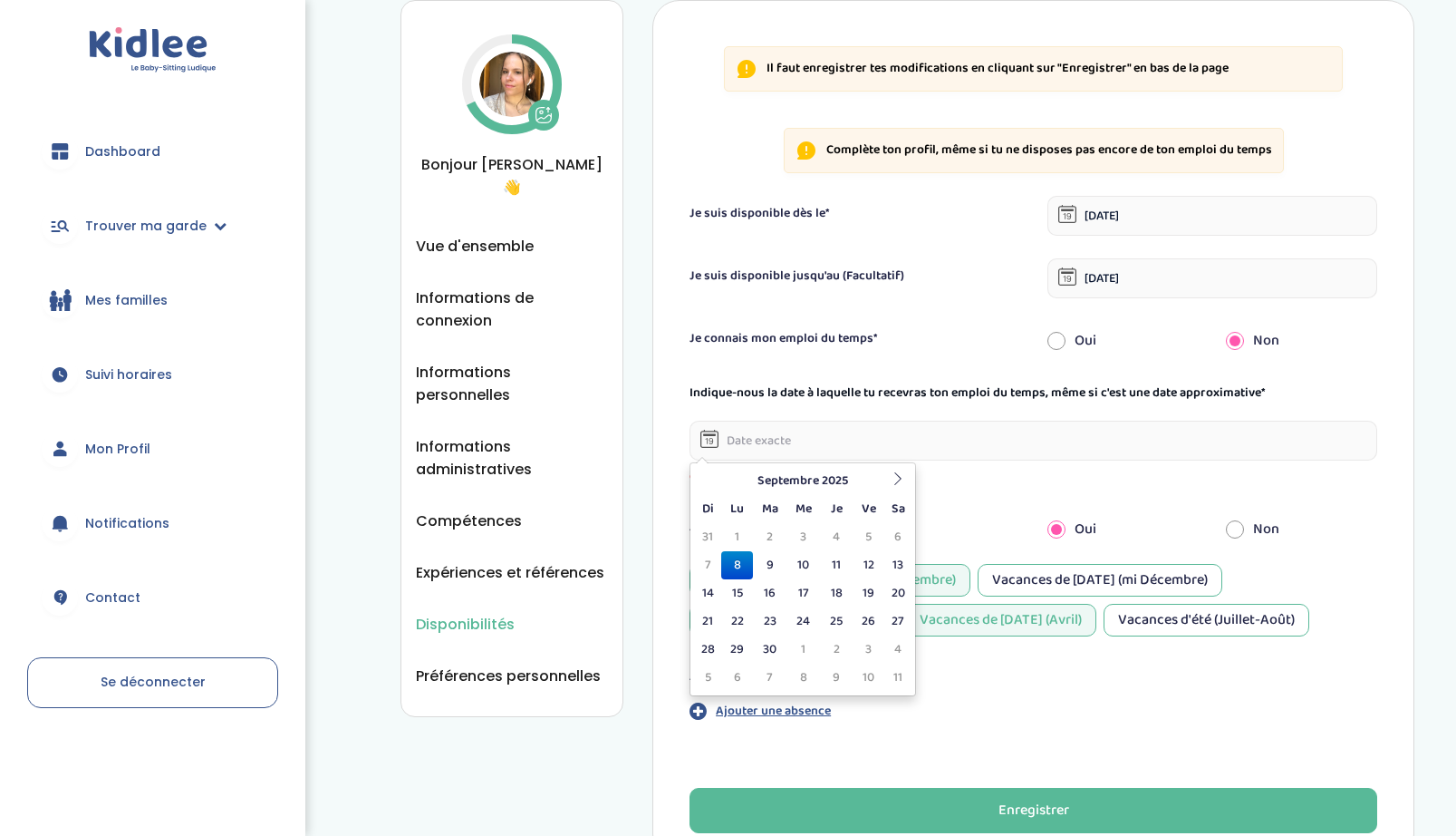
click at [1076, 332] on div "Oui" at bounding box center [1123, 341] width 178 height 39
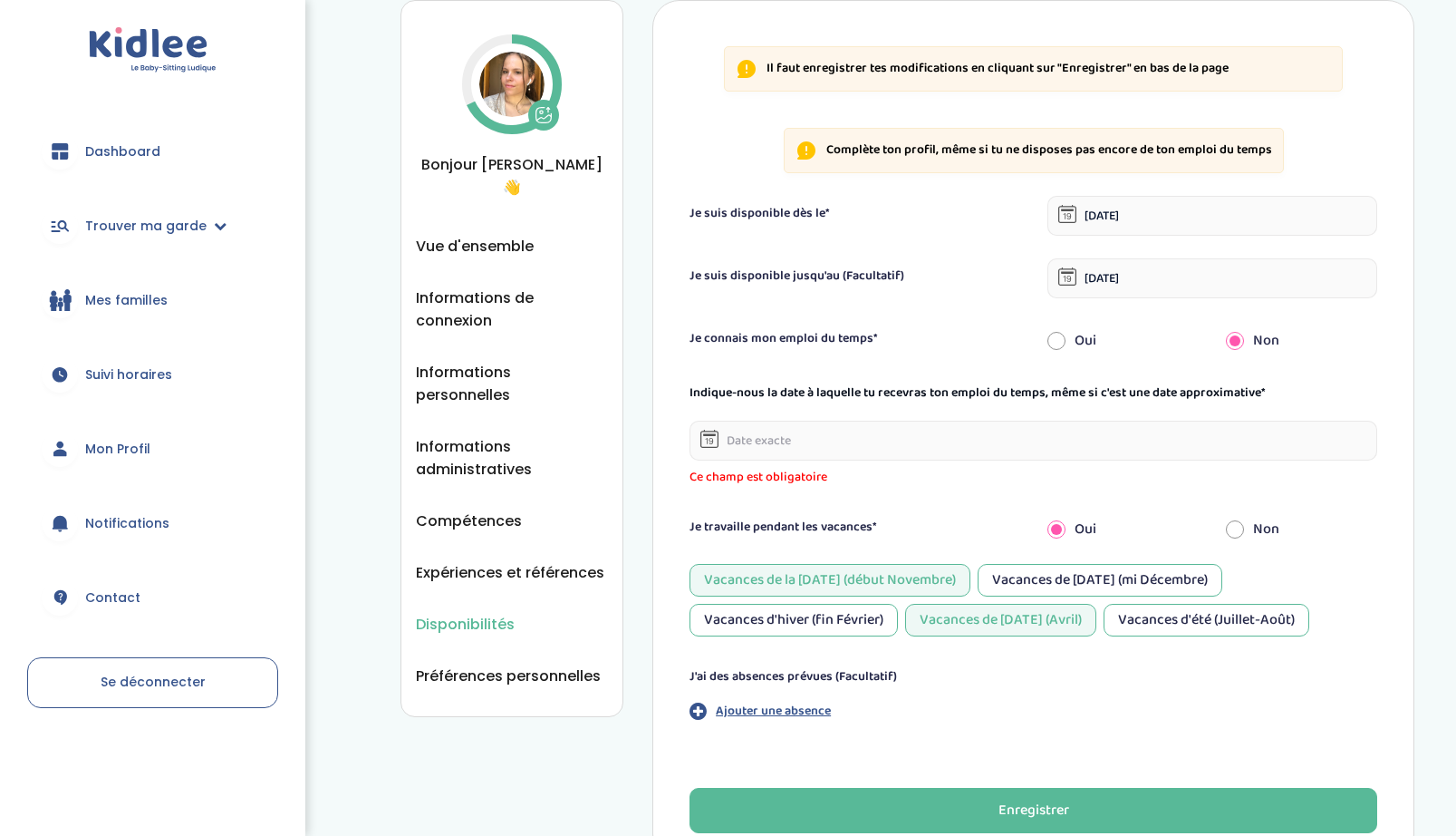
click at [1054, 341] on input "radio" at bounding box center [1056, 341] width 18 height 39
radio input "true"
radio input "false"
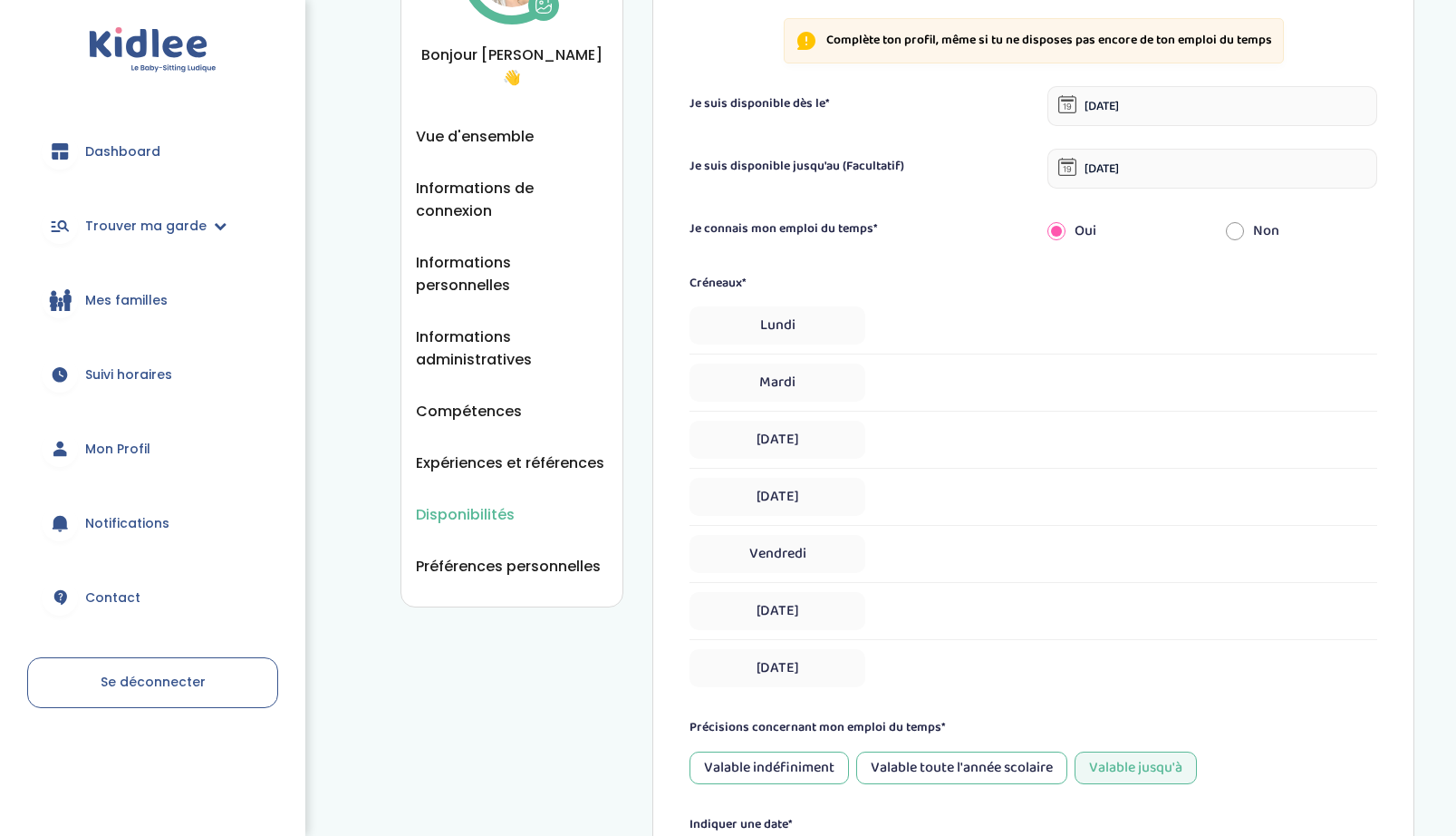
scroll to position [149, 0]
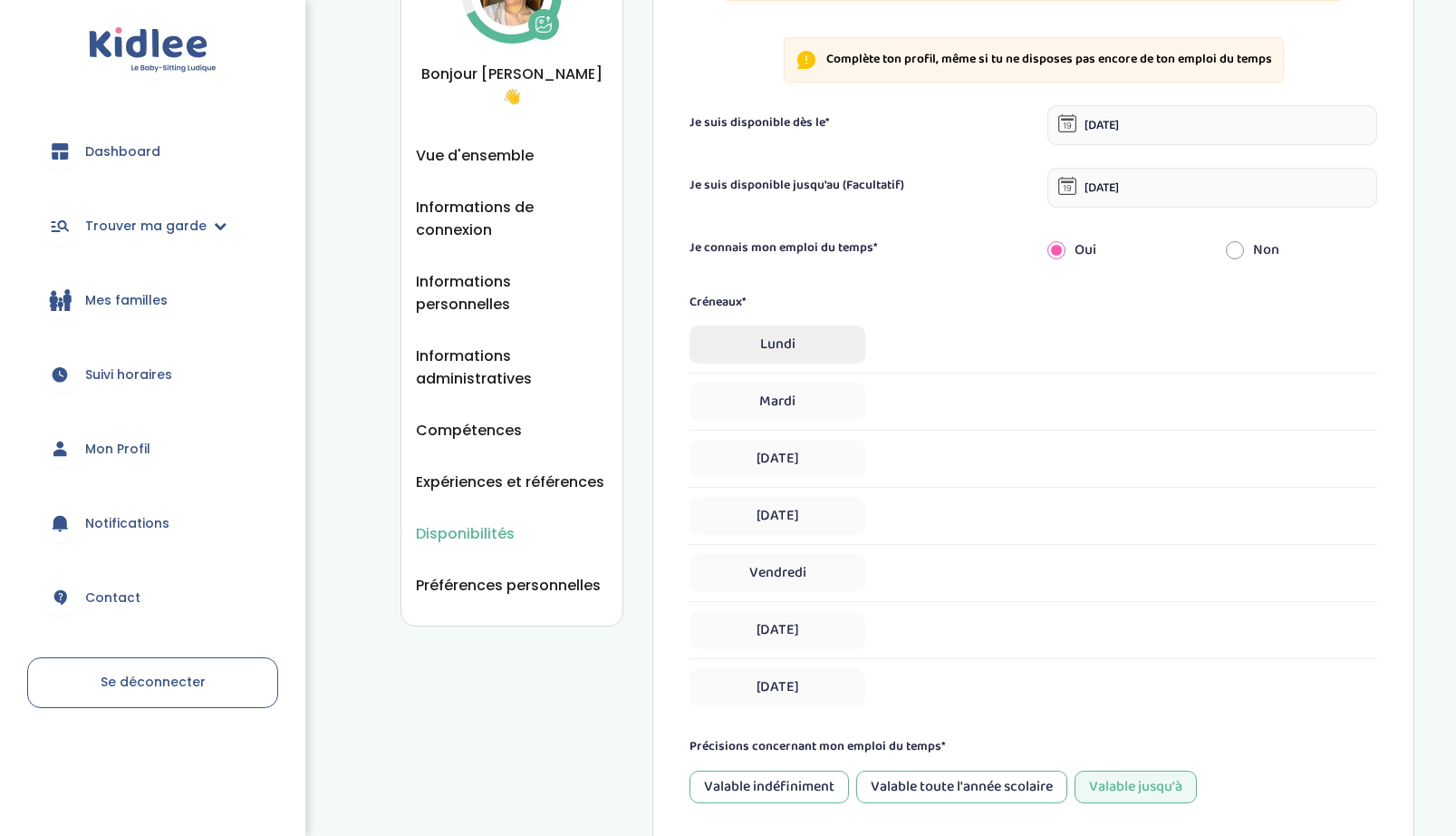
click at [801, 342] on span "Lundi" at bounding box center [777, 344] width 175 height 38
select select "1"
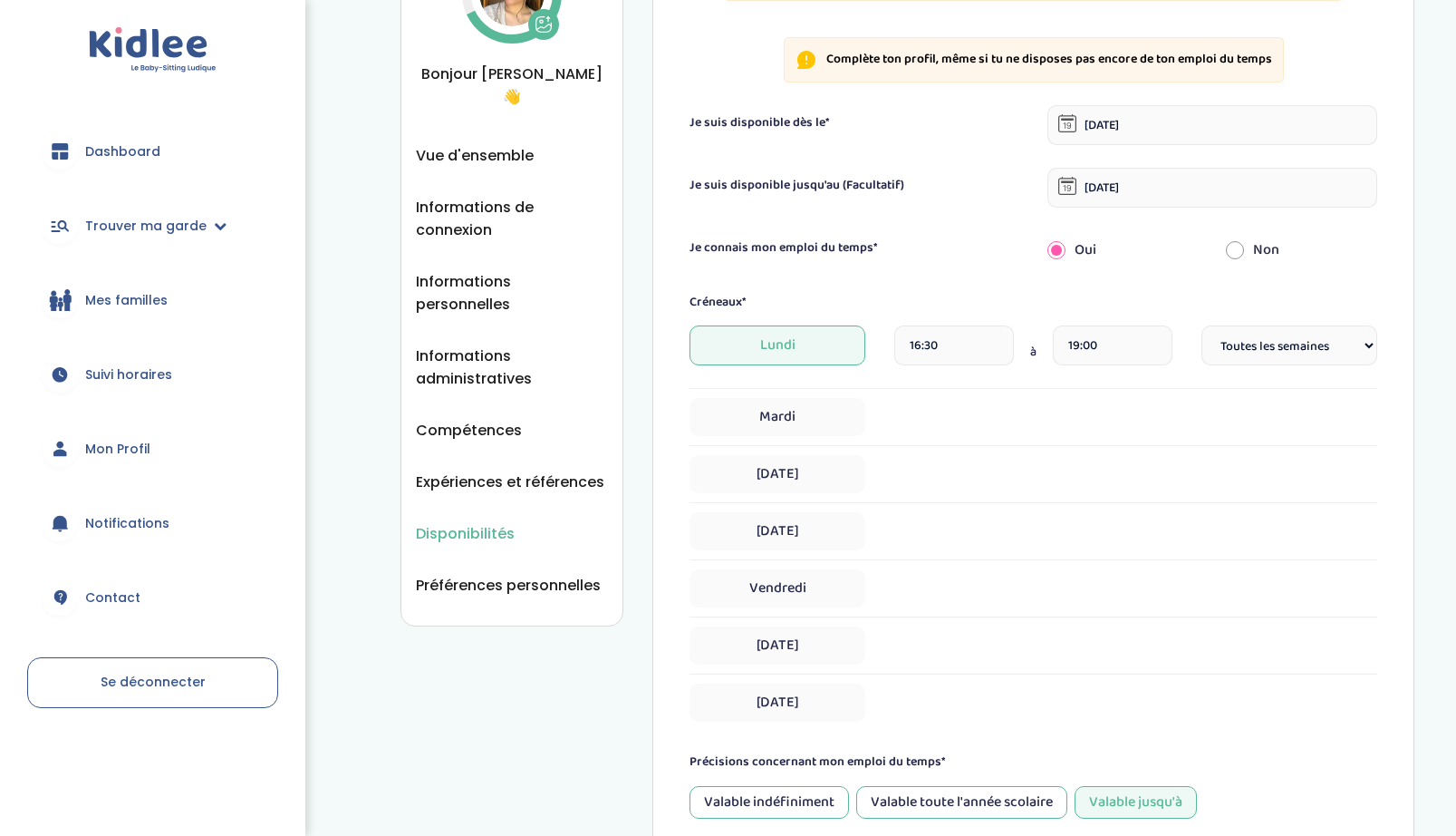
click at [799, 345] on span "Lundi" at bounding box center [777, 345] width 175 height 39
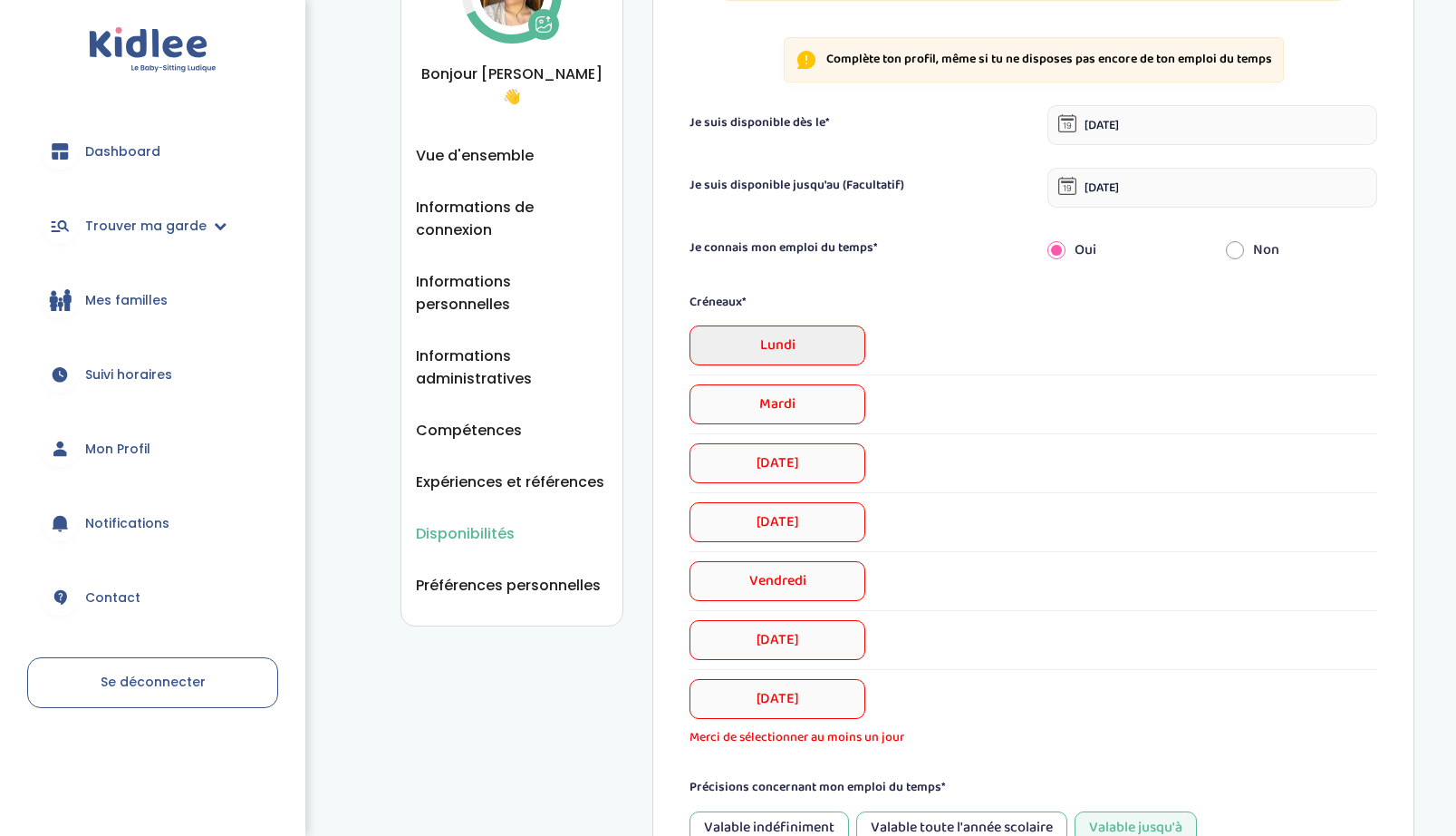
click at [799, 346] on span "Lundi" at bounding box center [777, 345] width 175 height 39
select select "1"
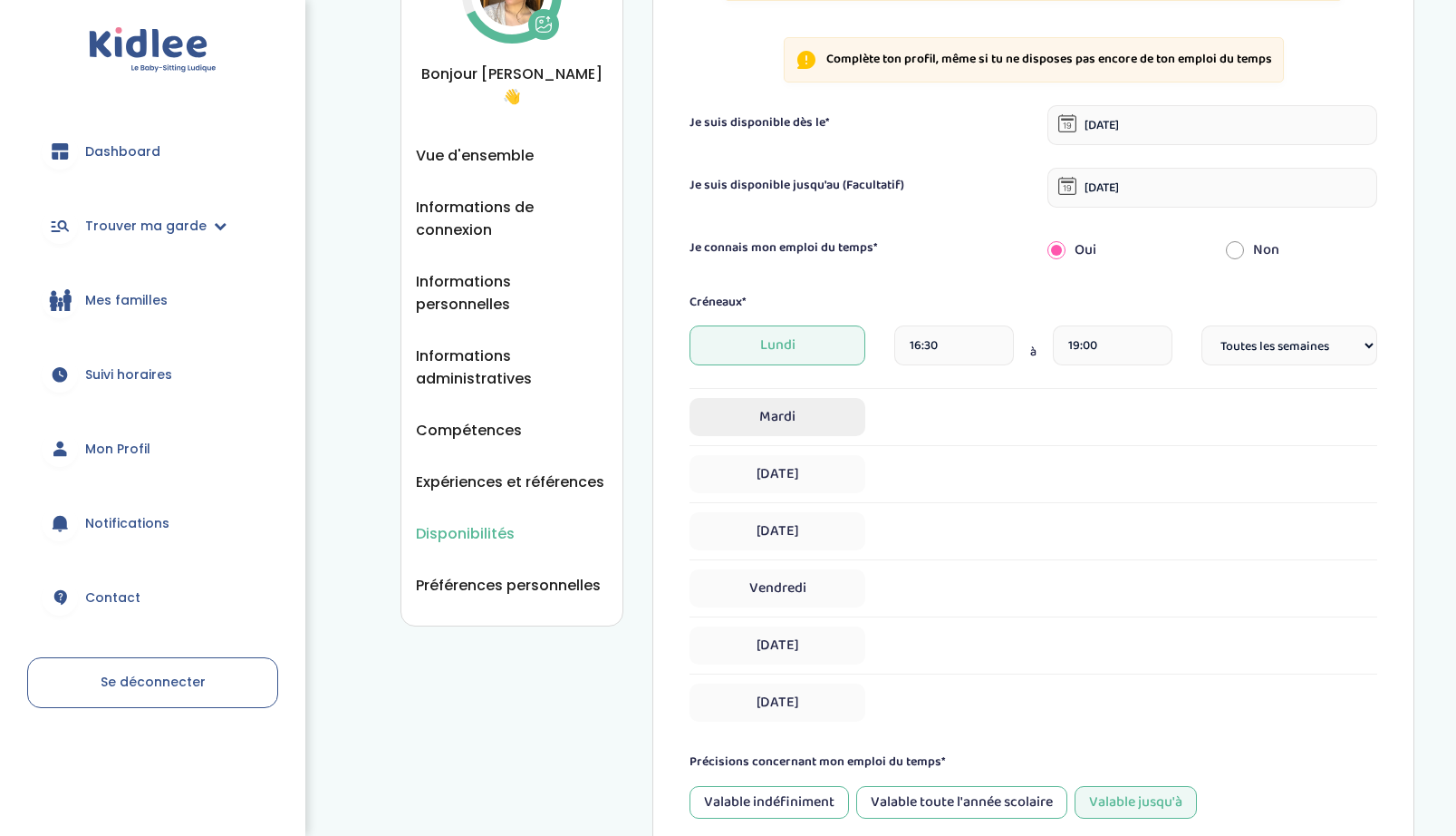
click at [783, 411] on span "Mardi" at bounding box center [777, 417] width 175 height 38
select select "1"
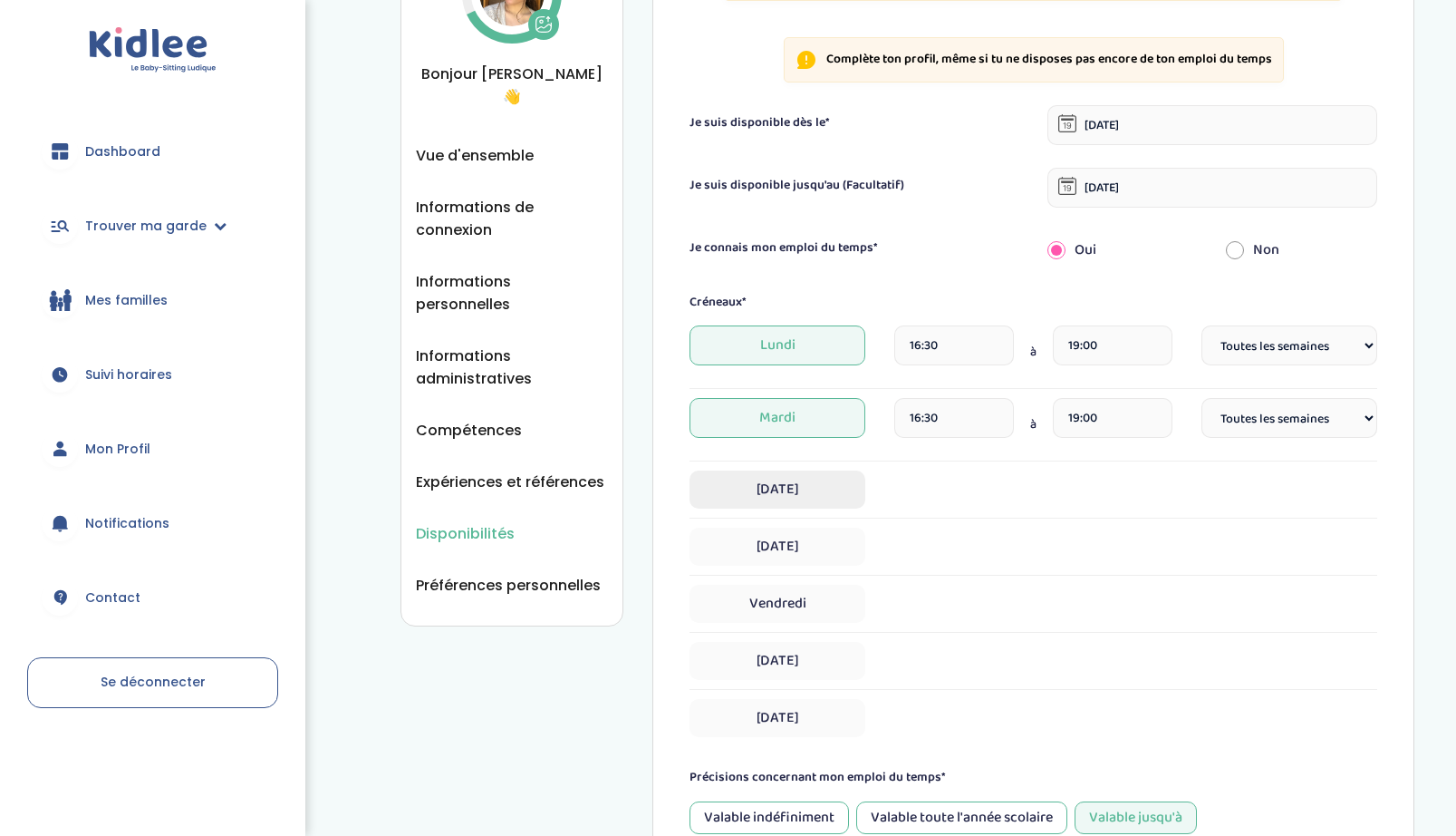
click at [777, 494] on span "Mercredi" at bounding box center [777, 489] width 175 height 38
select select "1"
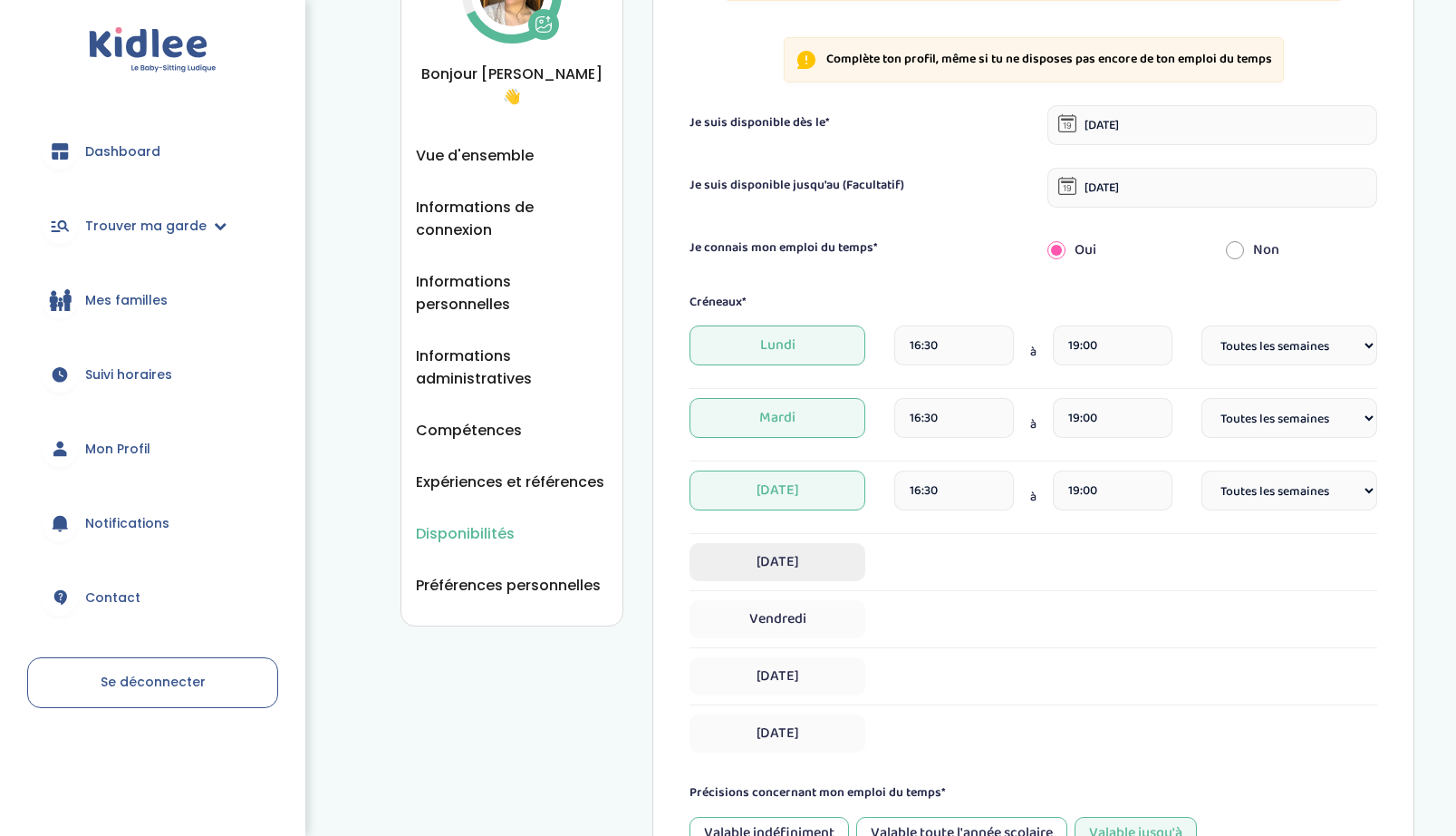
click at [777, 575] on span "Jeudi" at bounding box center [777, 562] width 175 height 38
select select "1"
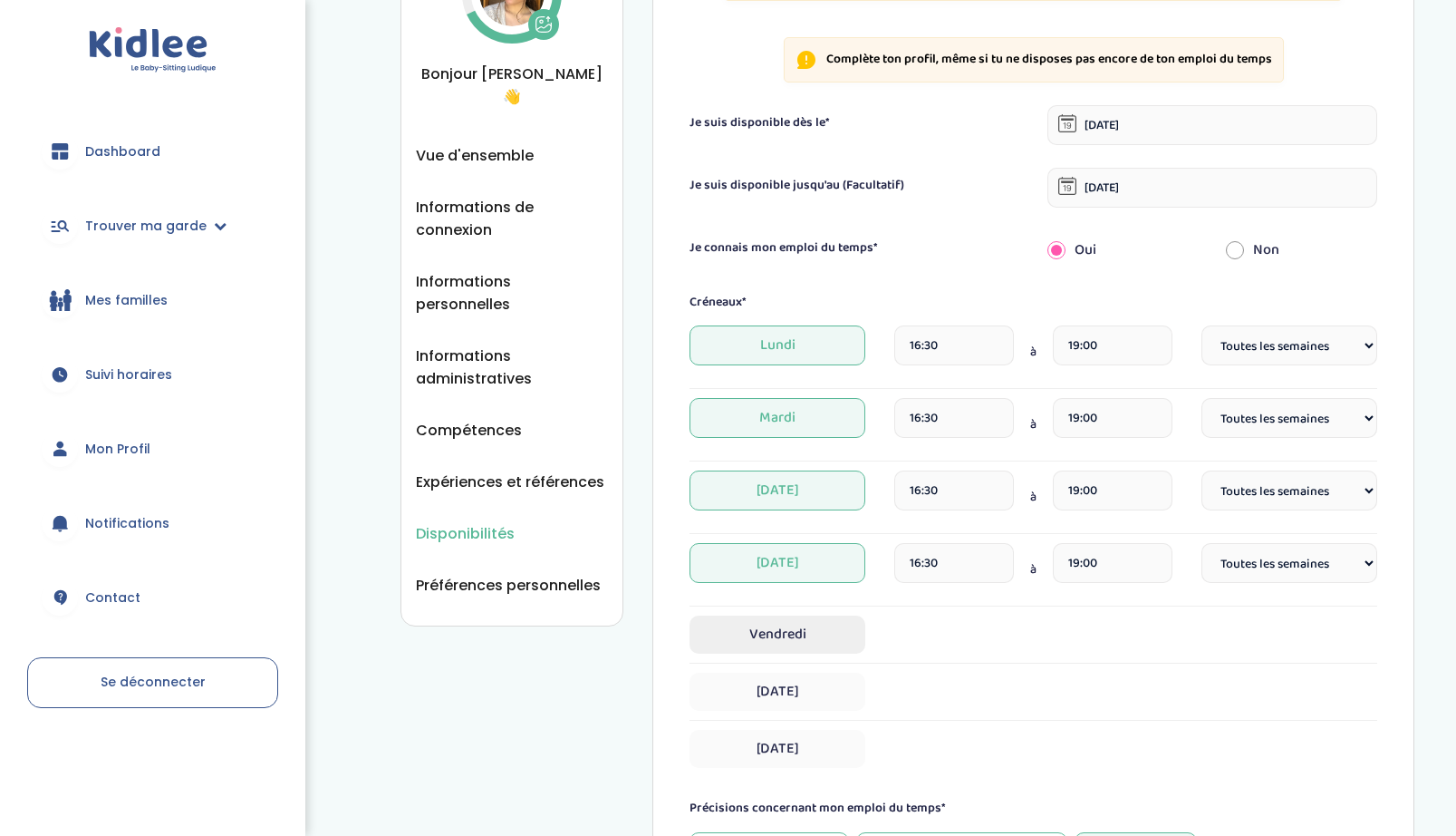
click at [780, 640] on span "Vendredi" at bounding box center [777, 634] width 175 height 38
select select "1"
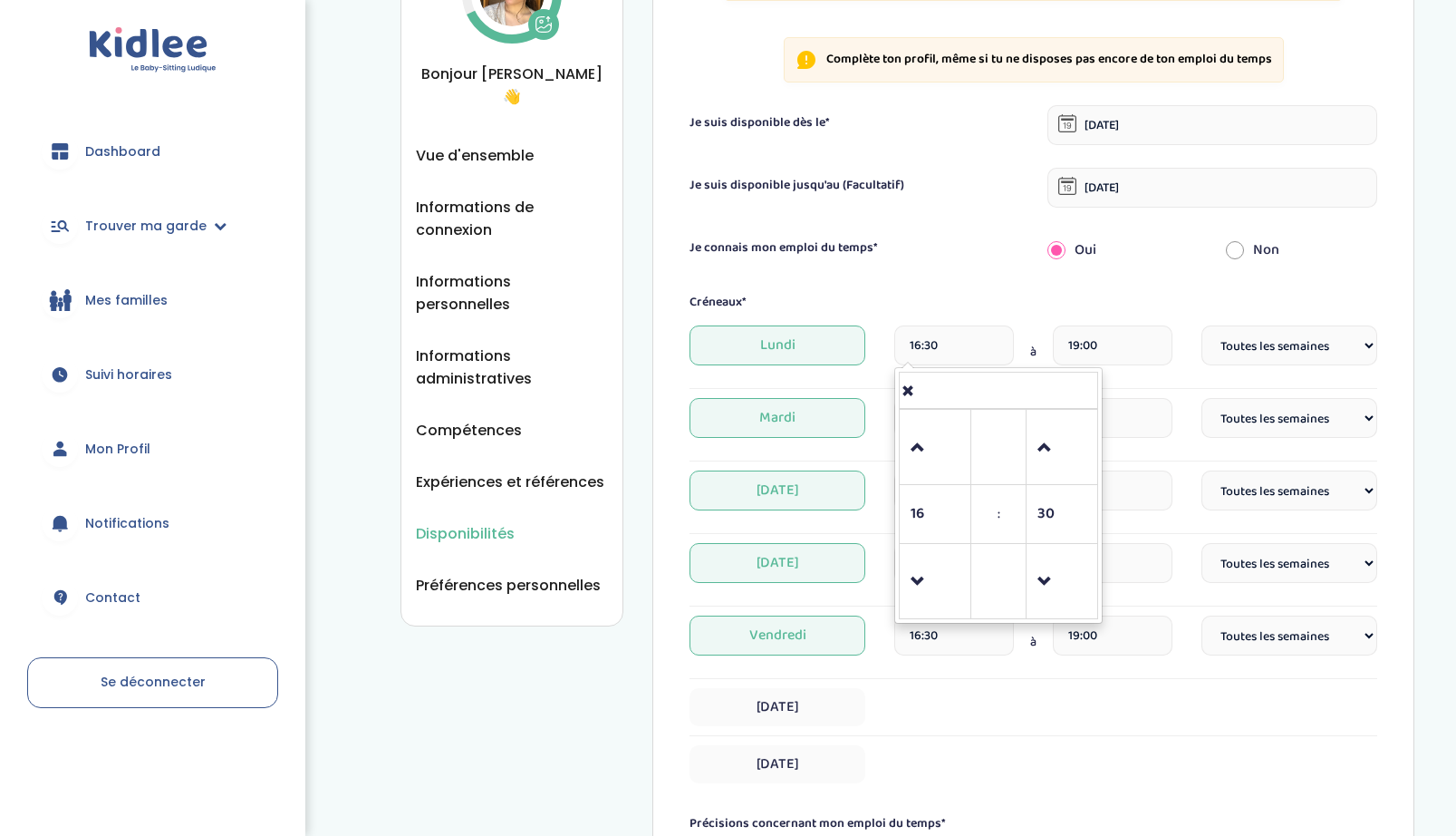
drag, startPoint x: 960, startPoint y: 341, endPoint x: 829, endPoint y: 343, distance: 131.0
click at [829, 343] on div "Lundi 16:30 16 : 30 00 01 02 03 04 05 06 07 08 09 10 11 12 13 14 15 16 17 18 19…" at bounding box center [1033, 352] width 688 height 53
click at [998, 291] on form "Je suis disponible dès le* 14-09-2025 Je suis disponible jusqu'au (Facultatif) …" at bounding box center [1033, 681] width 688 height 1152
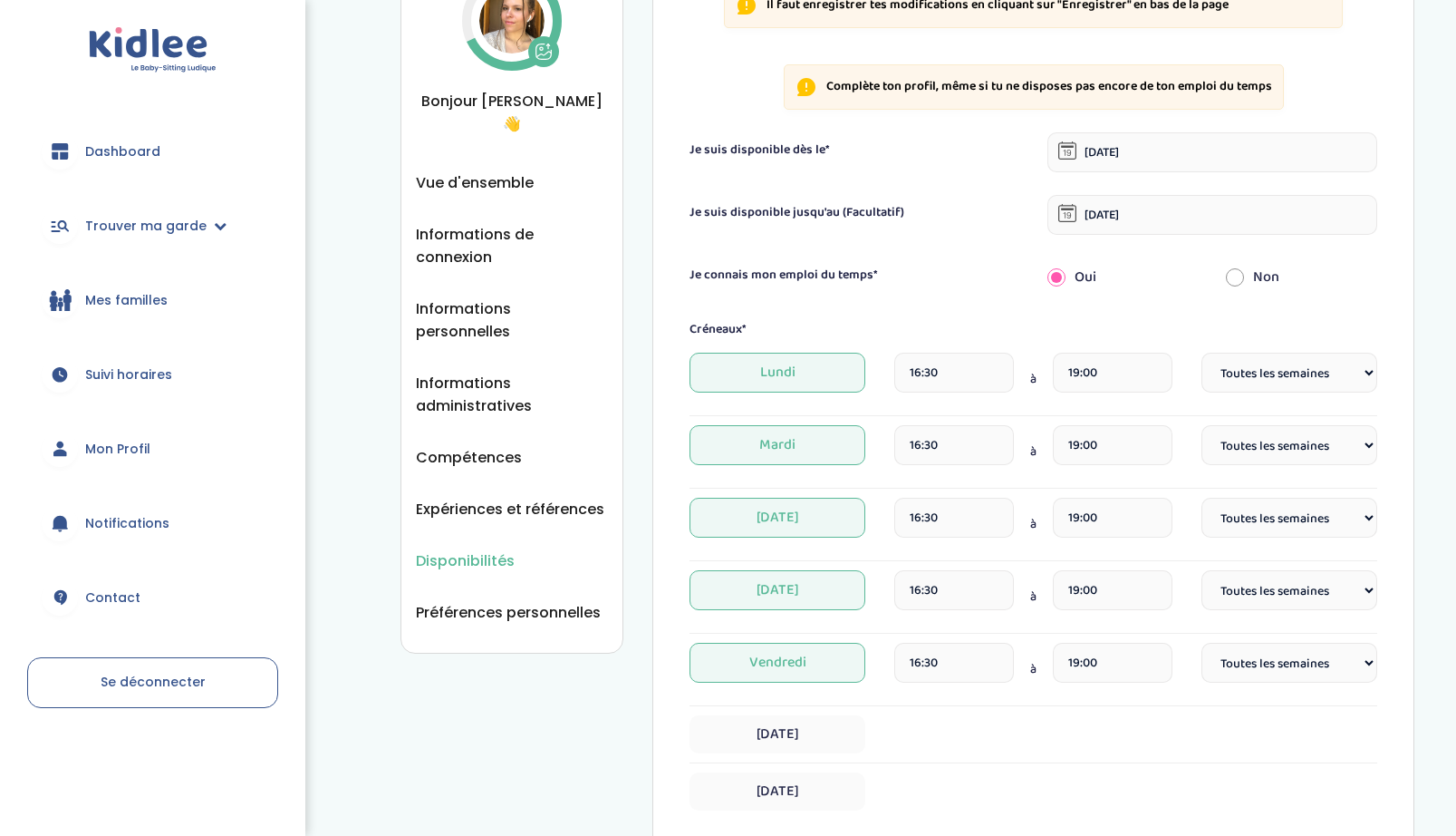
scroll to position [35, 0]
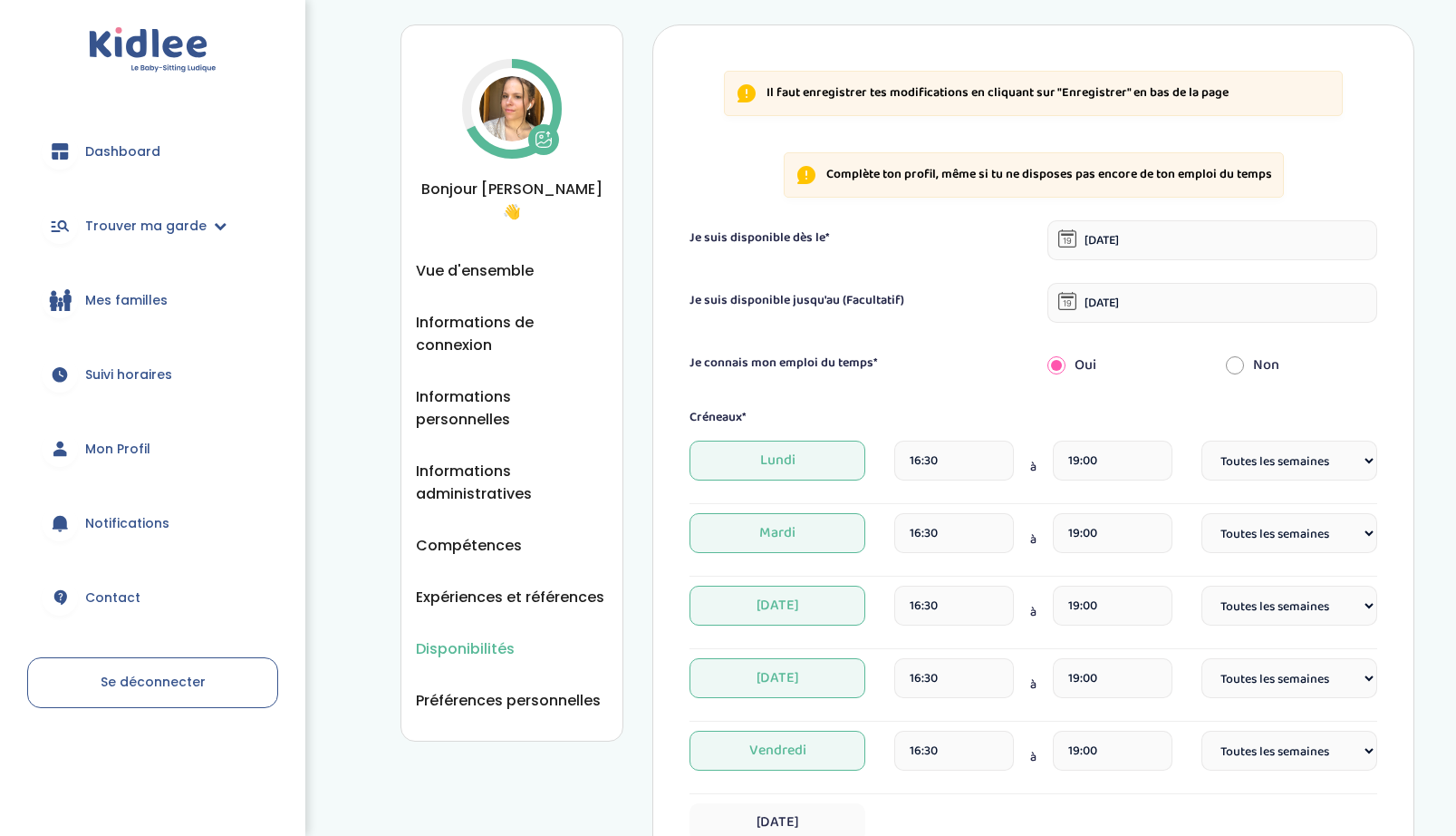
click at [1227, 365] on input "radio" at bounding box center [1235, 365] width 18 height 39
radio input "true"
radio input "false"
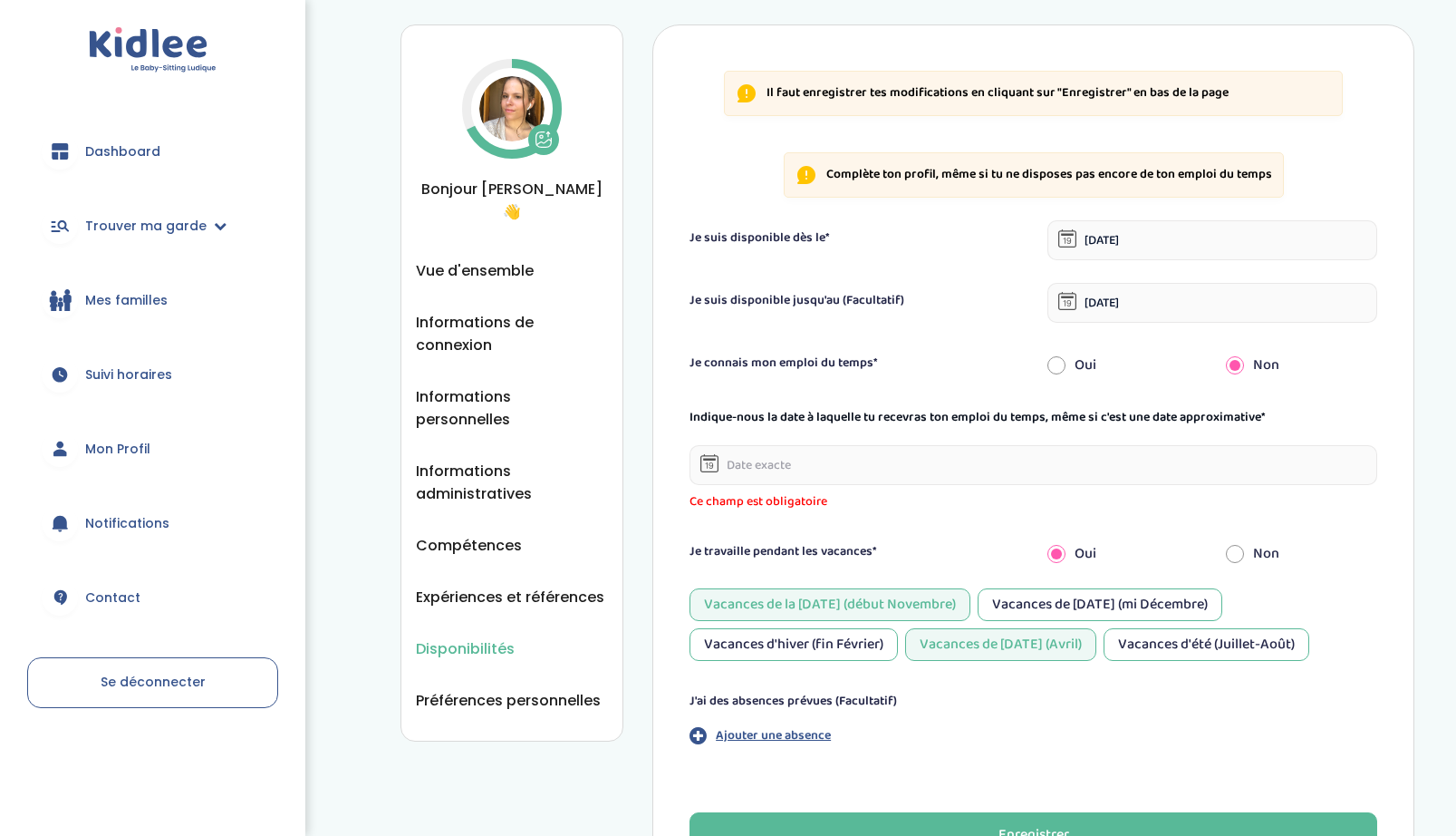
click at [801, 463] on input "text" at bounding box center [1033, 464] width 688 height 39
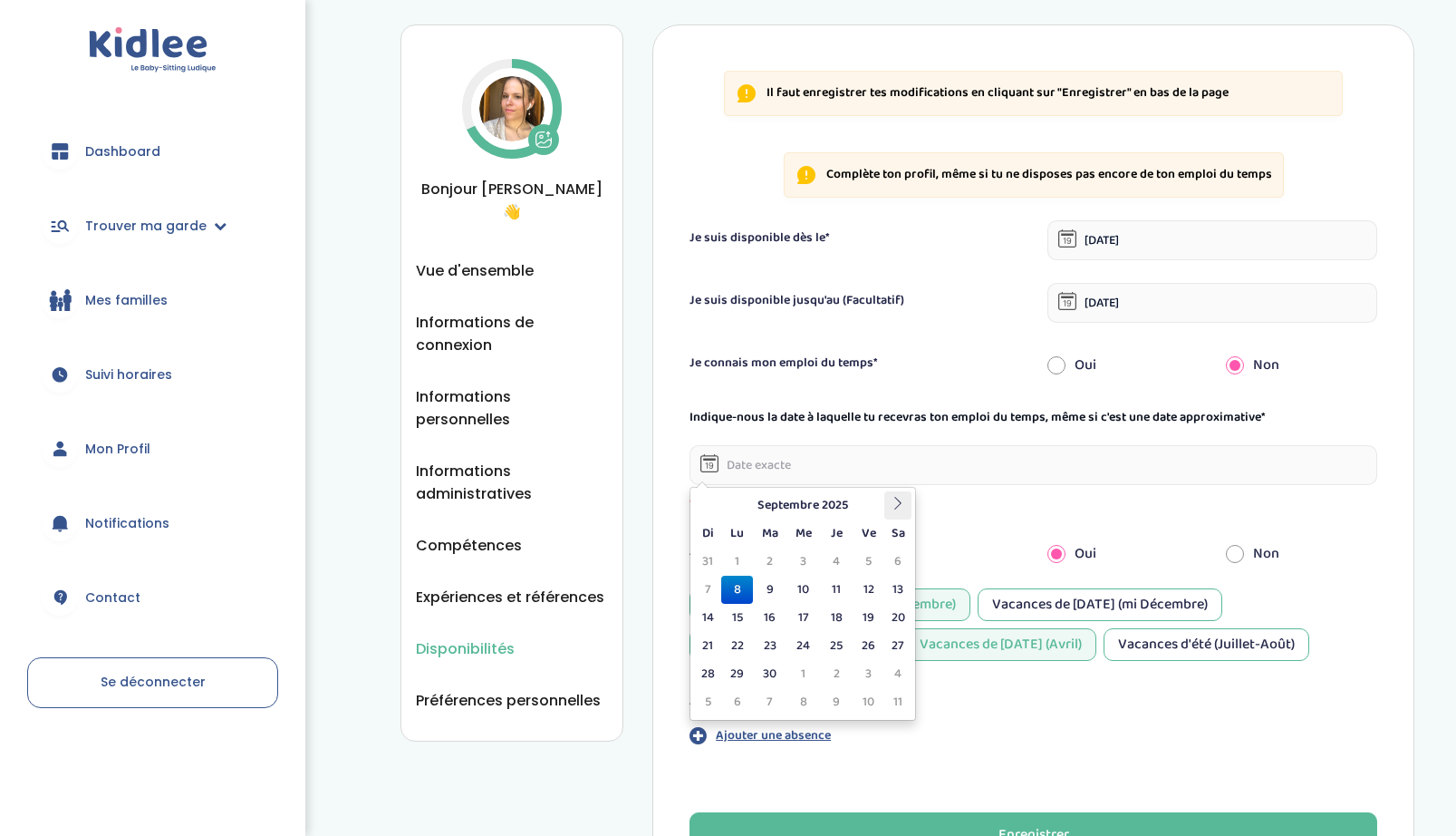
click at [897, 509] on icon at bounding box center [898, 503] width 13 height 13
click at [811, 554] on td "1" at bounding box center [803, 561] width 34 height 28
type input "01-10-2025"
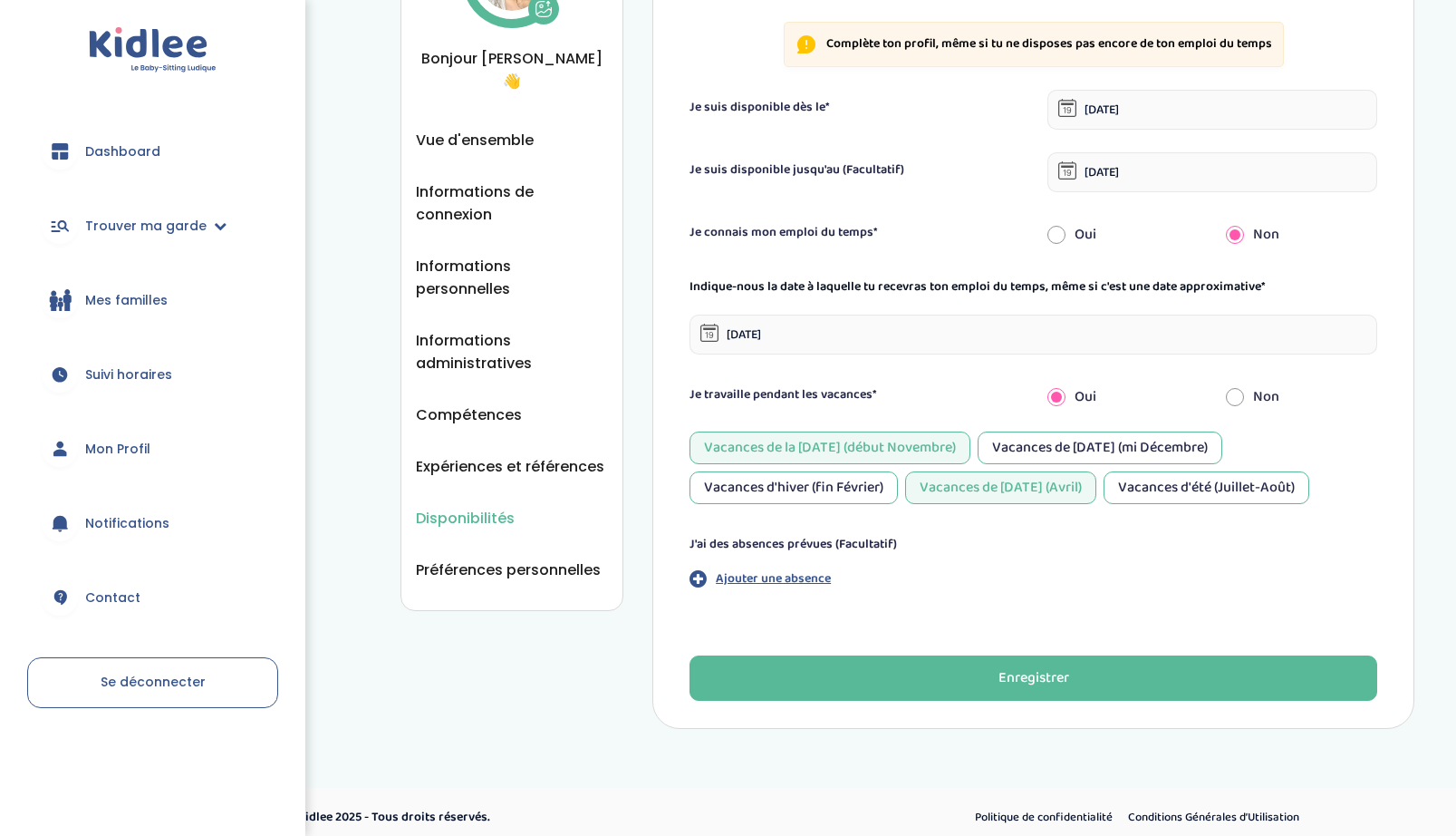
scroll to position [175, 0]
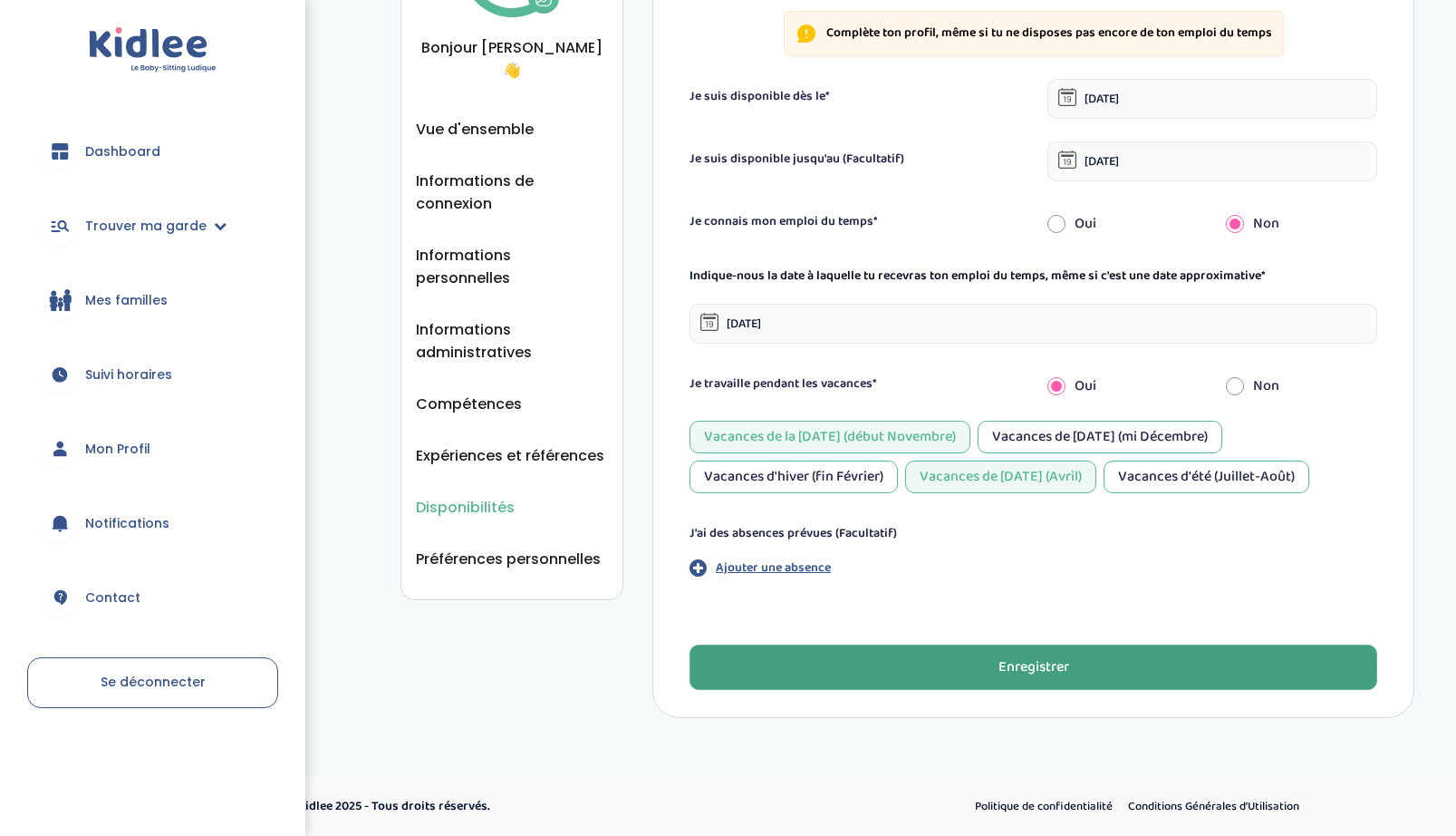
click at [931, 673] on button "Enregistrer" at bounding box center [1033, 667] width 688 height 45
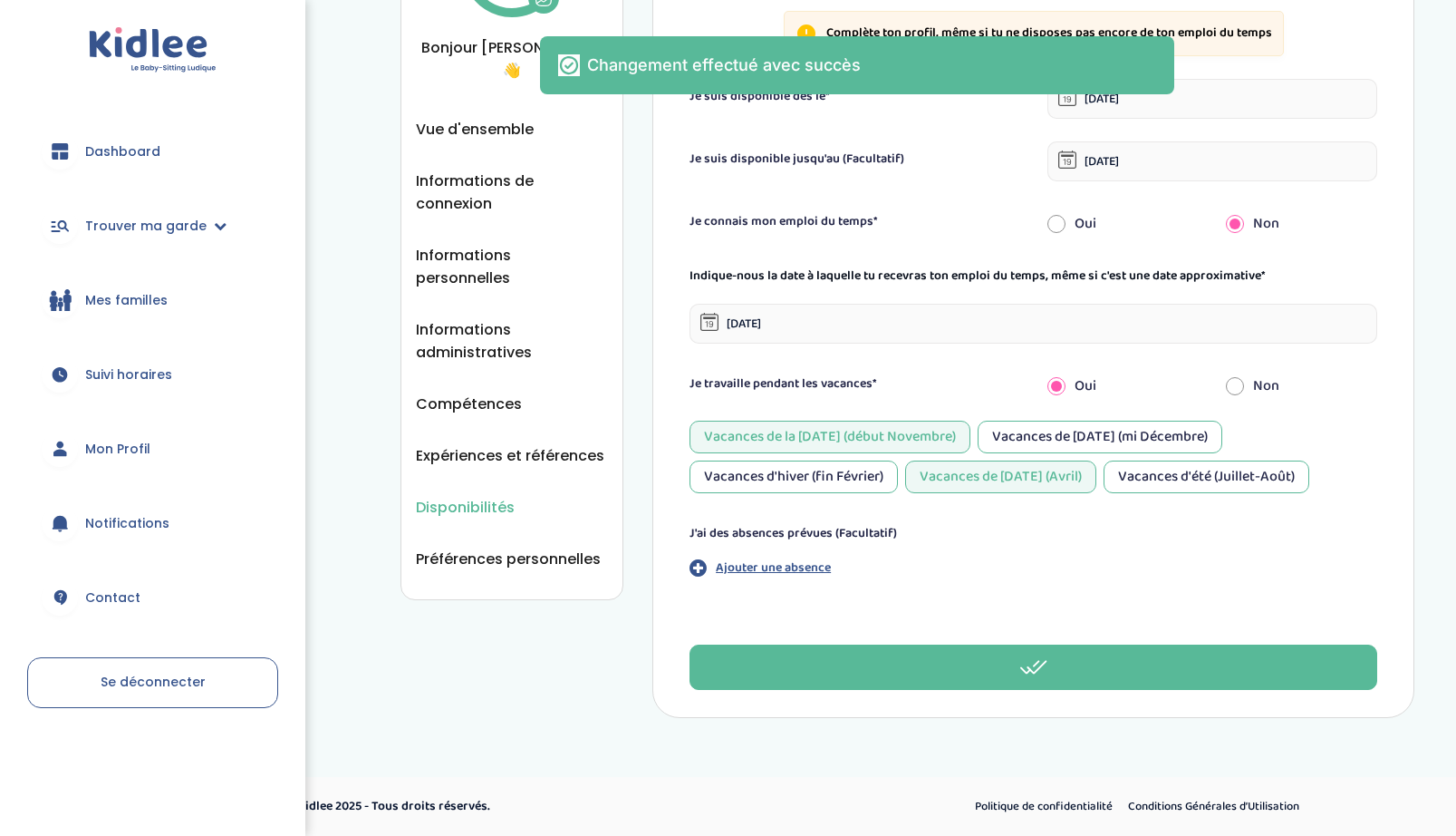
click at [150, 11] on div "Dashboard Trouver ma garde Mes recherches Candidatures en cours Candidatures va…" at bounding box center [153, 418] width 306 height 836
click at [150, 53] on img at bounding box center [153, 50] width 128 height 46
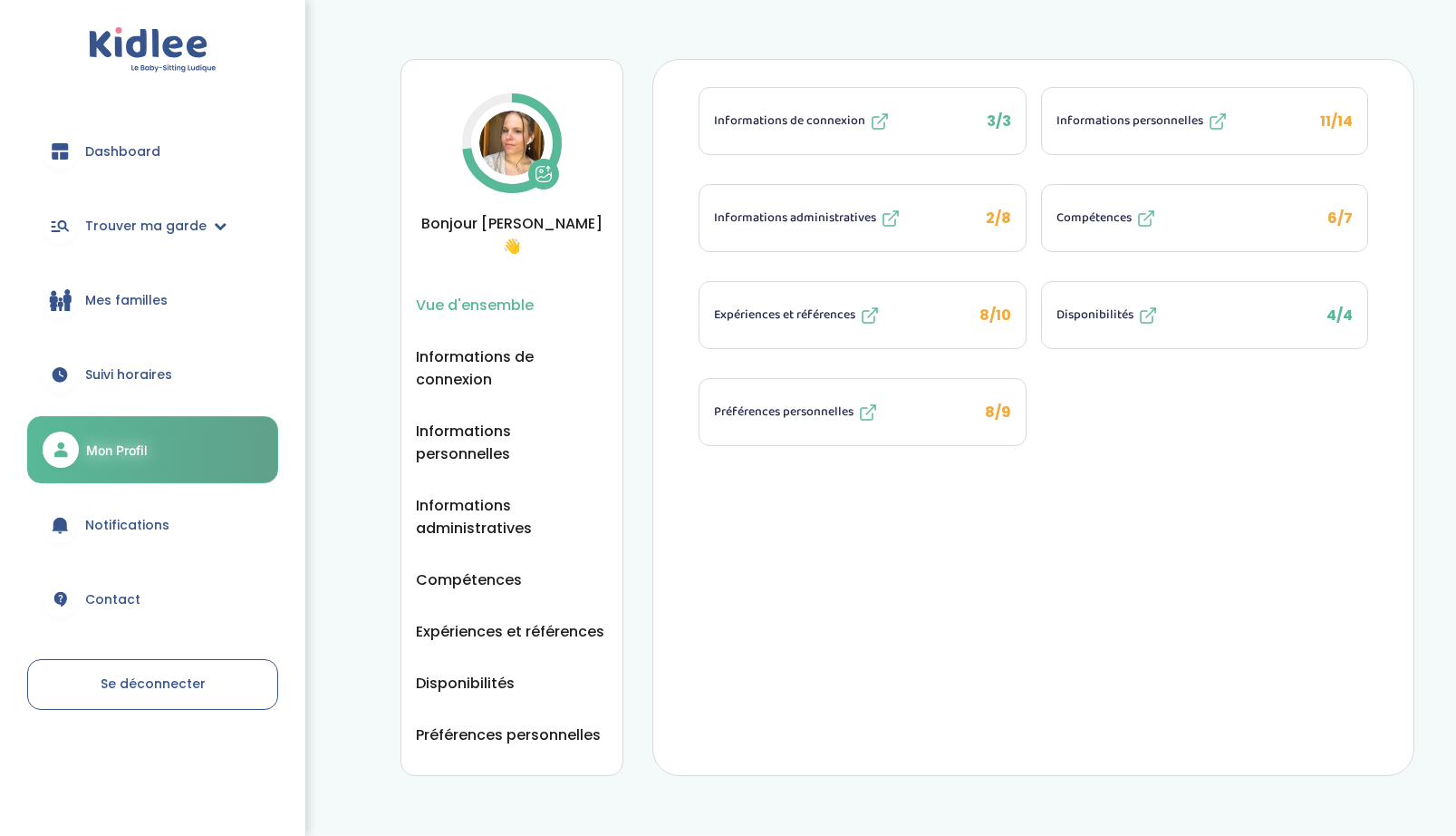
click at [141, 36] on img at bounding box center [153, 50] width 128 height 46
click at [126, 218] on span "Trouver ma garde" at bounding box center [145, 226] width 121 height 19
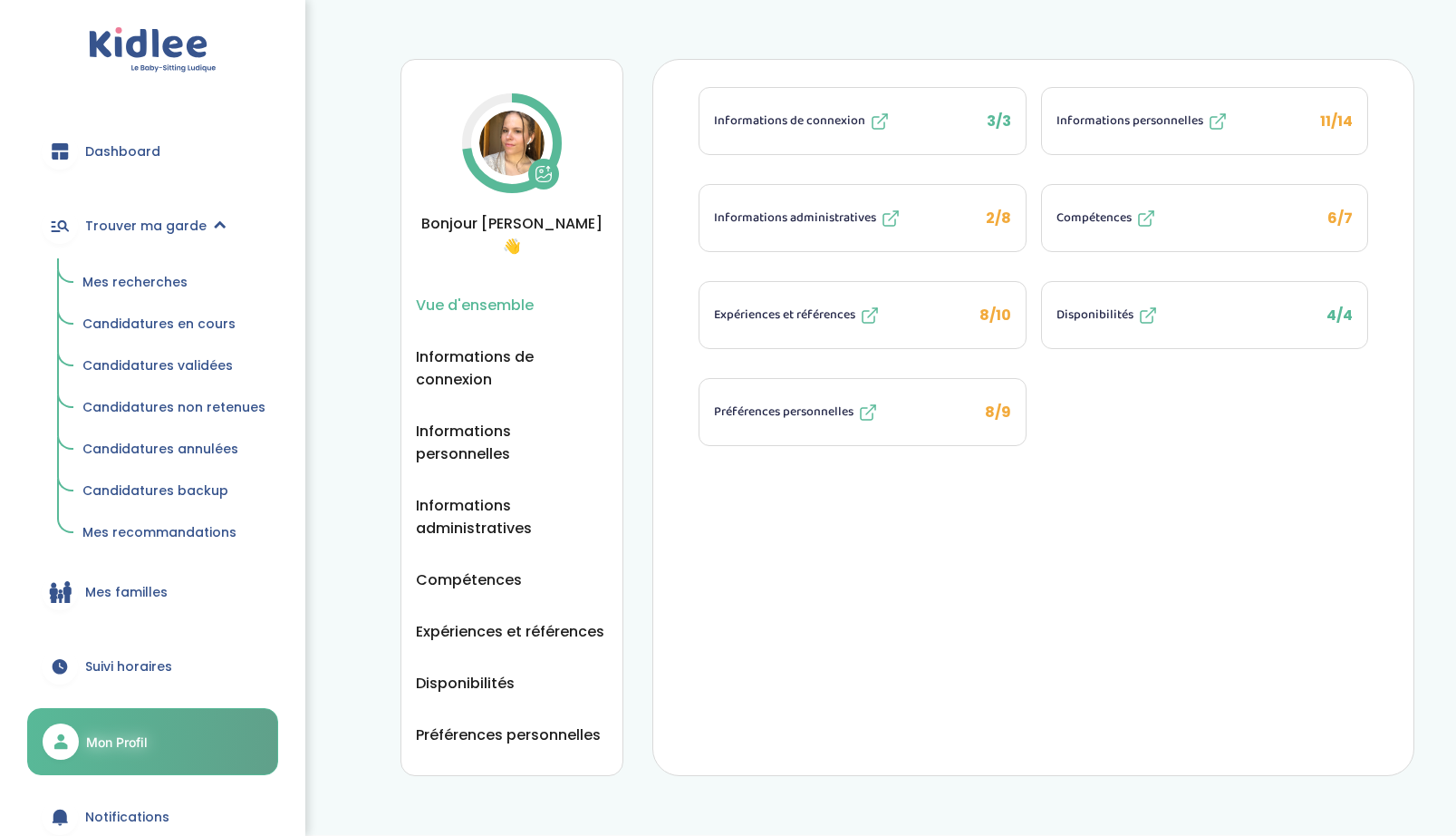
click at [130, 281] on span "Mes recherches" at bounding box center [135, 281] width 105 height 18
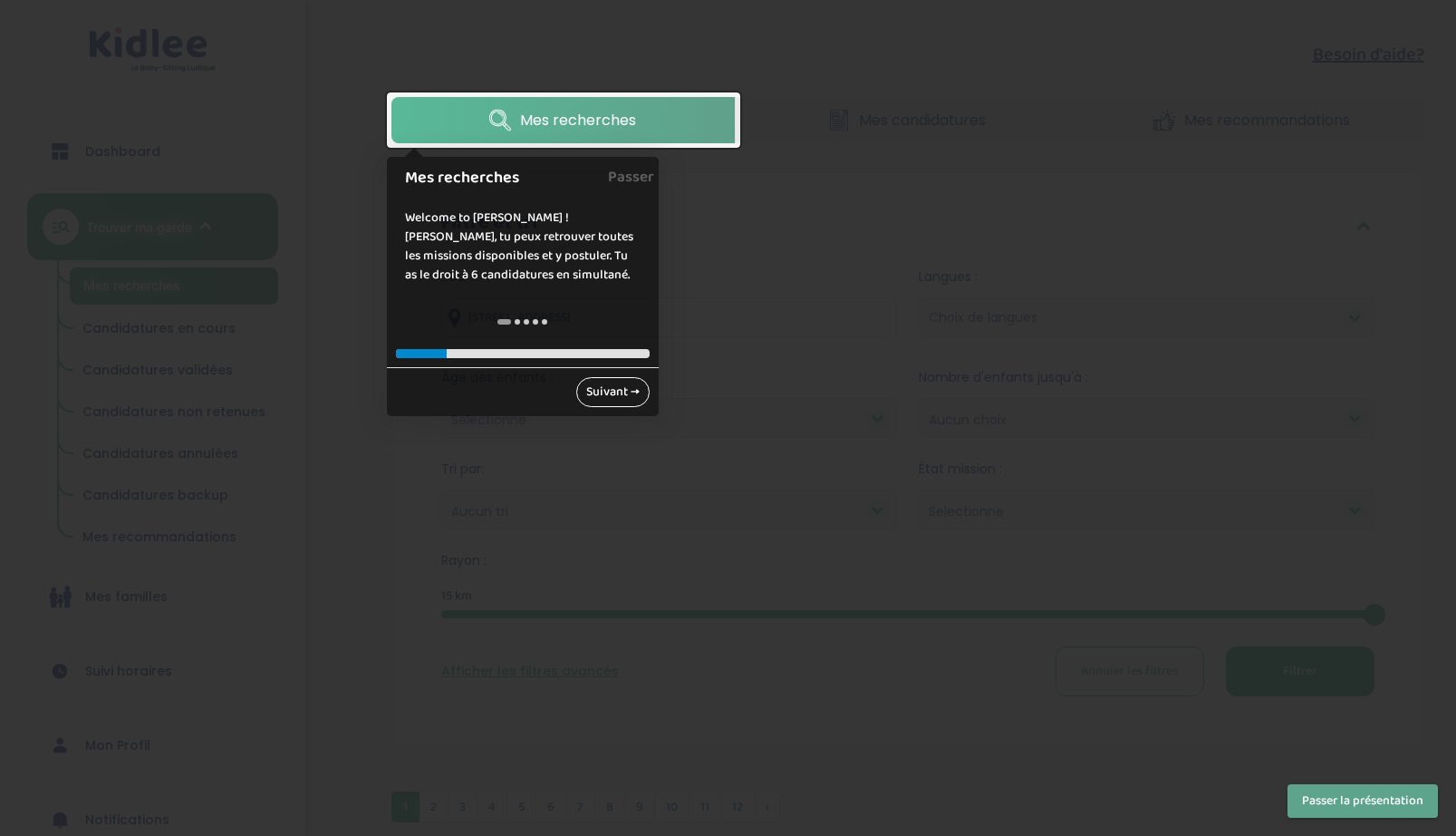
click at [602, 399] on link "Suivant →" at bounding box center [613, 392] width 73 height 30
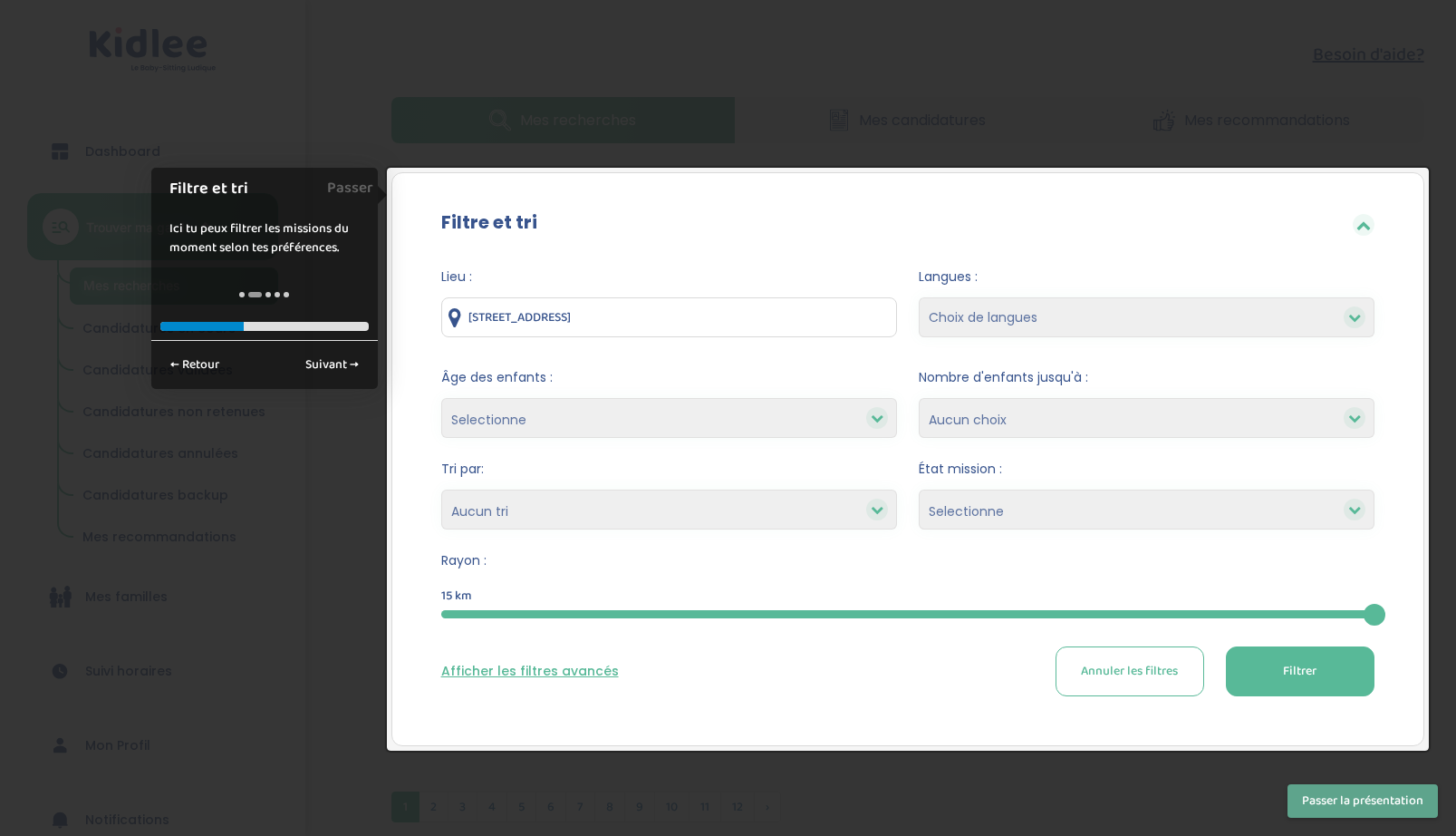
select select "3-6"
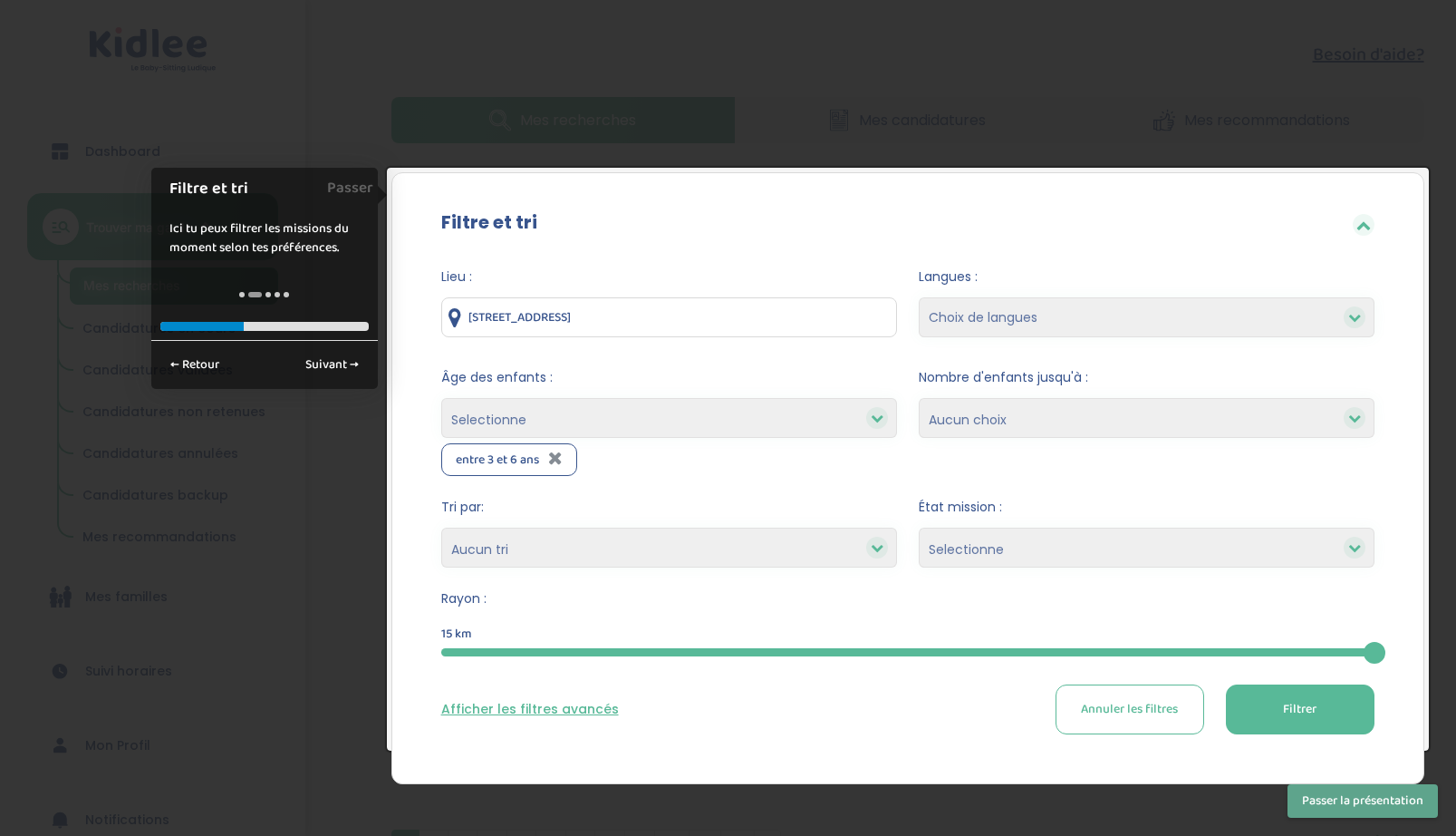
select select "+6"
select select
select select "12"
select select
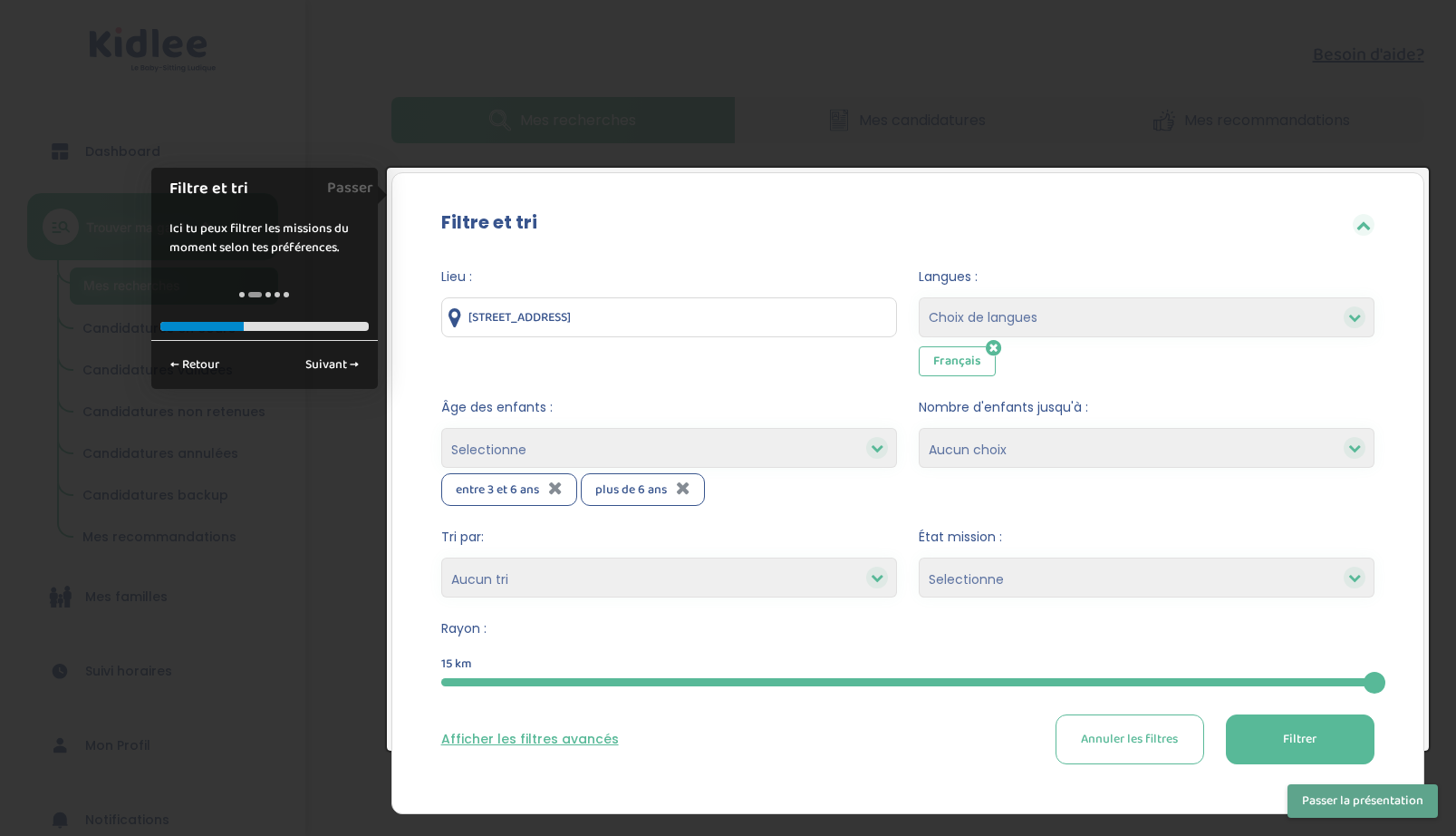
select select "3"
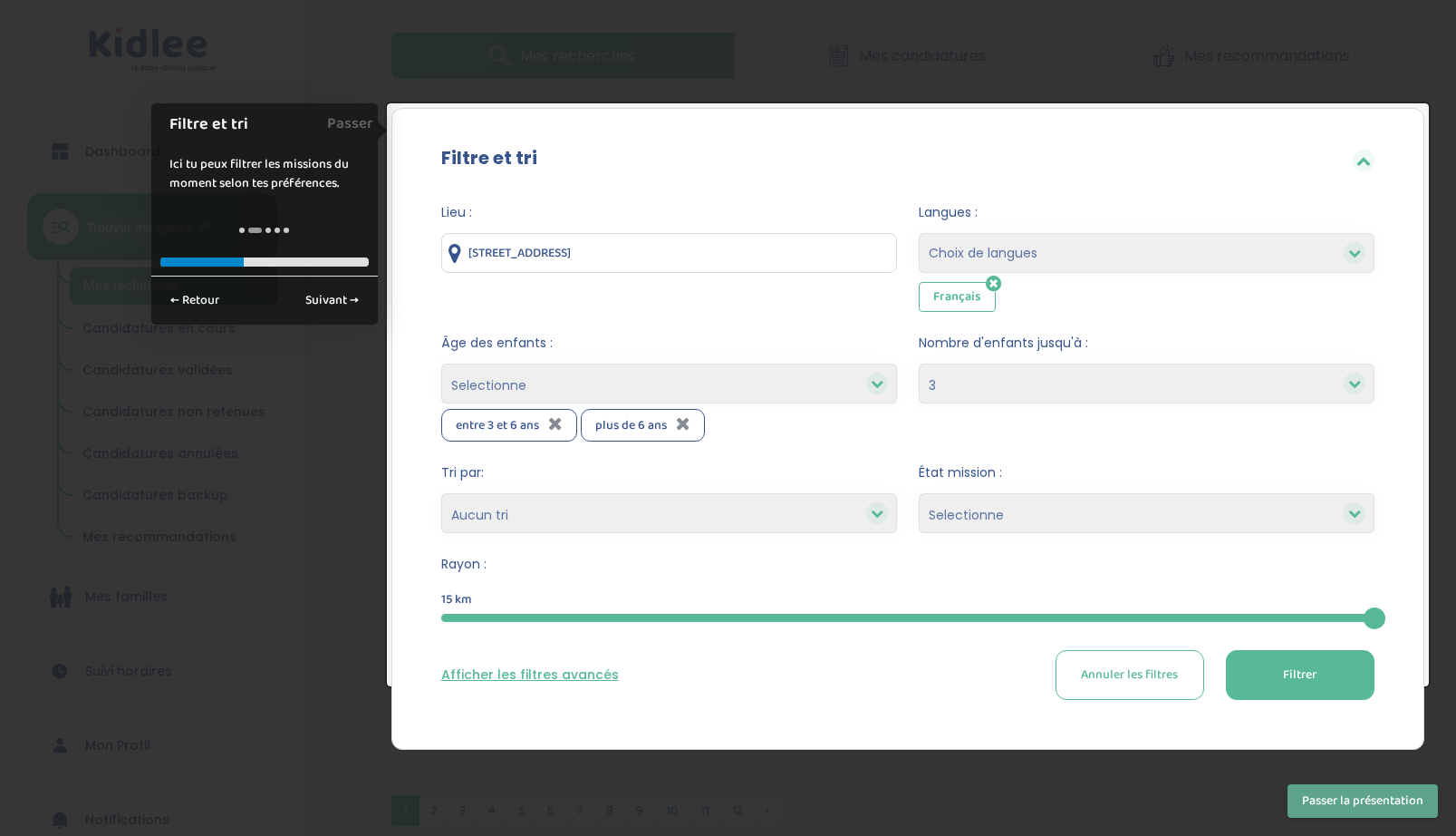
scroll to position [111, 0]
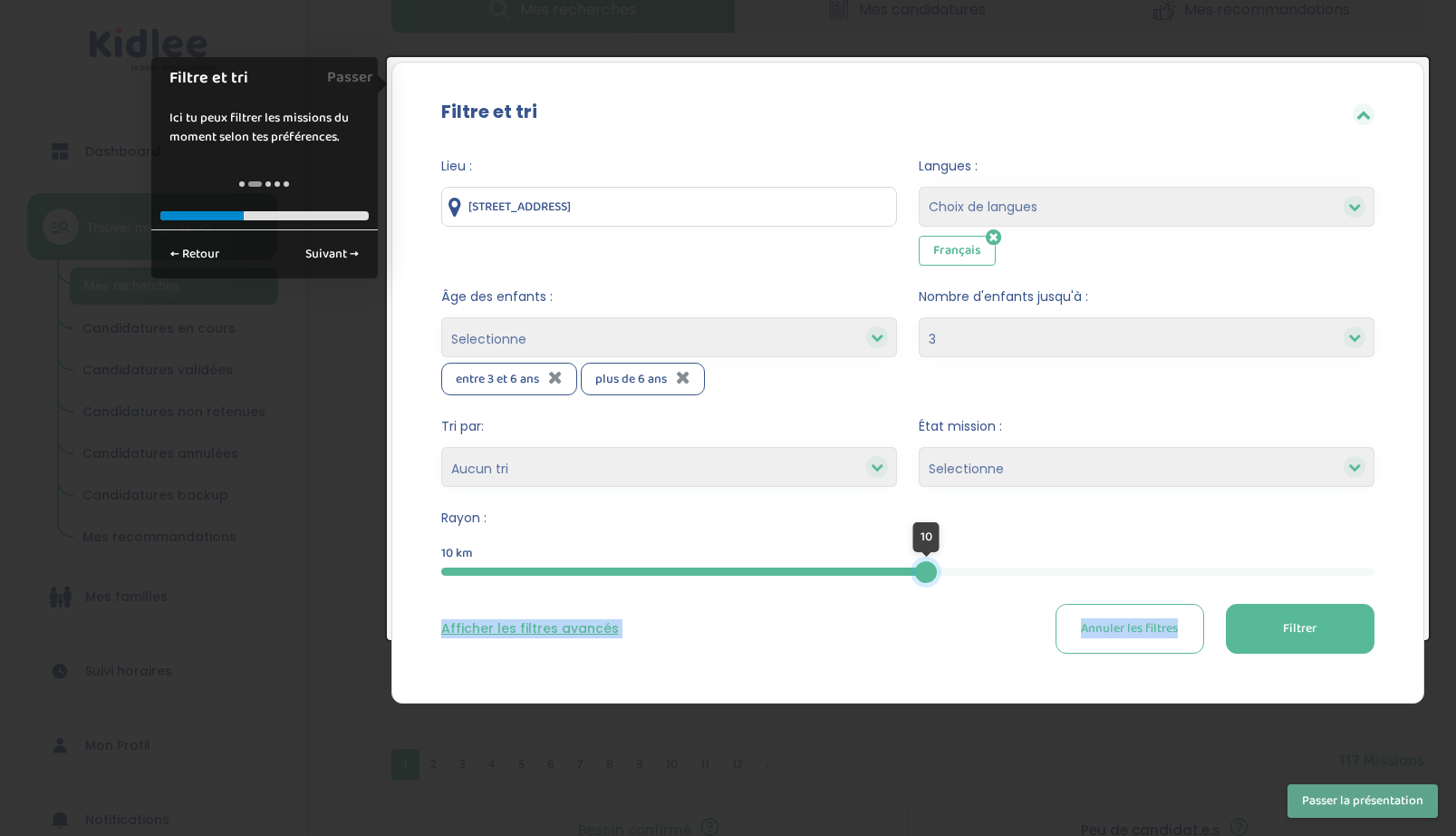
drag, startPoint x: 1371, startPoint y: 563, endPoint x: 926, endPoint y: 645, distance: 452.5
click at [926, 645] on form "Lieu : 2 Rue de la Résistance, Fontenay-sous-Bois, France Langues : Choix de la…" at bounding box center [907, 404] width 933 height 496
drag, startPoint x: 926, startPoint y: 645, endPoint x: 887, endPoint y: 652, distance: 39.6
click at [887, 652] on div "Afficher les filtres avancés Annuler les filtres Filtrer" at bounding box center [907, 628] width 933 height 50
drag, startPoint x: 1054, startPoint y: 571, endPoint x: 933, endPoint y: 588, distance: 122.2
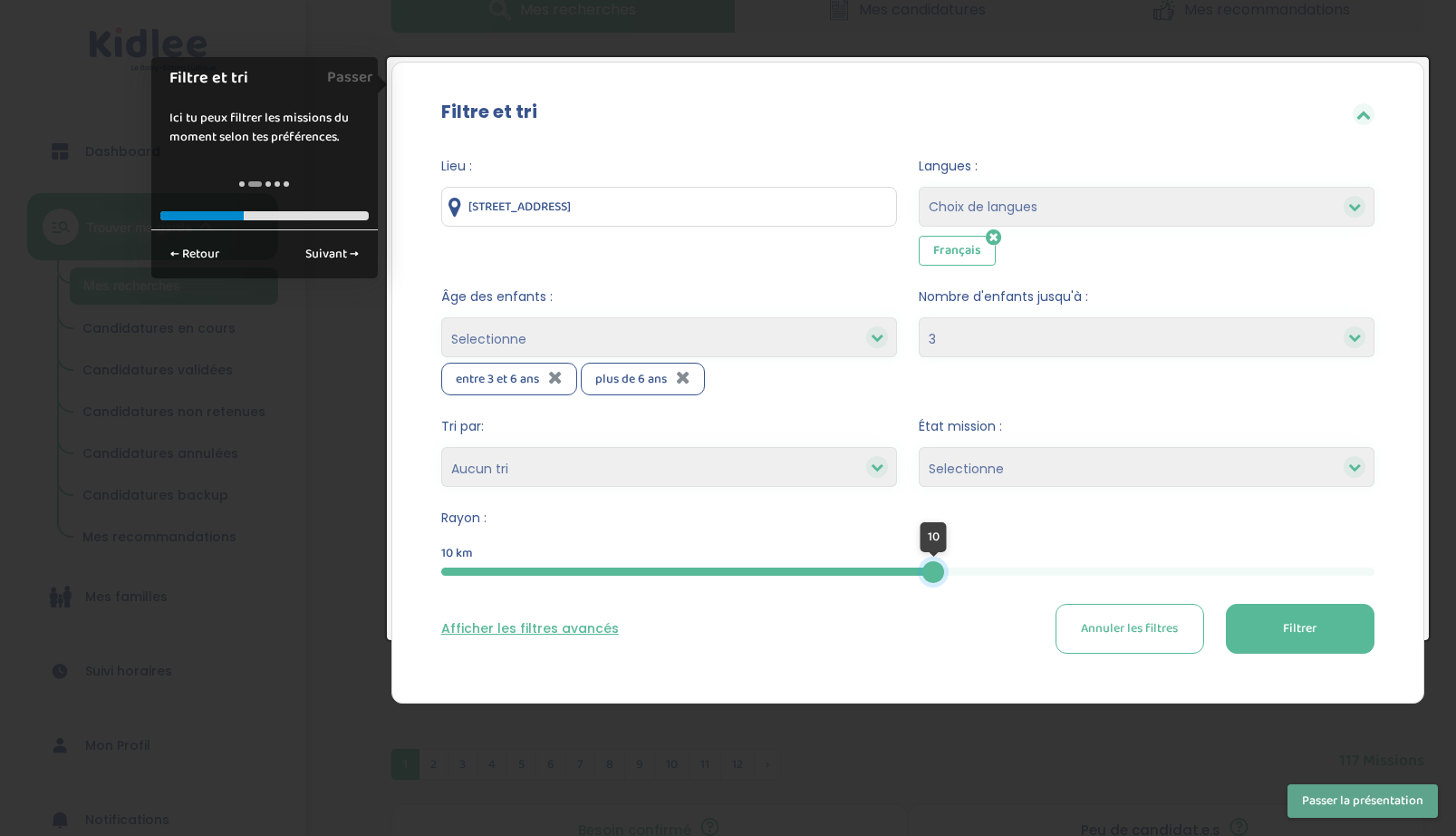
click at [933, 588] on form "Lieu : 2 Rue de la Résistance, Fontenay-sous-Bois, France Langues : Choix de la…" at bounding box center [907, 404] width 933 height 496
click at [1326, 636] on button "Filtrer" at bounding box center [1300, 628] width 148 height 50
click at [1342, 801] on button "Passer la présentation" at bounding box center [1363, 801] width 150 height 34
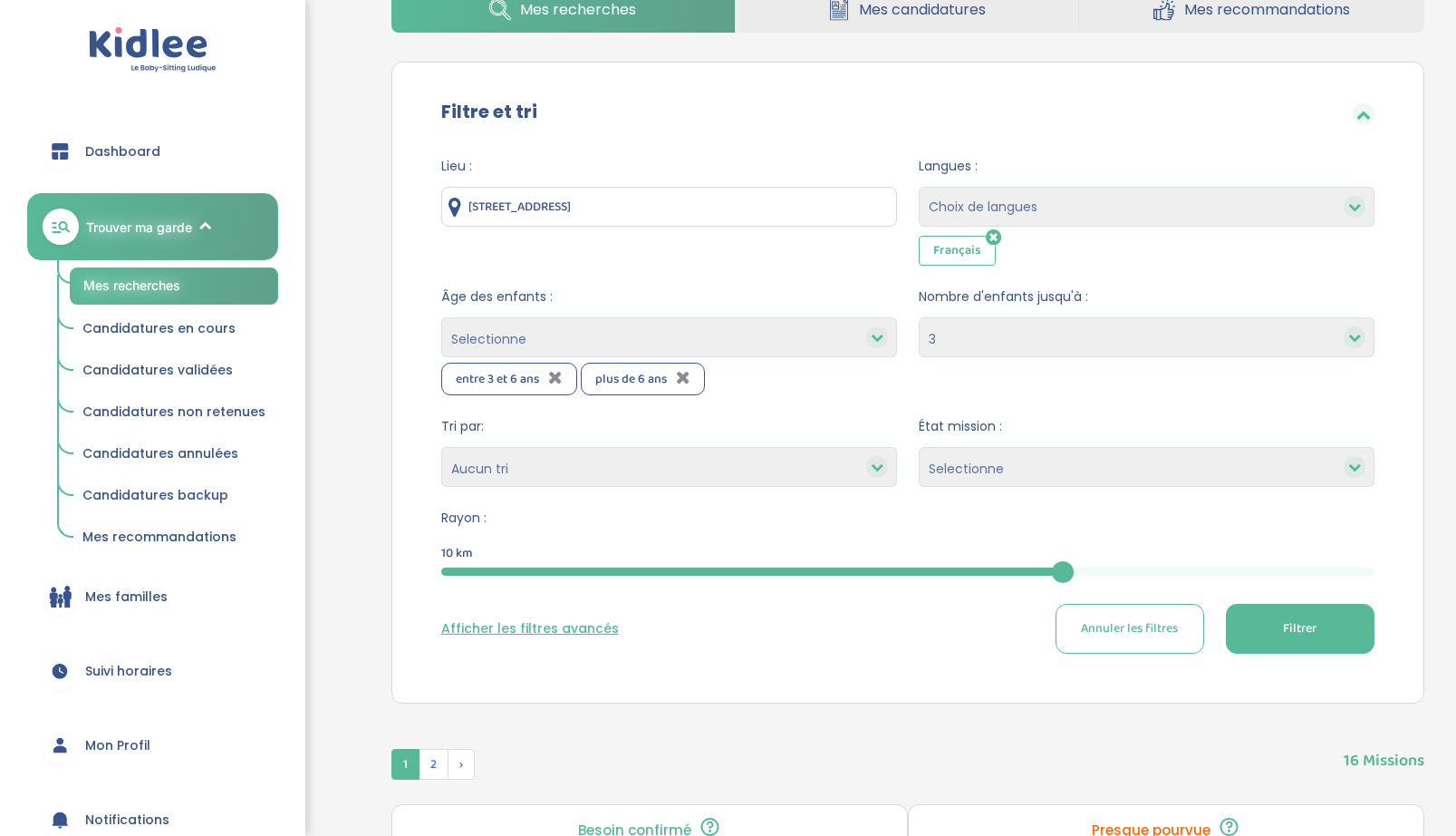
click at [1273, 629] on button "Filtrer" at bounding box center [1300, 628] width 148 height 50
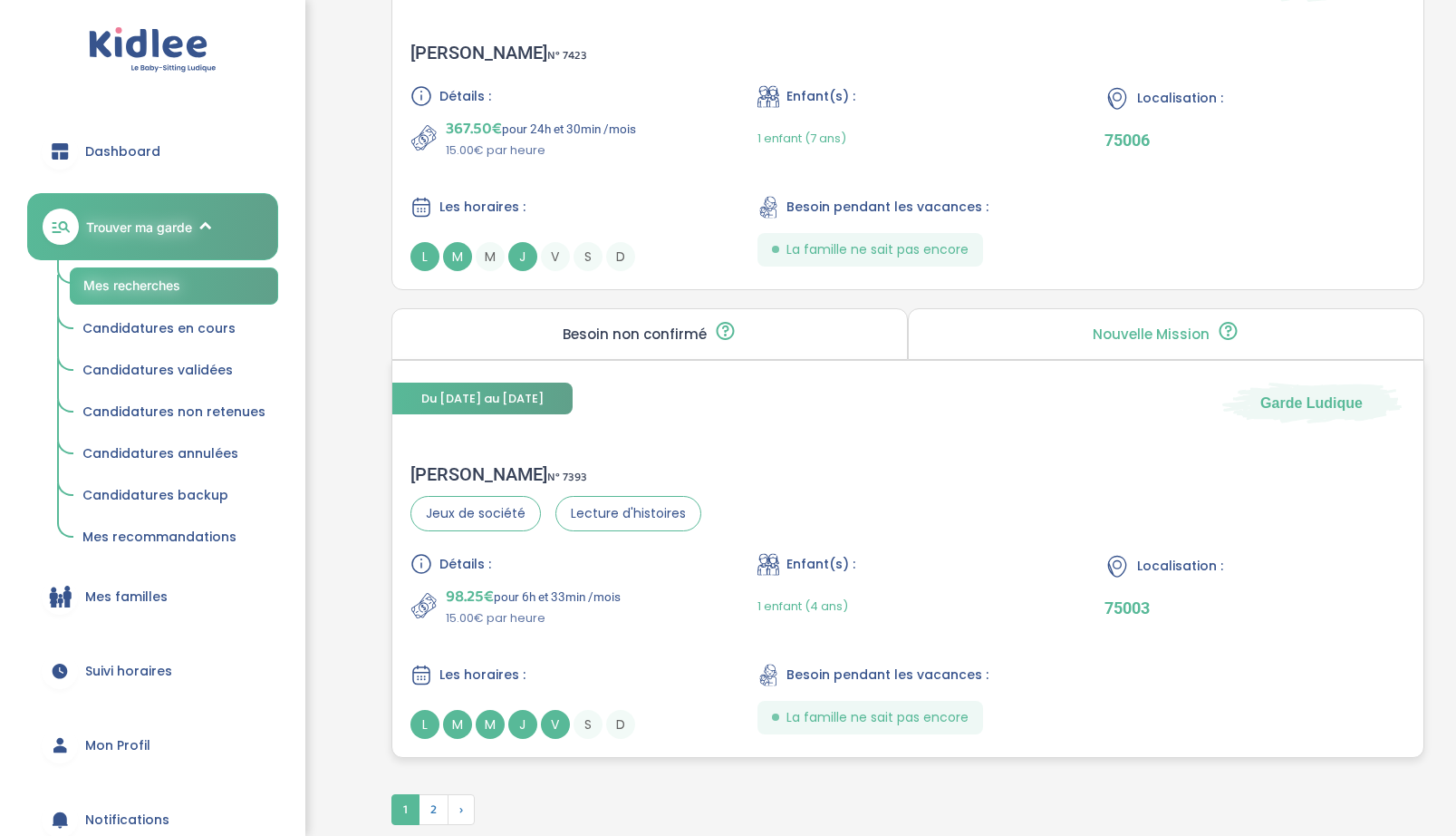
scroll to position [4854, 0]
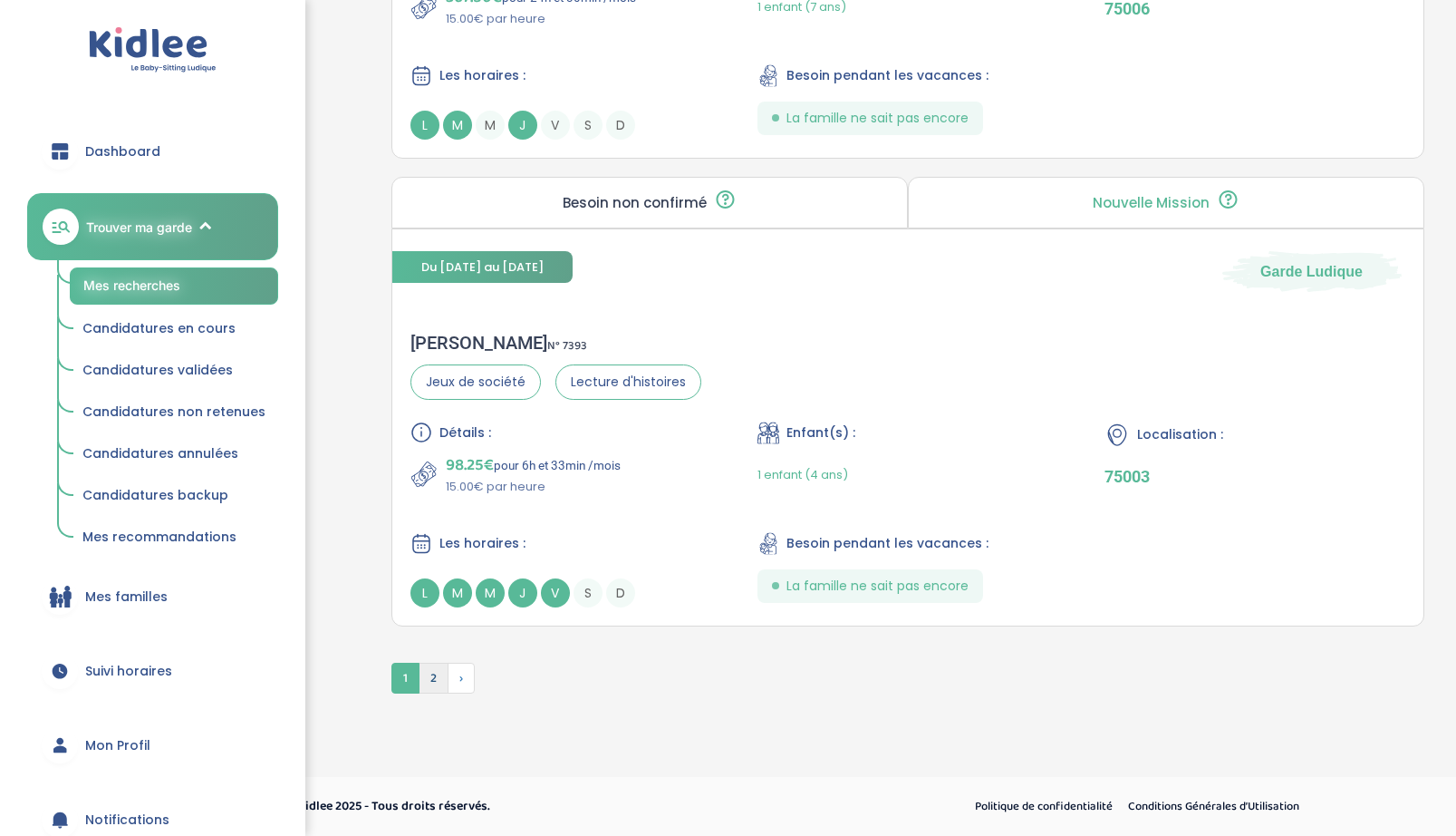
click at [434, 682] on span "2" at bounding box center [433, 677] width 30 height 31
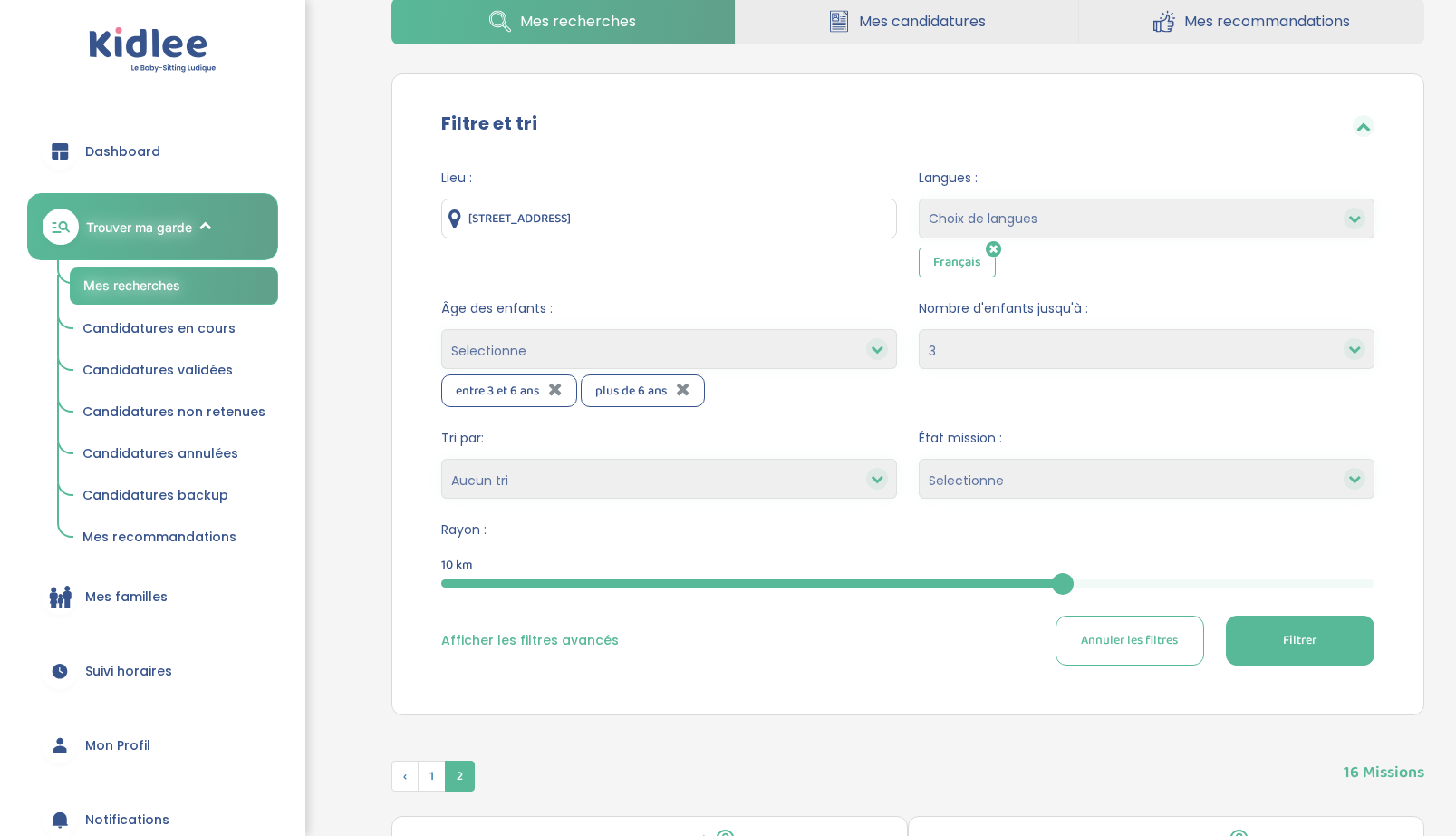
scroll to position [95, 0]
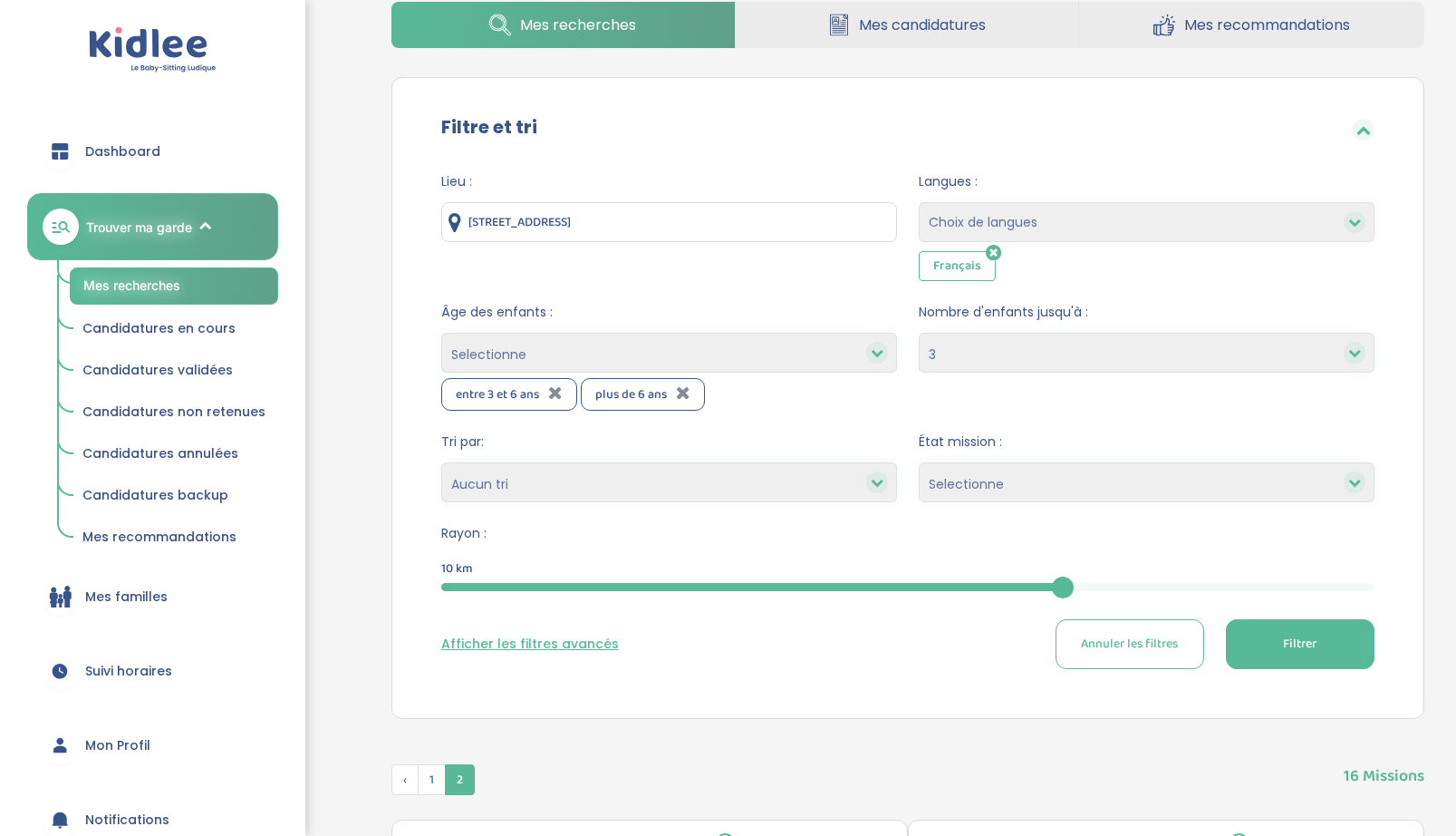
click at [202, 530] on span "Mes recommandations" at bounding box center [159, 536] width 154 height 18
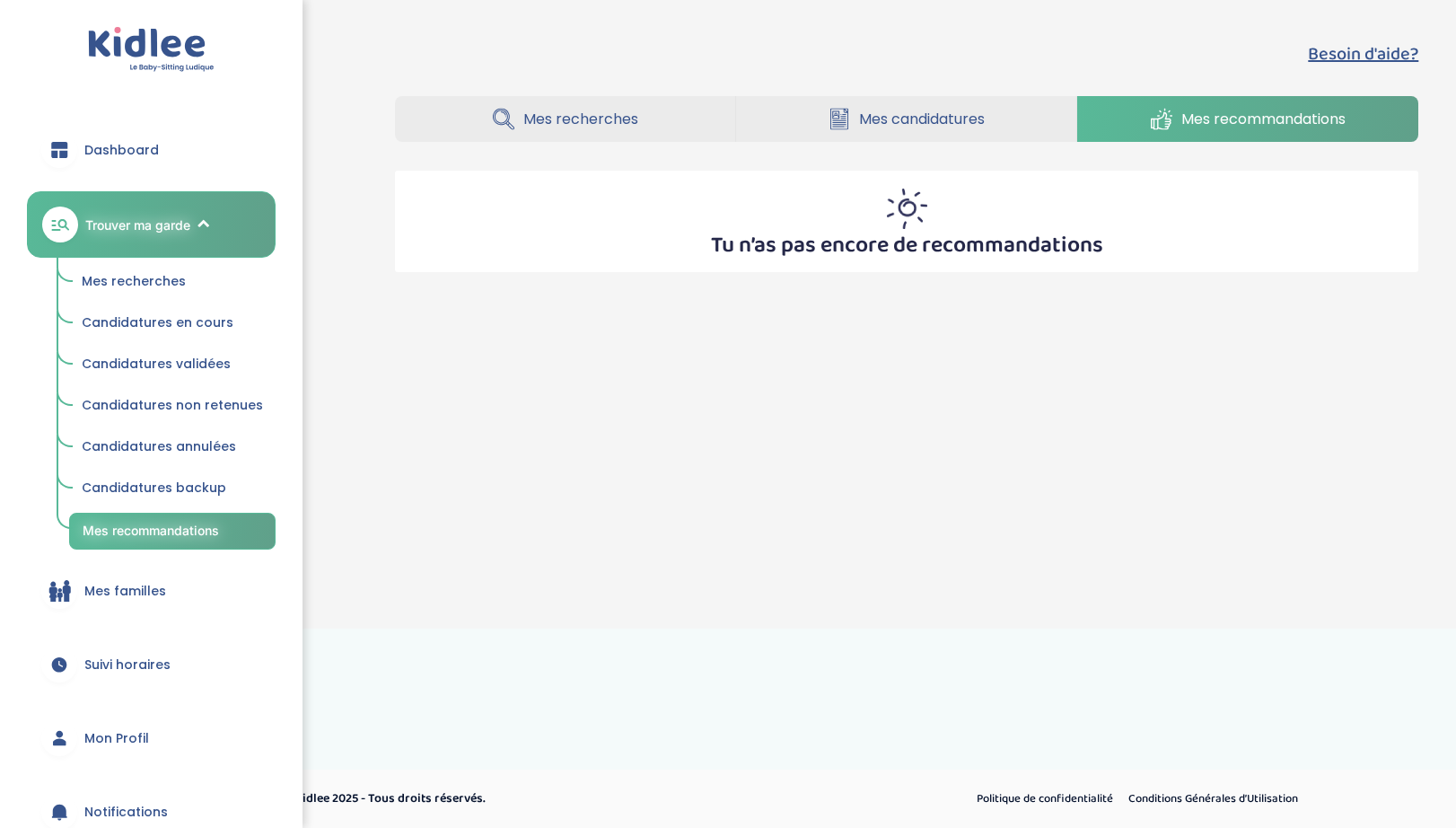
click at [174, 279] on span "Mes recherches" at bounding box center [134, 281] width 104 height 18
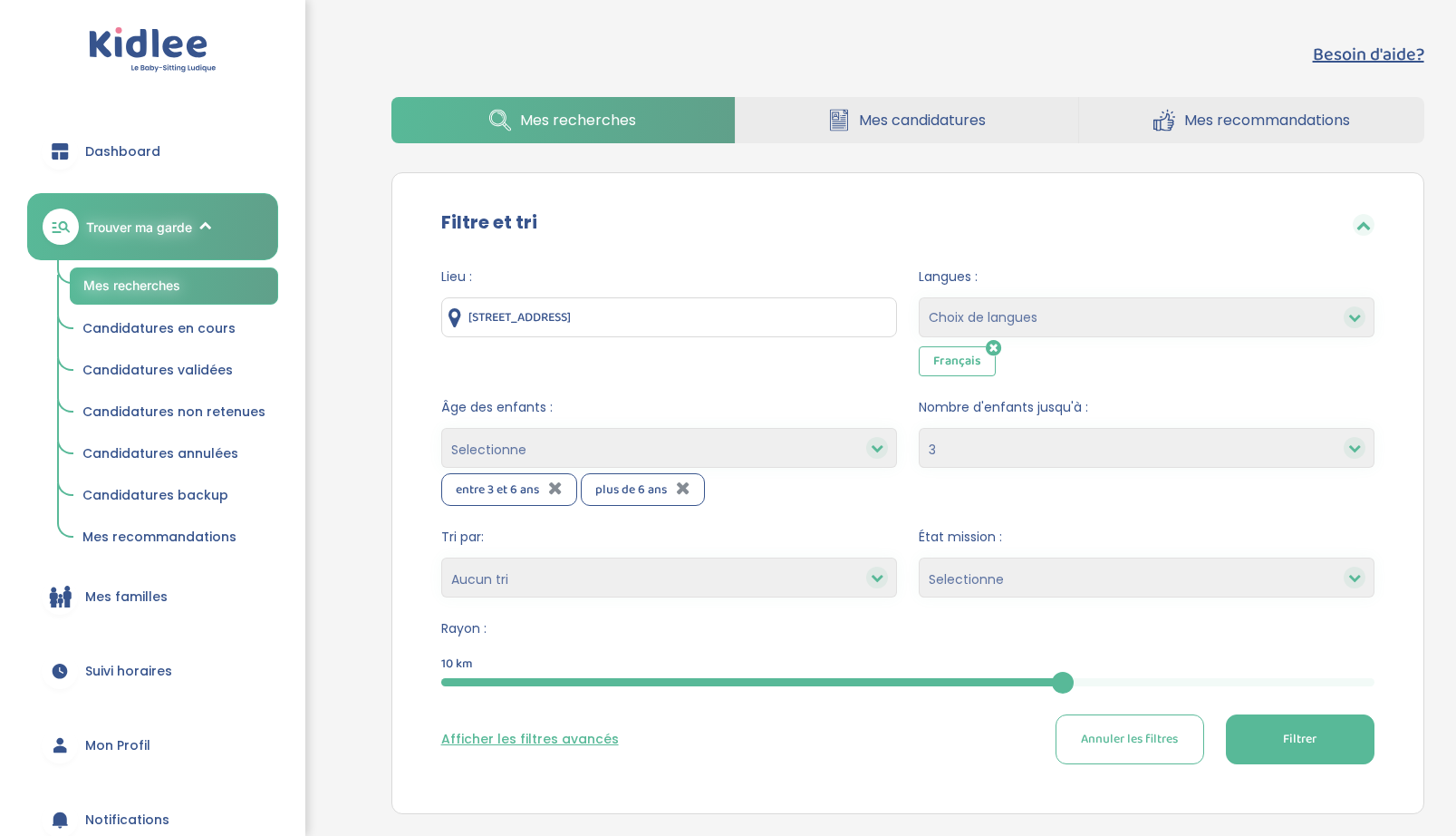
select select "3"
click at [1136, 742] on span "Annuler les filtres" at bounding box center [1129, 739] width 97 height 19
select select
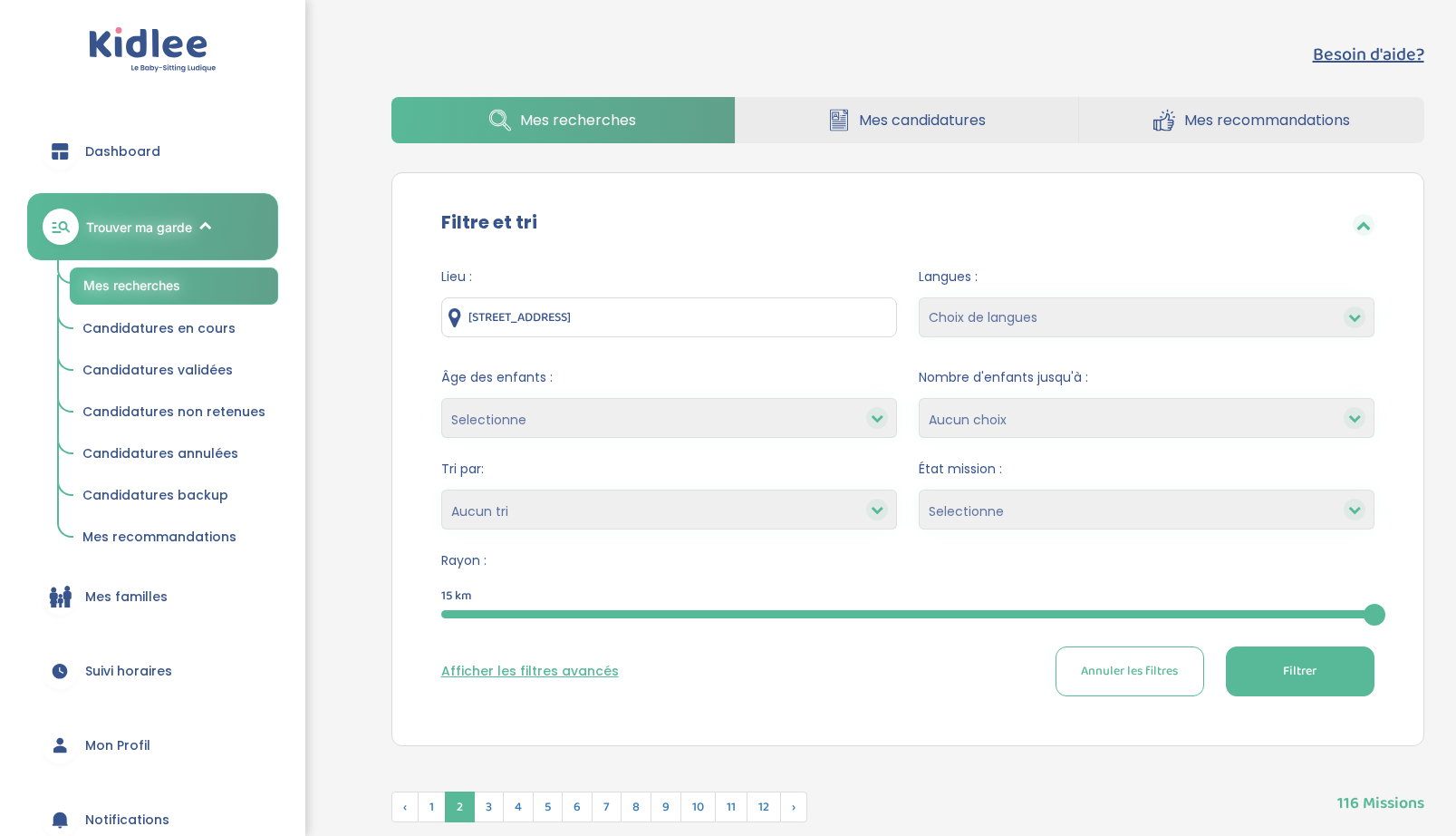
select select "12"
select select
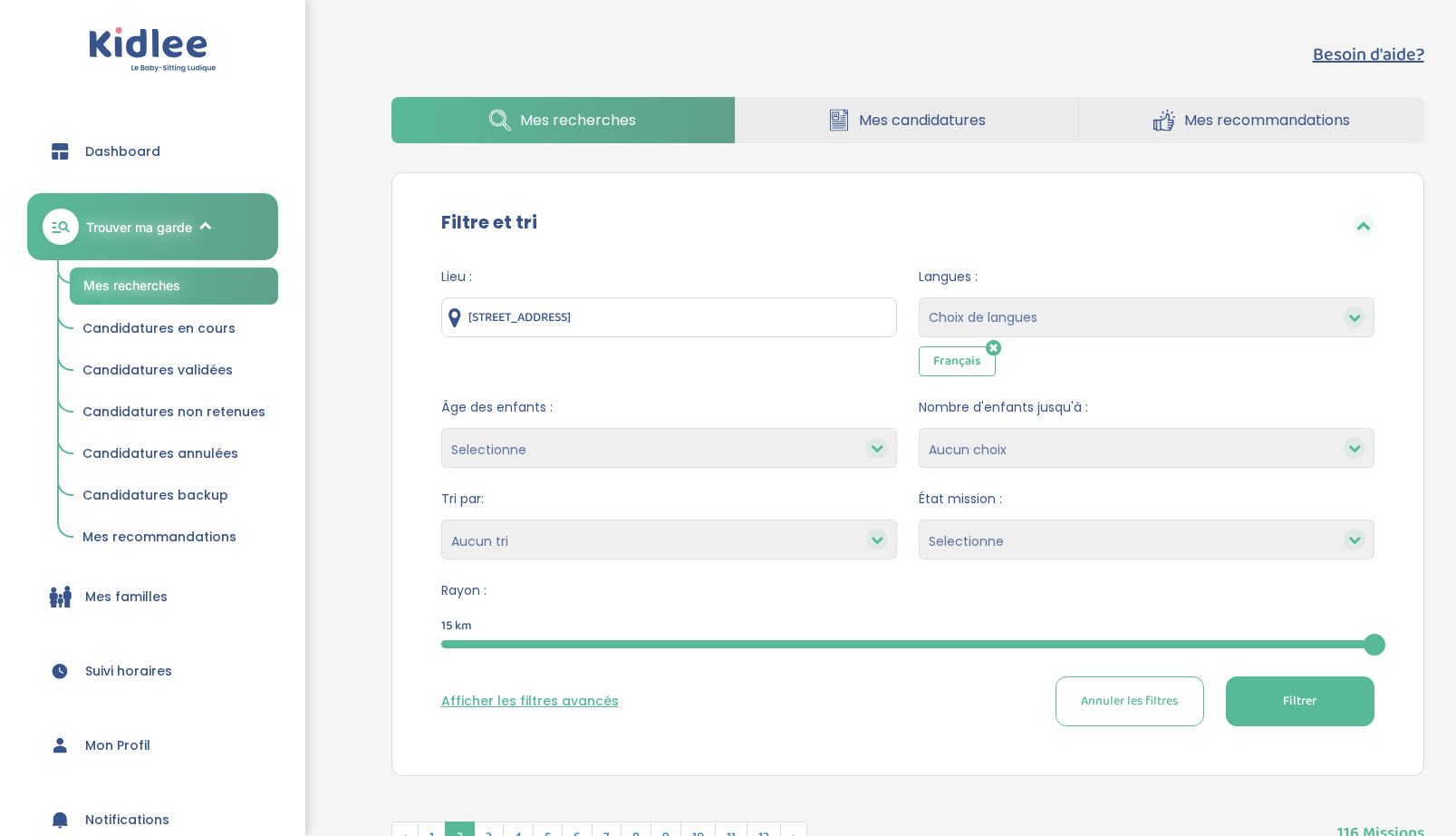
scroll to position [4, 0]
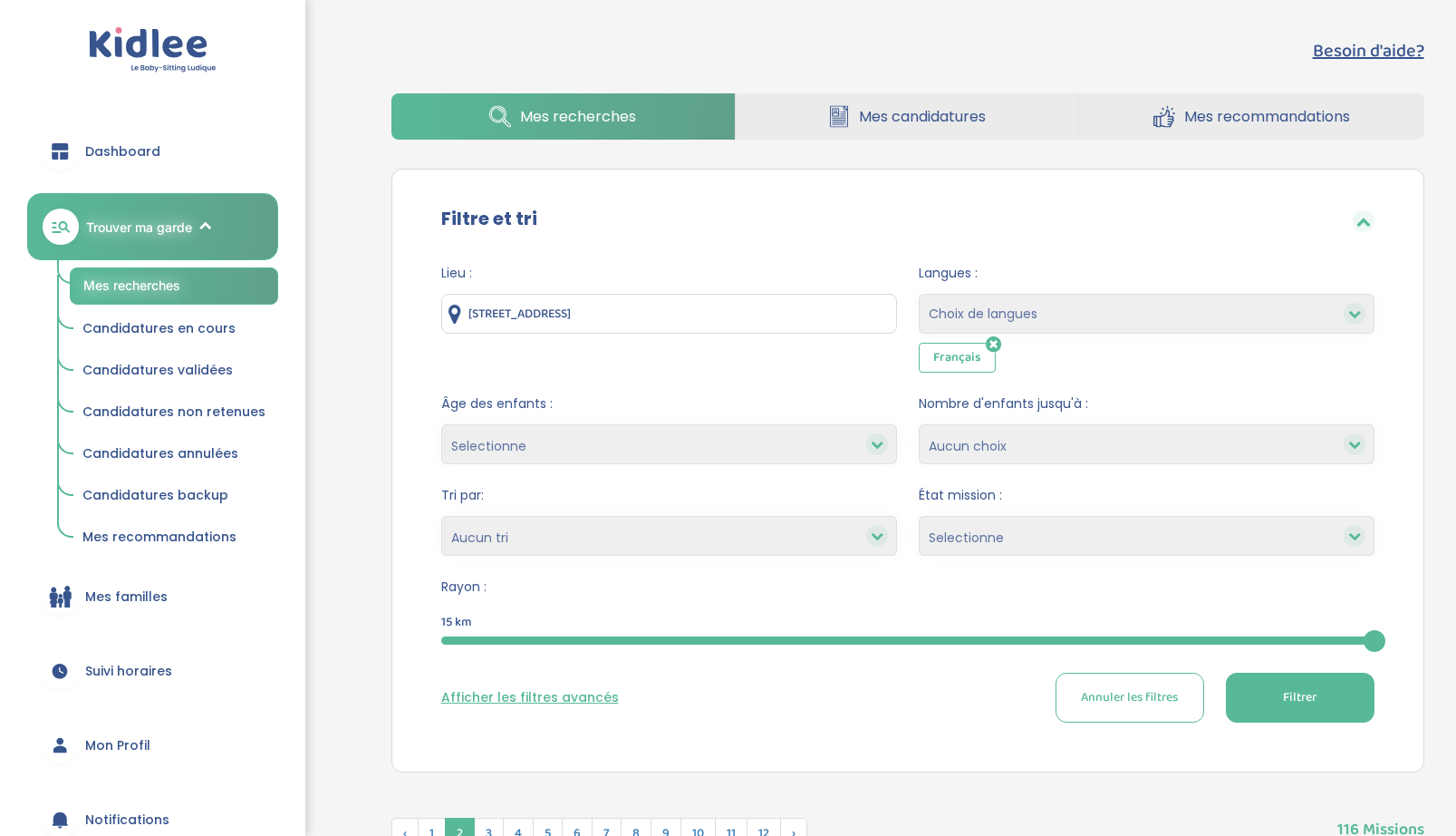
click at [1280, 690] on button "Filtrer" at bounding box center [1300, 697] width 148 height 50
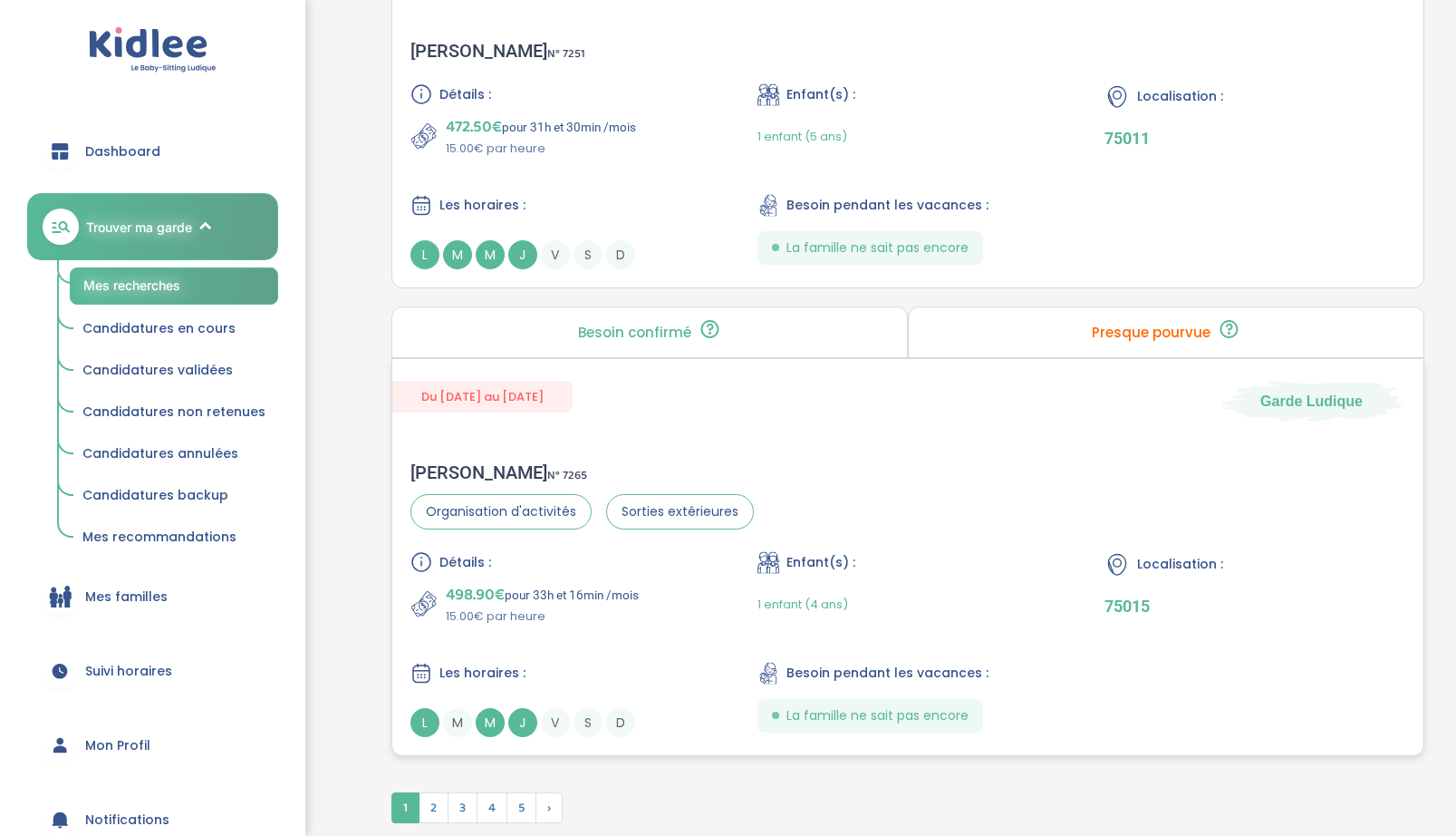
scroll to position [4744, 0]
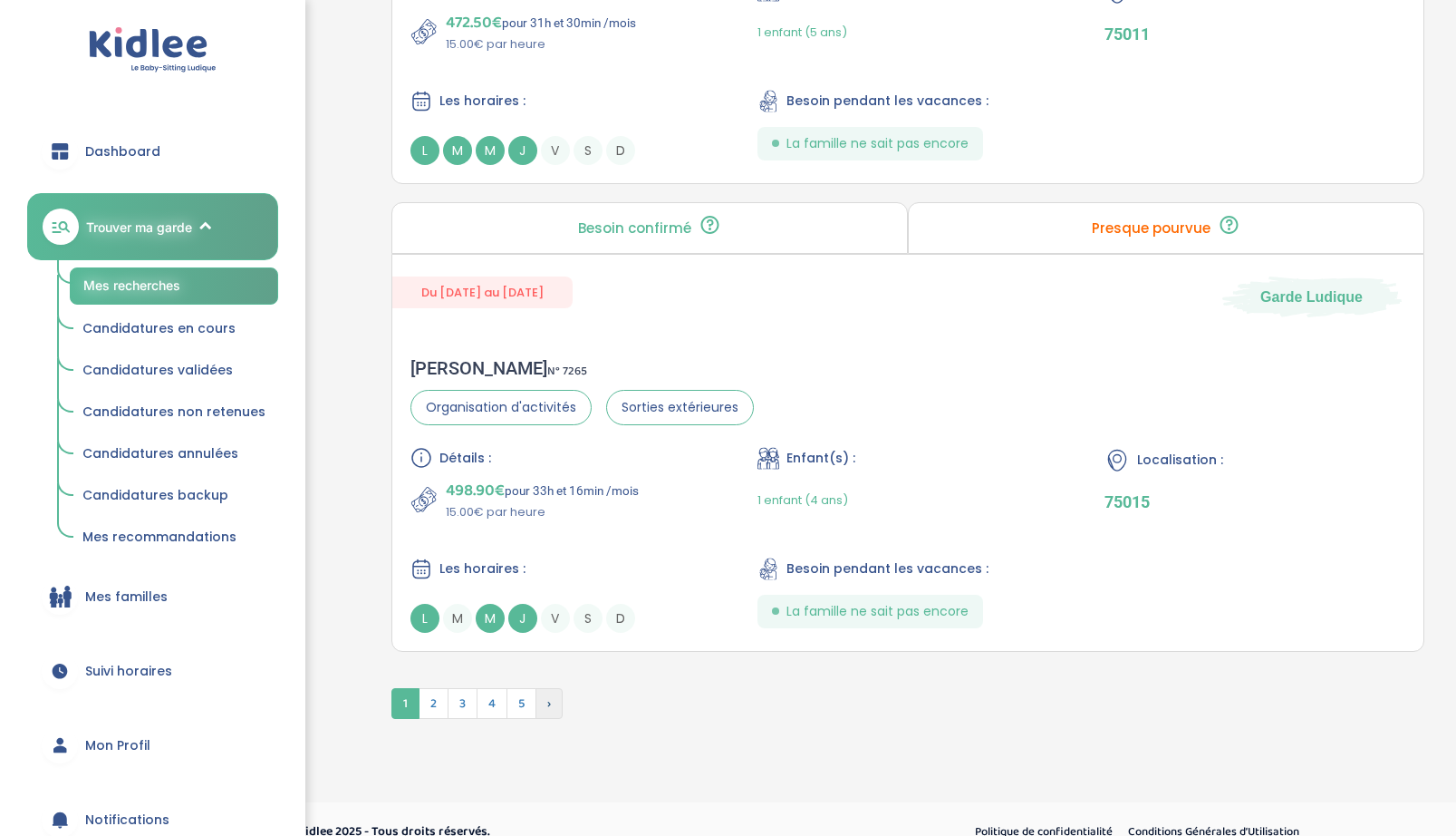
click at [554, 700] on span "›" at bounding box center [549, 703] width 27 height 31
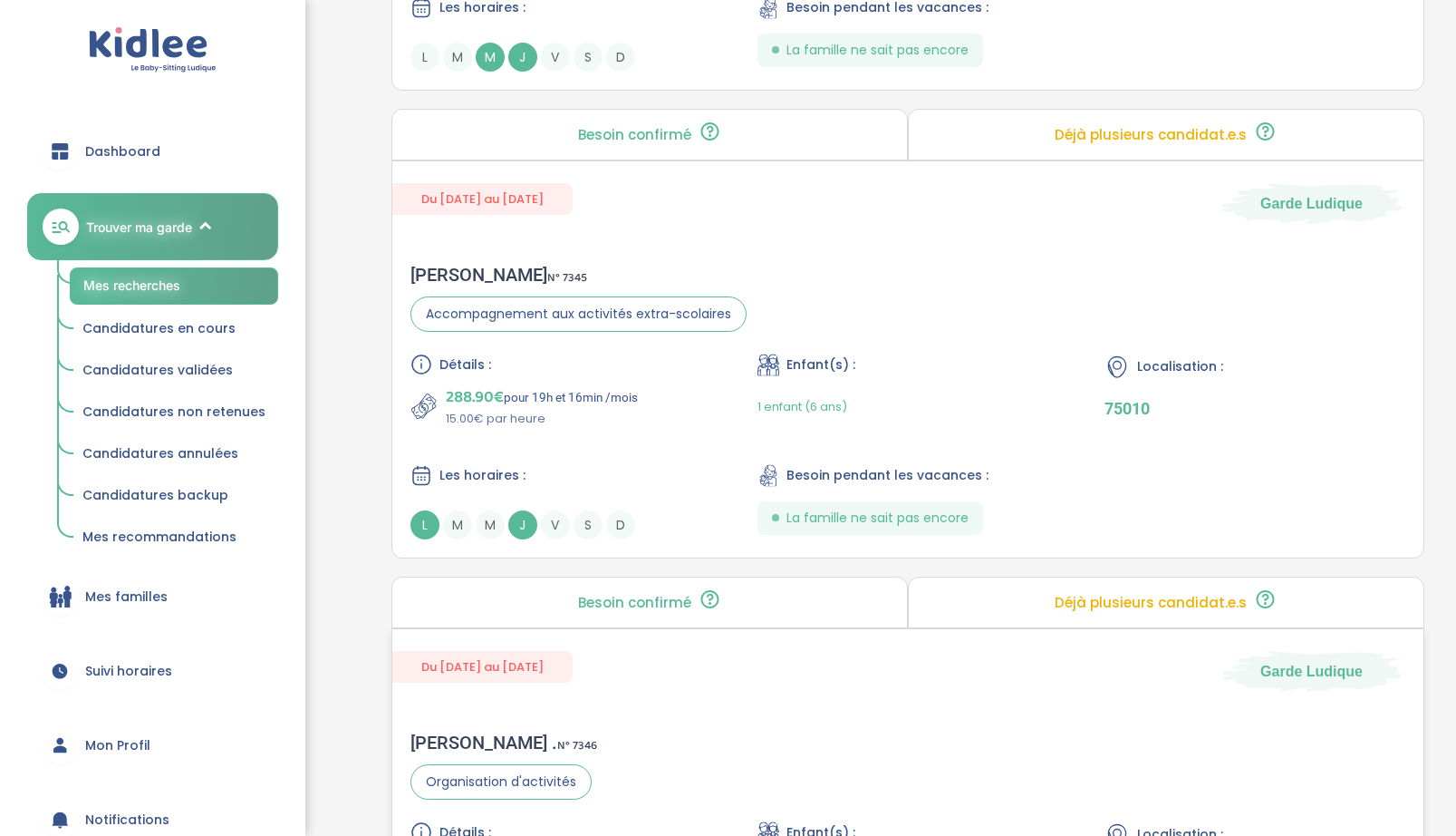
scroll to position [2589, 0]
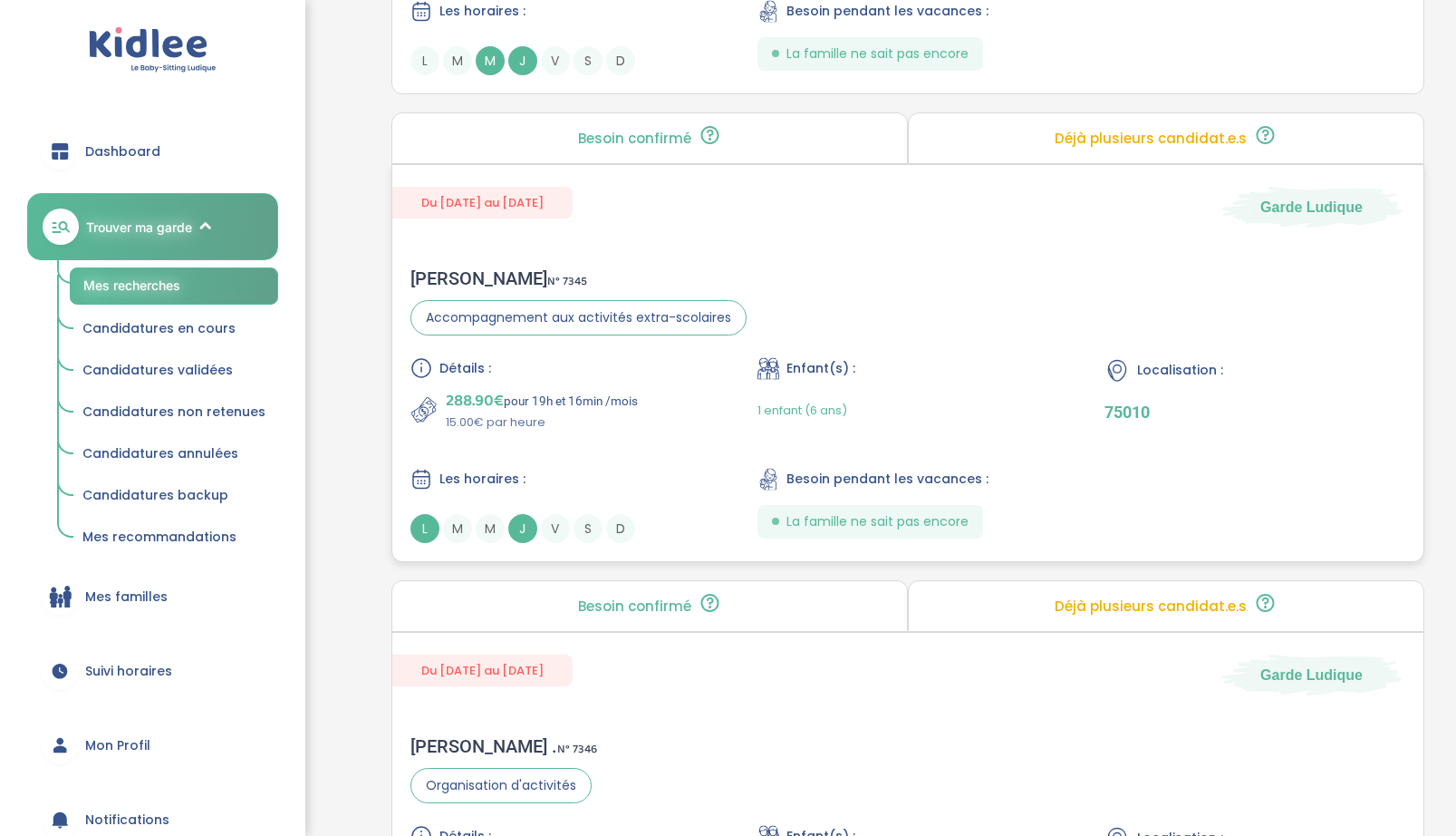
click at [714, 437] on div "Détails : 288.90€ pour 19h et 16min /mois 15.00€ par heure Enfant(s) : 1 enfant…" at bounding box center [908, 450] width 995 height 186
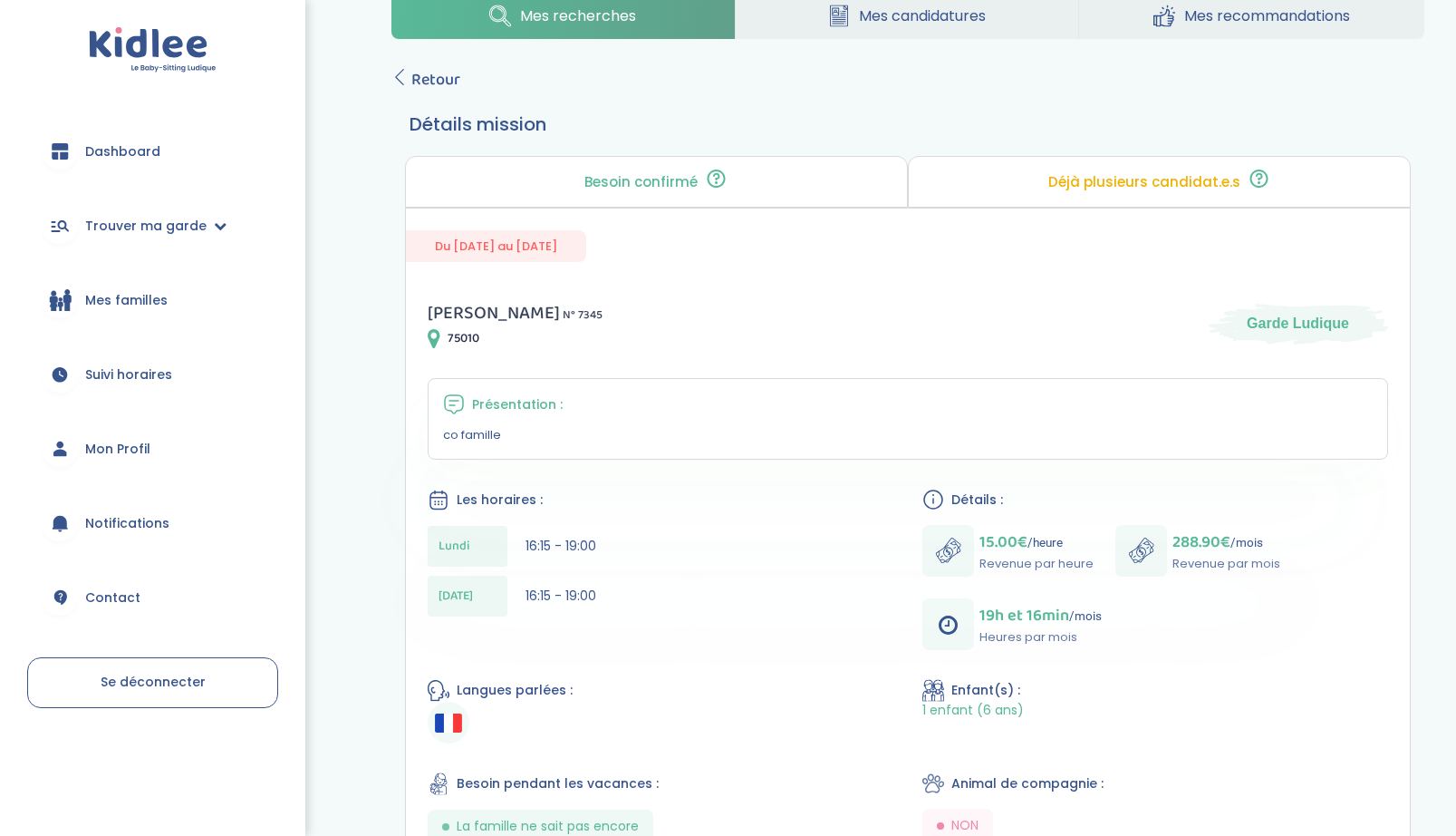
scroll to position [57, 0]
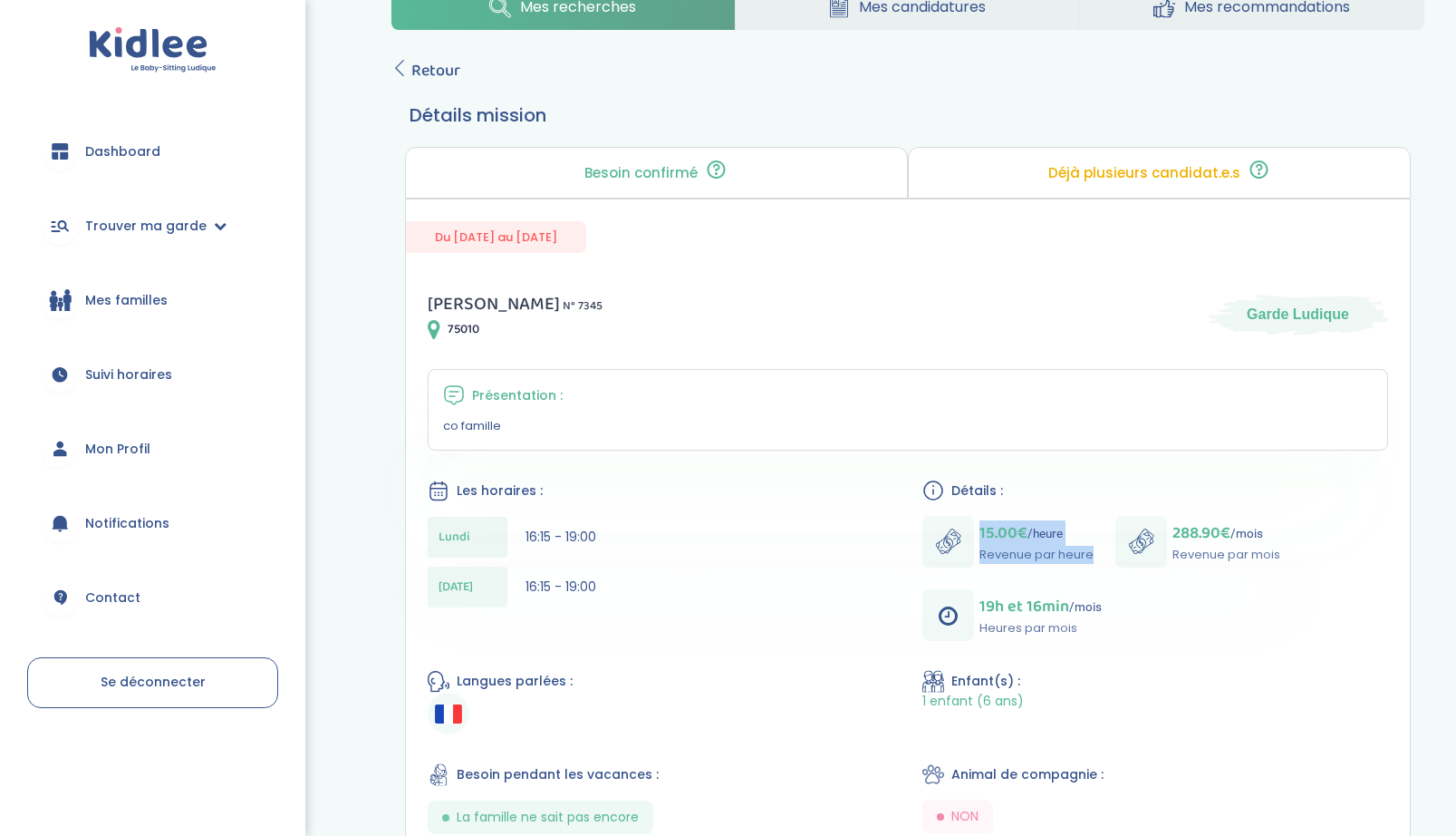
drag, startPoint x: 975, startPoint y: 529, endPoint x: 1095, endPoint y: 568, distance: 126.2
click at [1095, 568] on div "15.00€ /heure Revenue par heure 288.90€ /mois Revenue par mois 19h et 16min /mo…" at bounding box center [1155, 578] width 465 height 125
click at [1162, 639] on div "15.00€ /heure Revenue par heure 288.90€ /mois Revenue par mois 19h et 16min /mo…" at bounding box center [1155, 578] width 465 height 125
drag, startPoint x: 1168, startPoint y: 535, endPoint x: 1306, endPoint y: 553, distance: 139.2
click at [1306, 553] on div "15.00€ /heure Revenue par heure 288.90€ /mois Revenue par mois 19h et 16min /mo…" at bounding box center [1155, 578] width 465 height 125
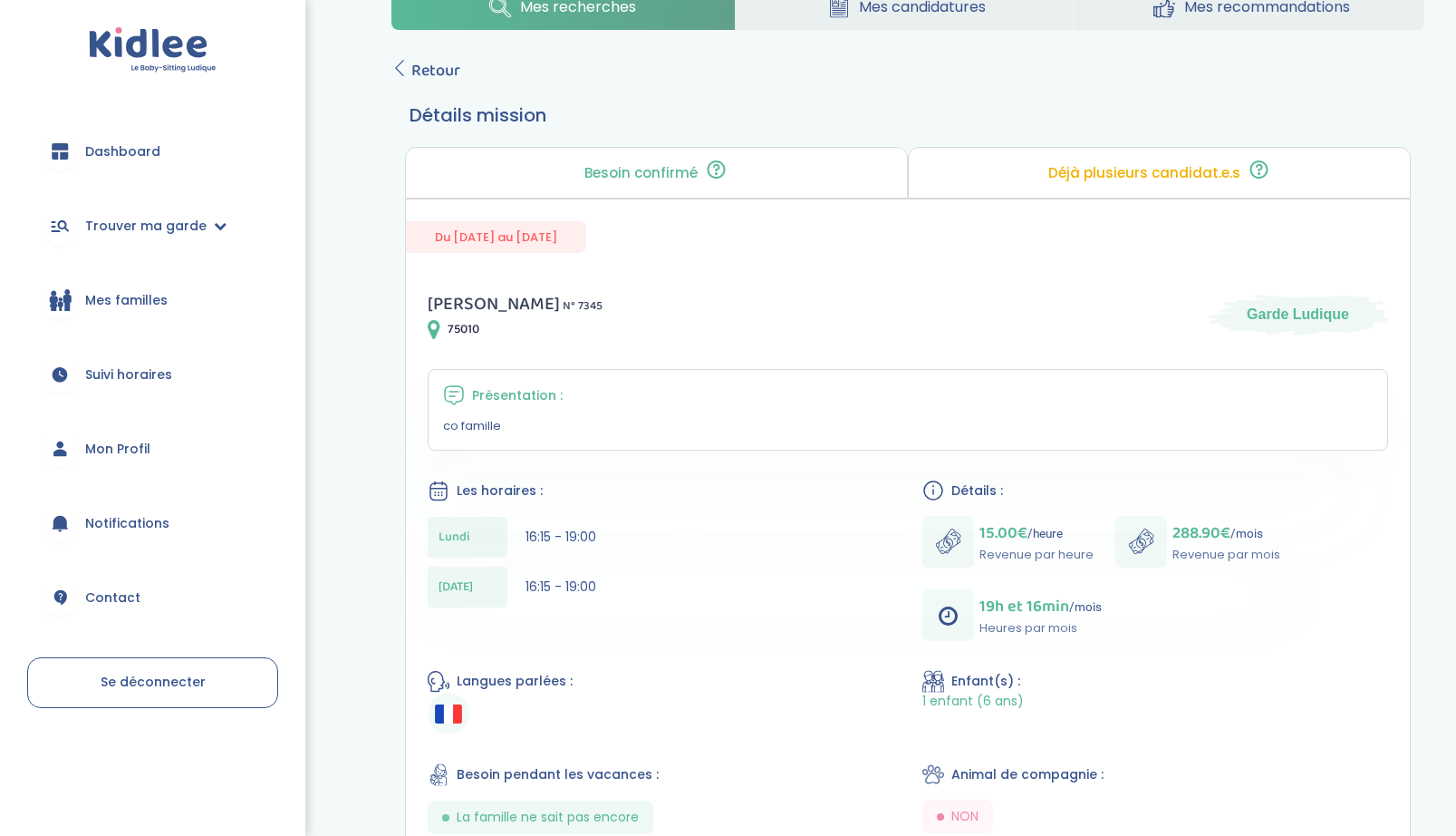
click at [1306, 555] on div "15.00€ /heure Revenue par heure 288.90€ /mois Revenue par mois 19h et 16min /mo…" at bounding box center [1155, 578] width 465 height 125
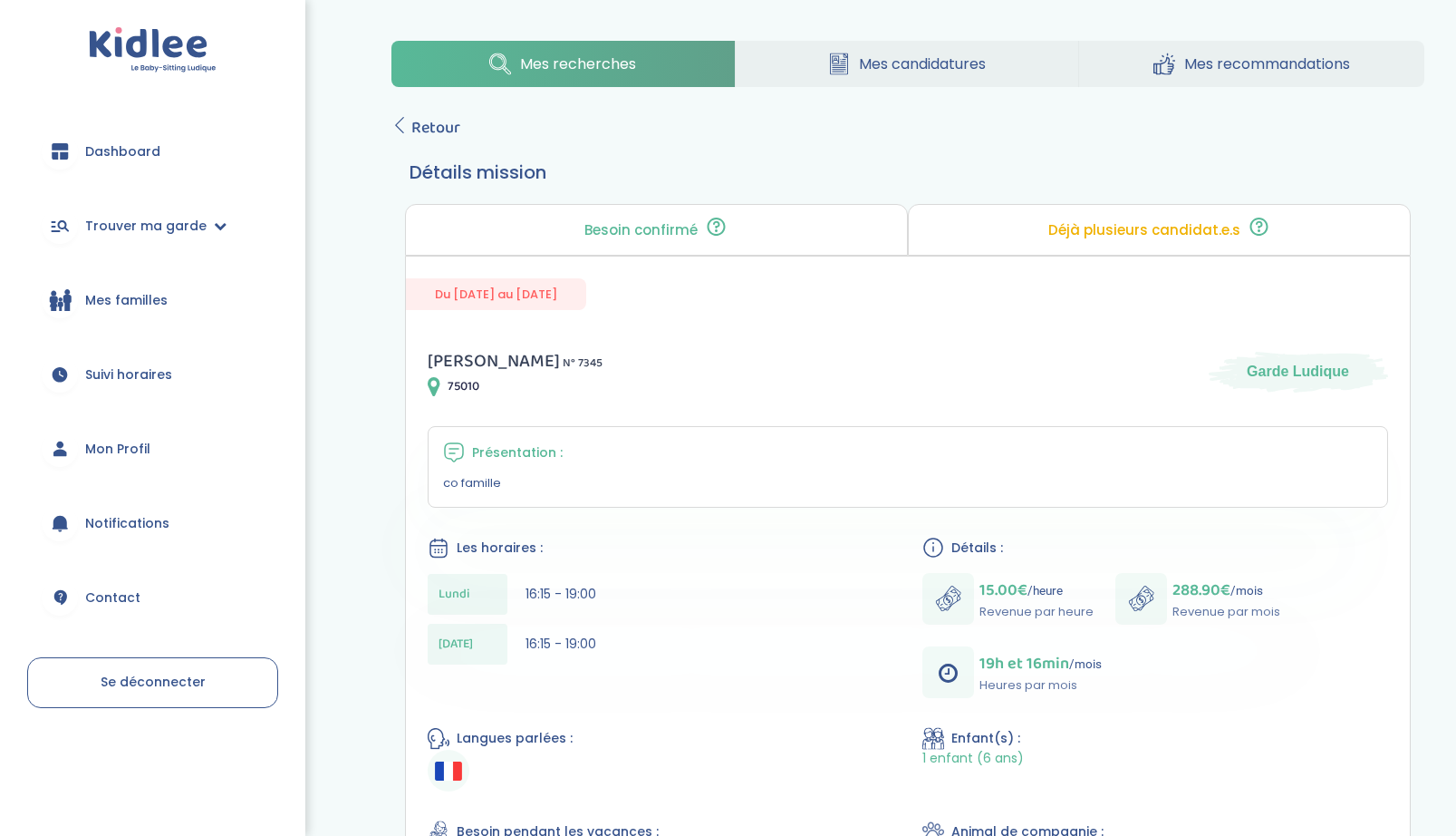
scroll to position [365, 0]
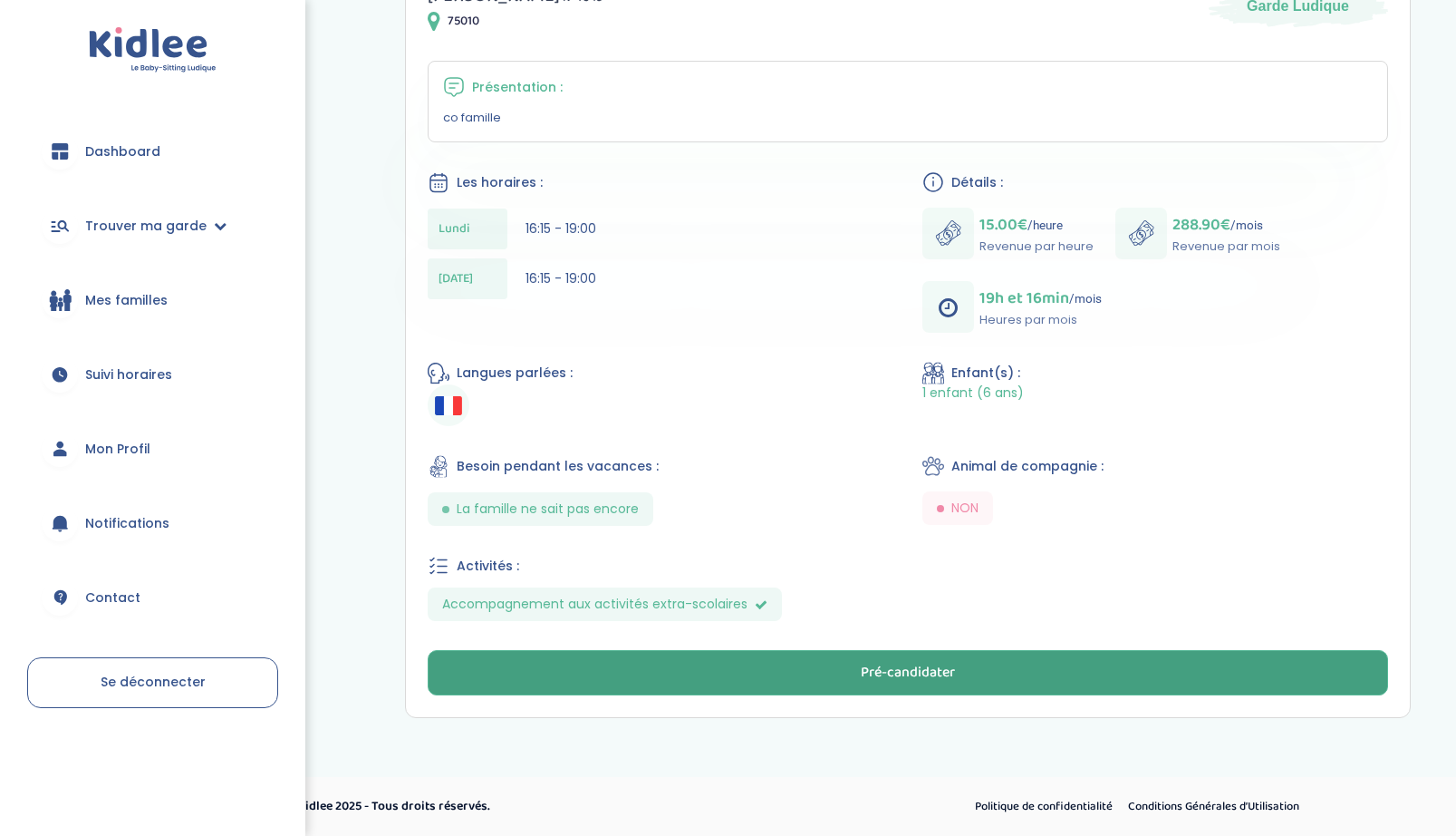
click at [957, 661] on button "Pré-candidater" at bounding box center [908, 673] width 961 height 45
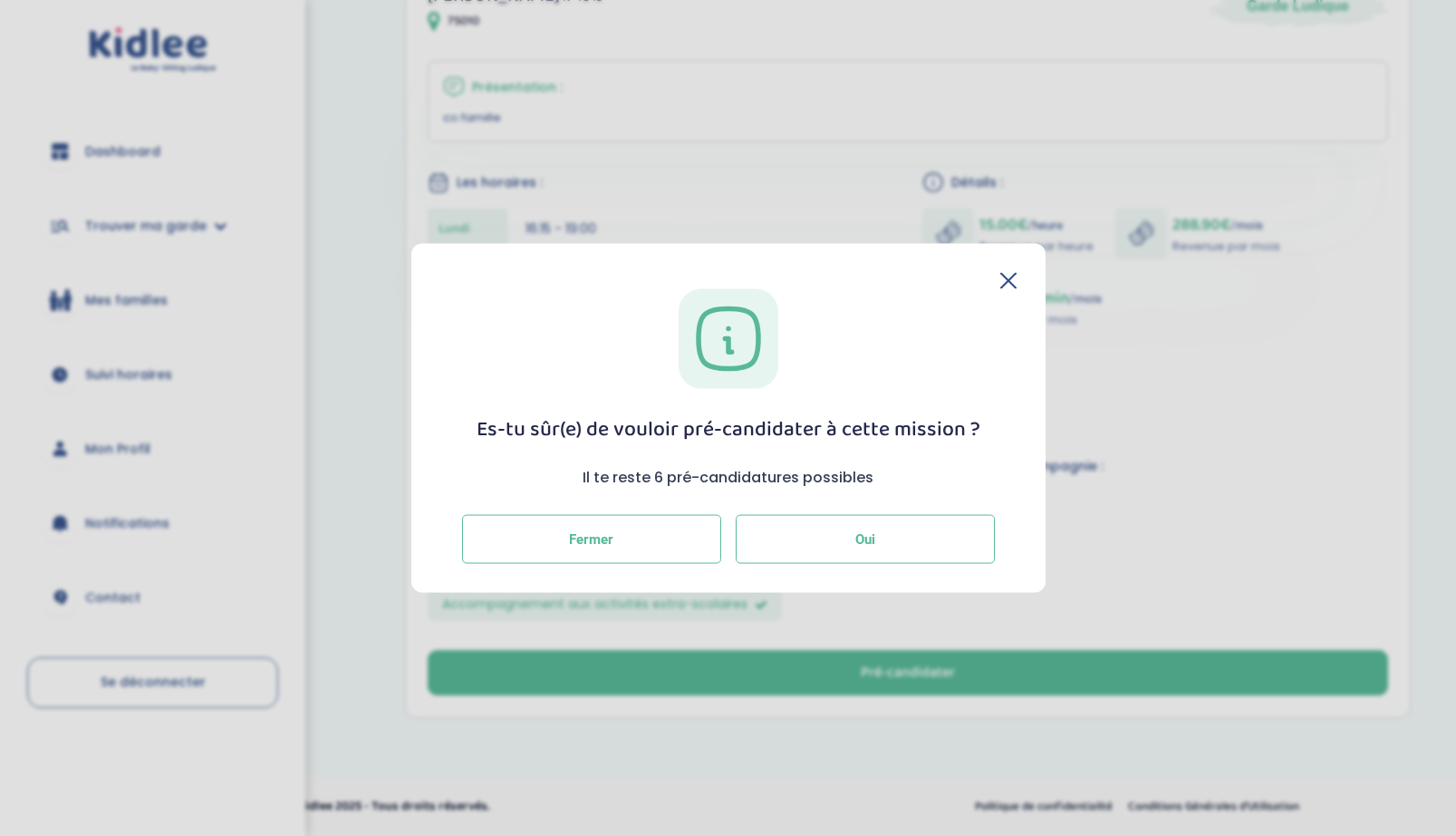
click at [905, 541] on button "Oui" at bounding box center [865, 539] width 259 height 49
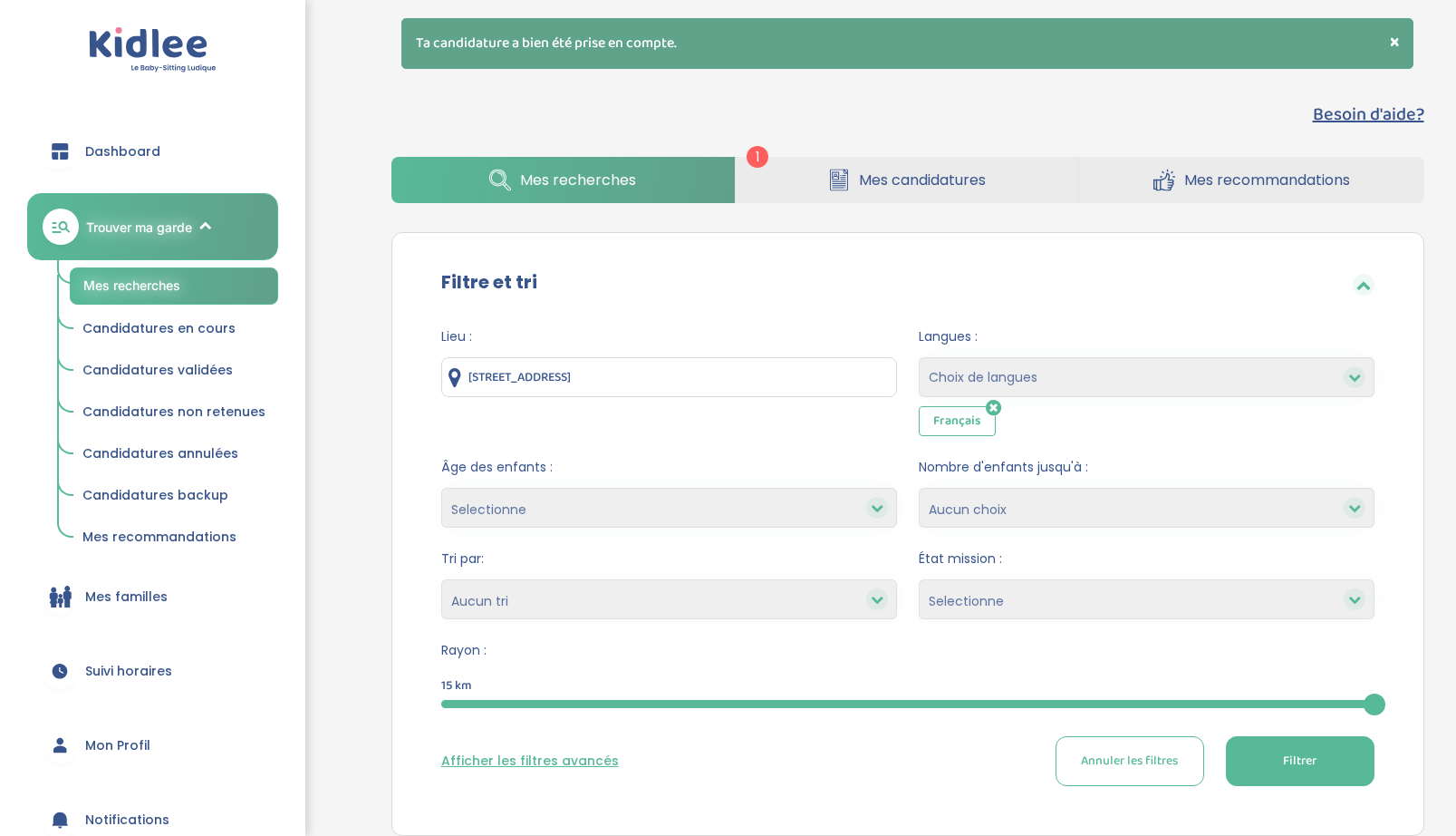
click at [923, 179] on span "Mes candidatures" at bounding box center [922, 180] width 127 height 23
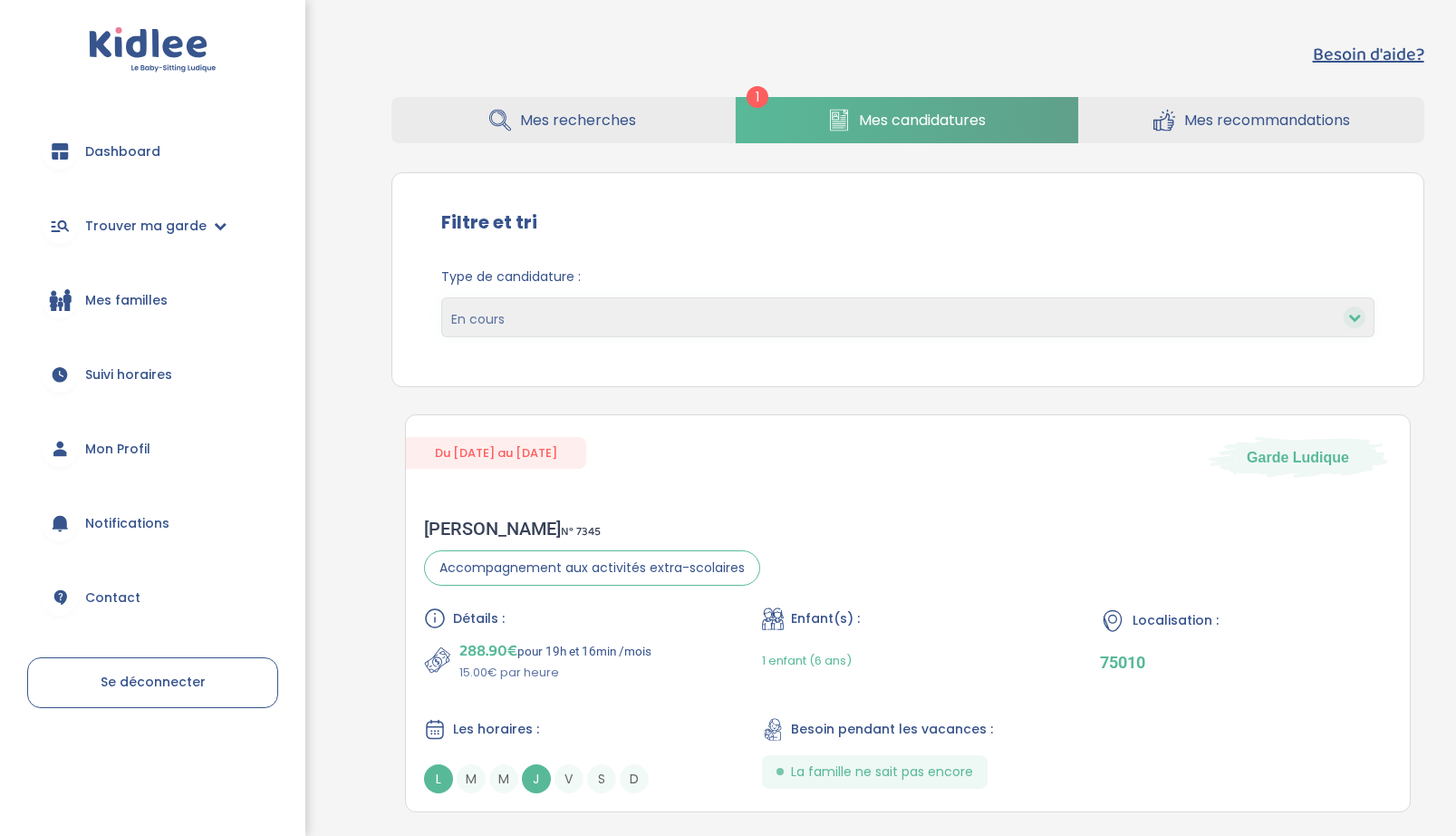
click at [636, 128] on link "Mes recherches" at bounding box center [563, 119] width 343 height 46
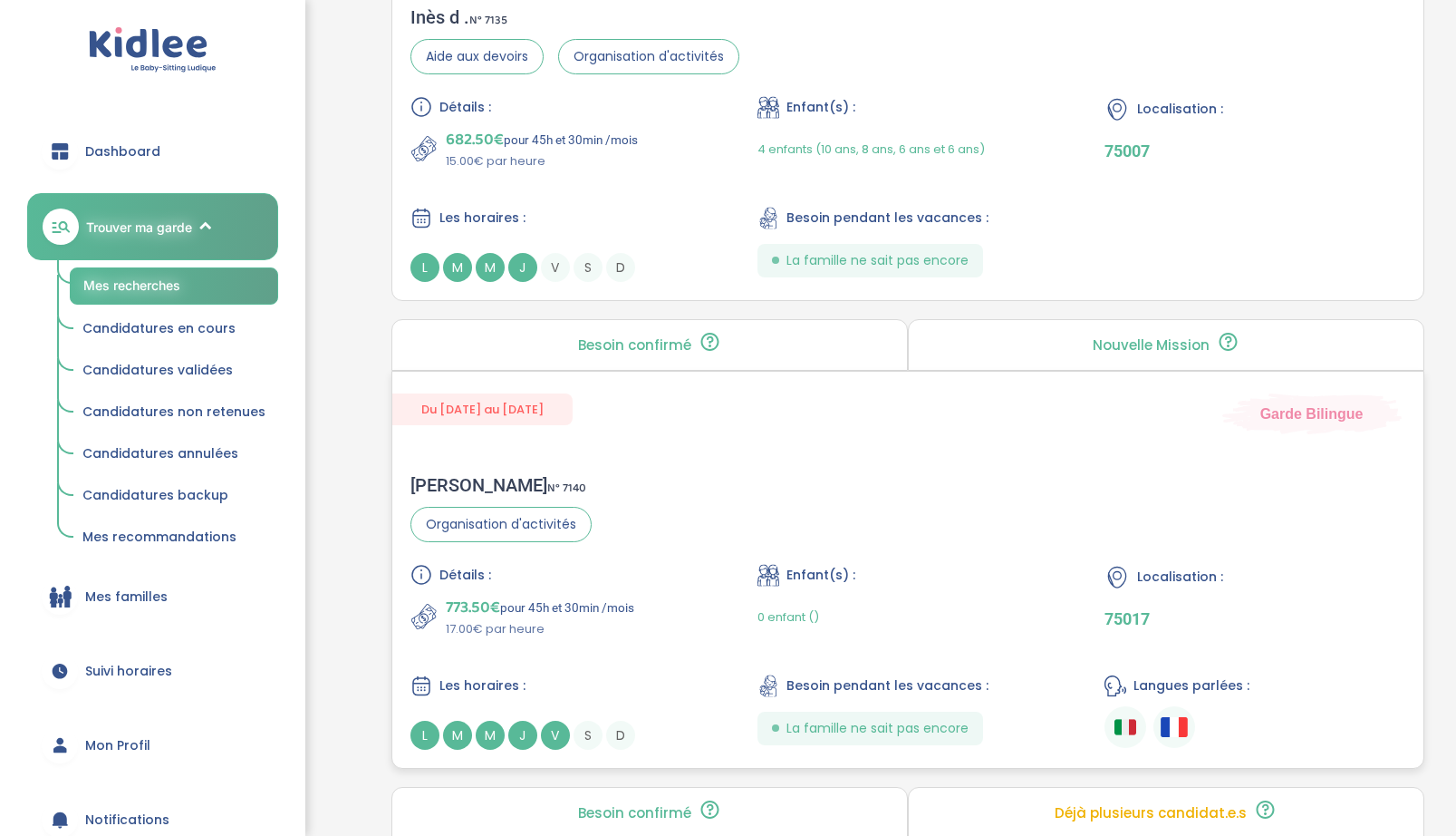
scroll to position [2578, 0]
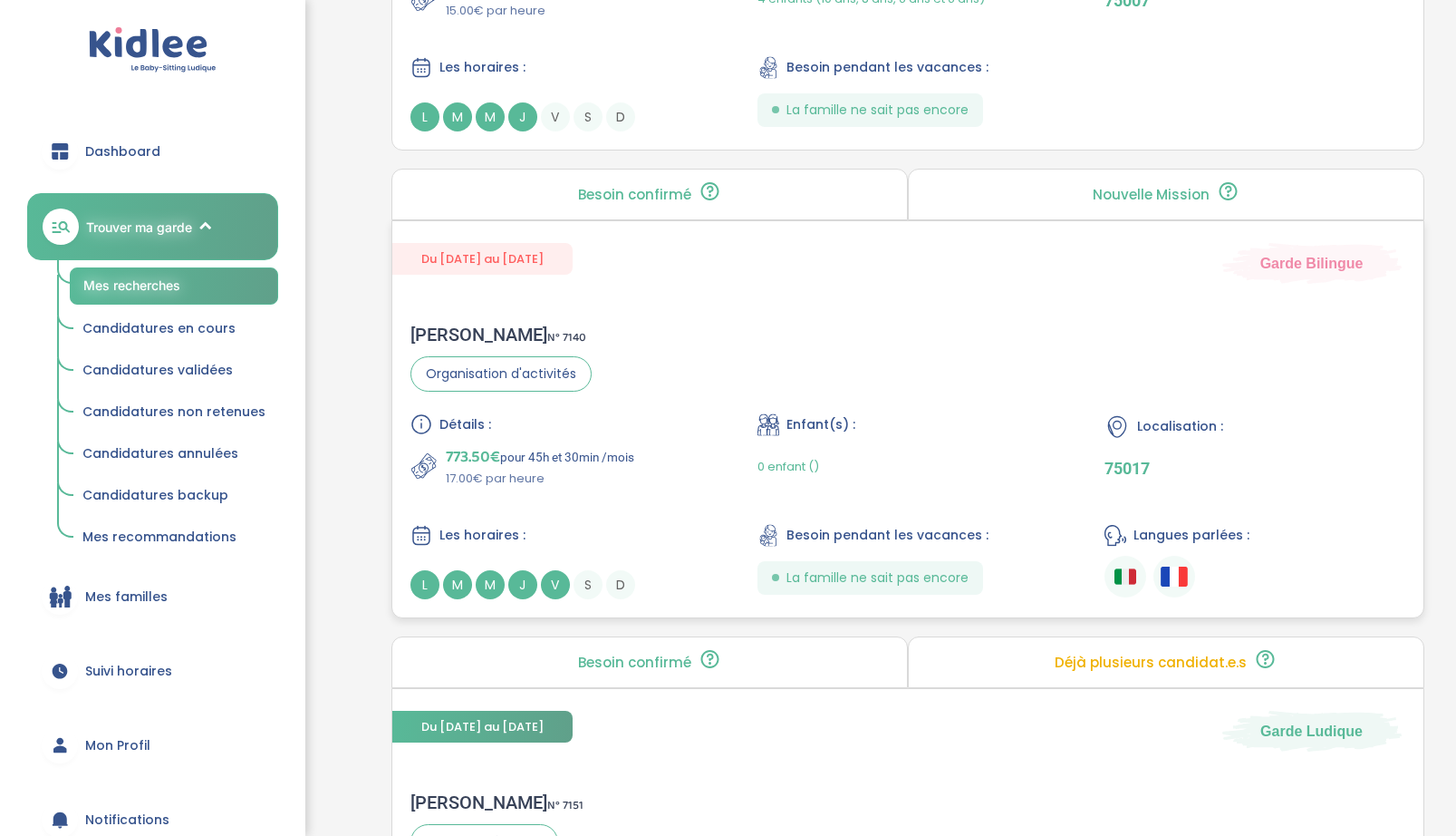
click at [667, 516] on div "Détails : 773.50€ pour 45h et 30min /mois 17.00€ par heure Enfant(s) : 0 enfant…" at bounding box center [908, 506] width 995 height 186
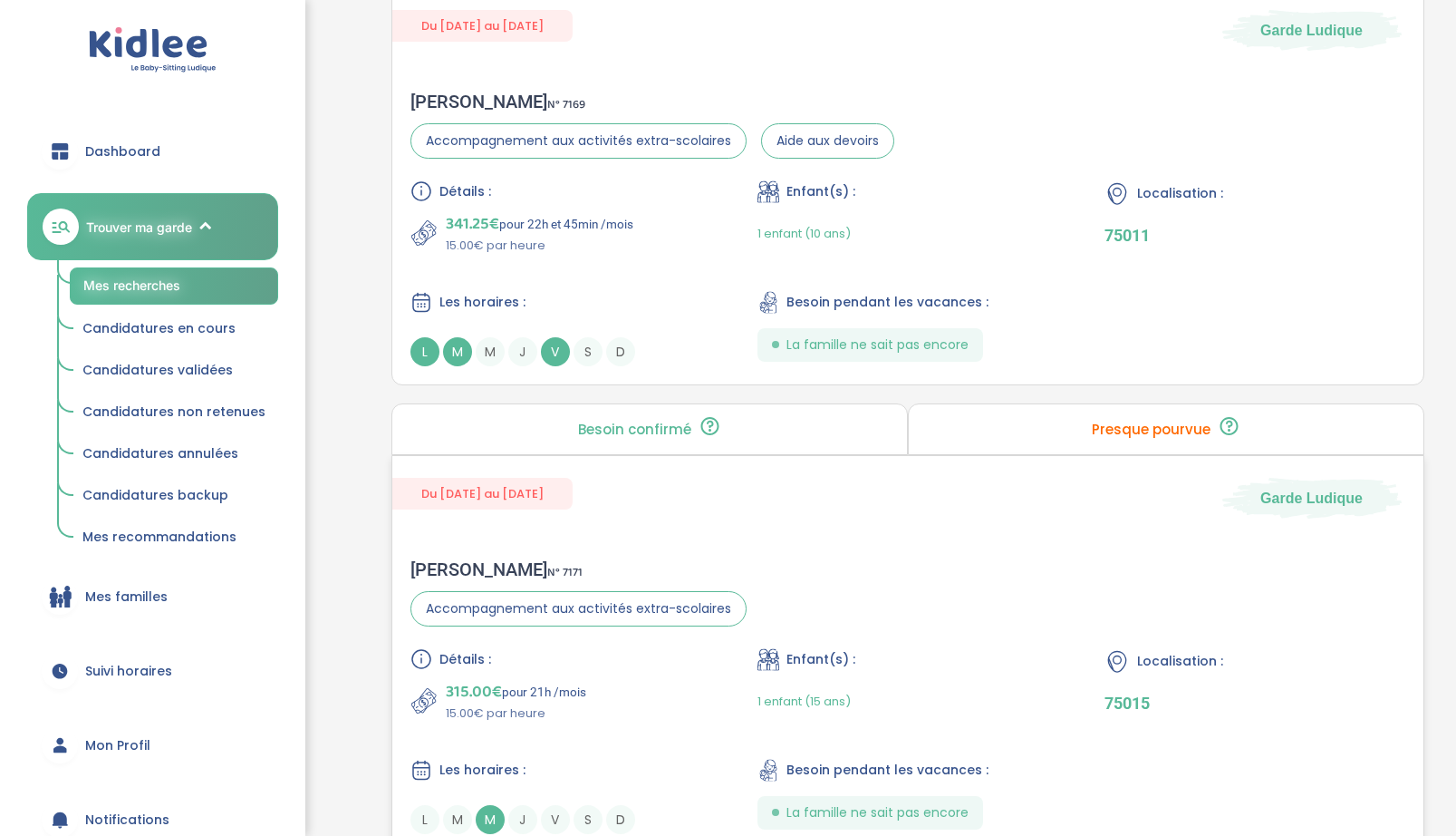
scroll to position [4735, 0]
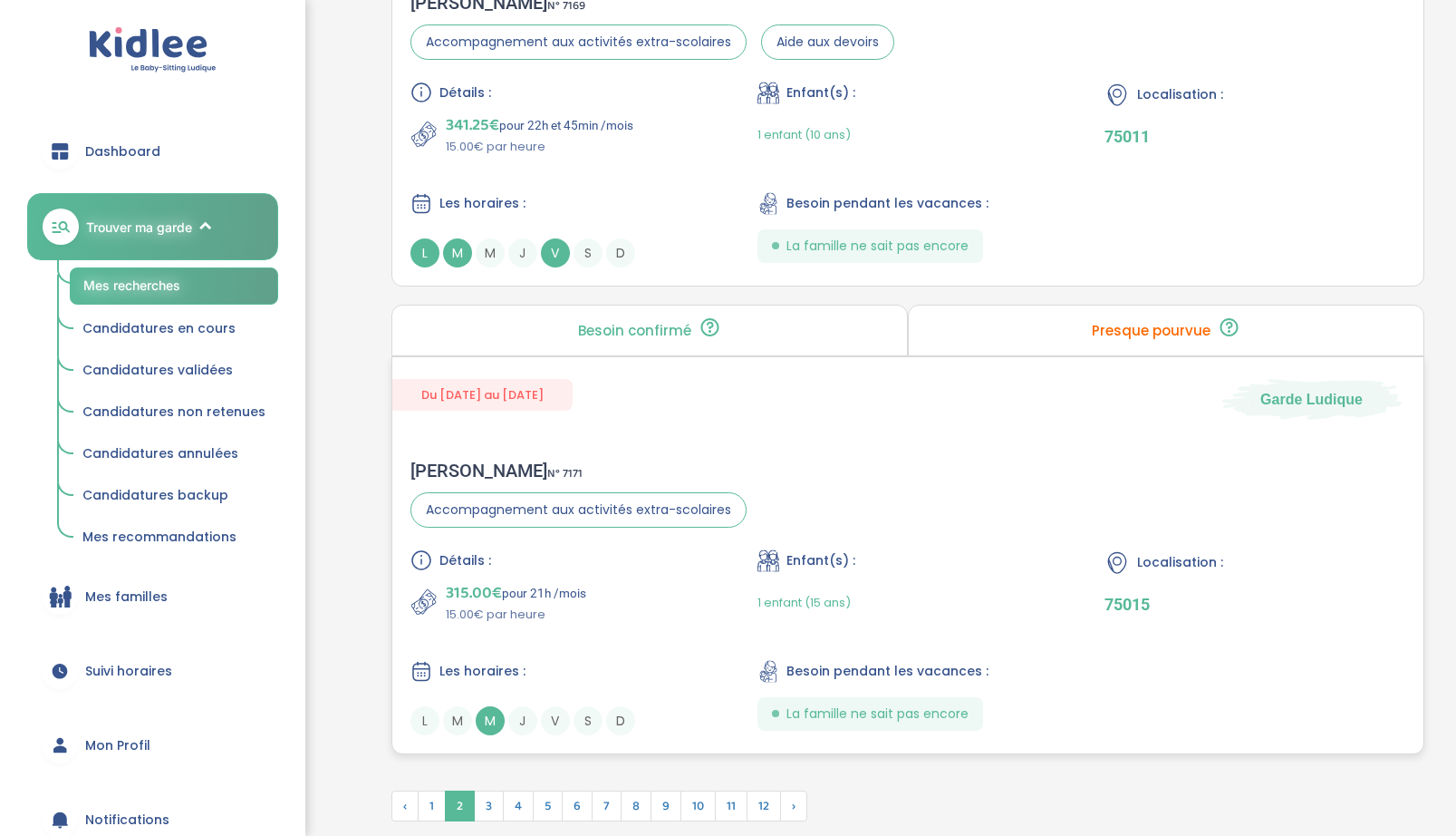
click at [892, 547] on div "Marion C . N° 7171 Accompagnement aux activités extra-scolaires Détails : 315.0…" at bounding box center [907, 597] width 1031 height 312
click at [792, 813] on span "›" at bounding box center [794, 805] width 27 height 31
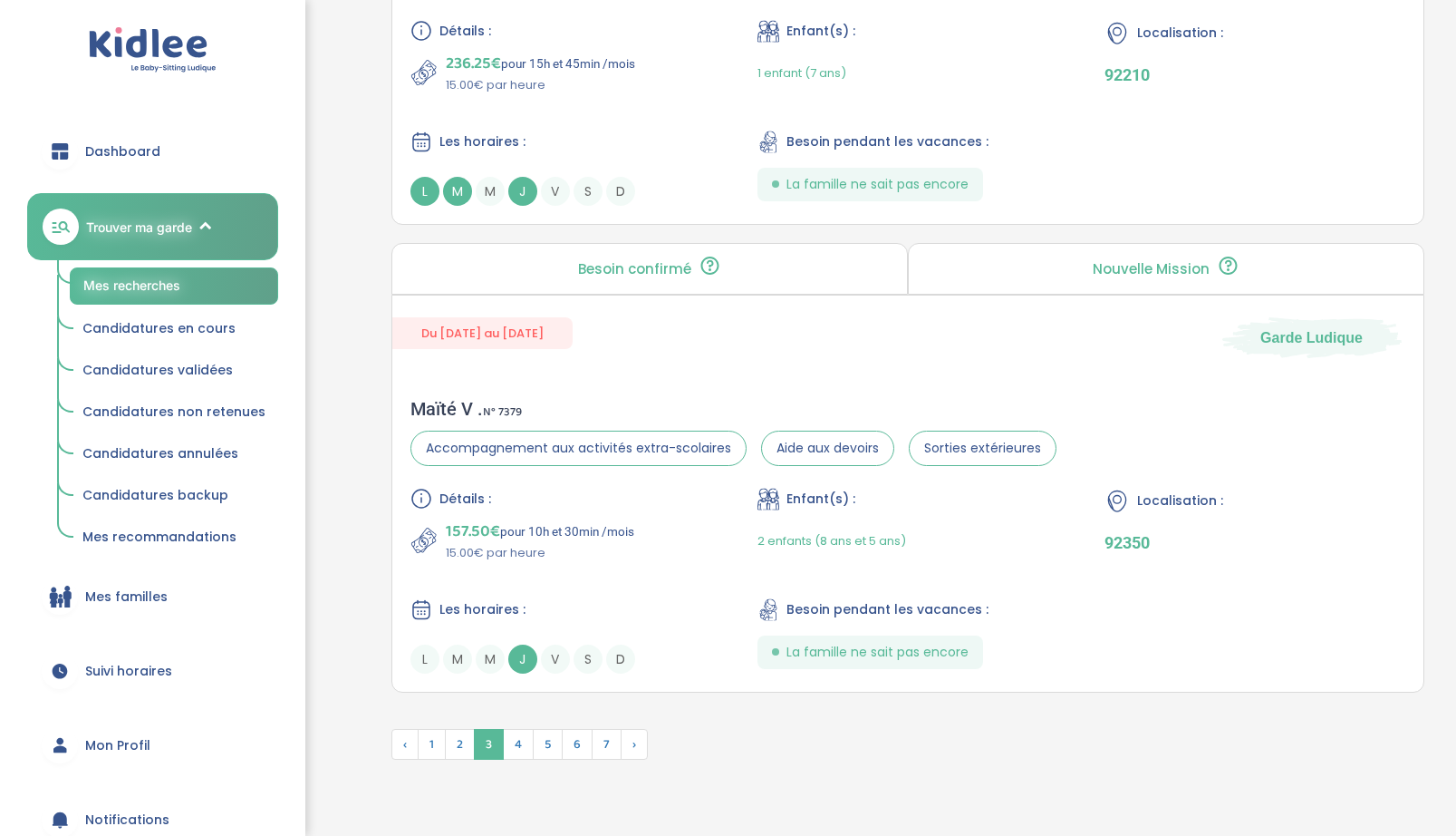
scroll to position [4707, 0]
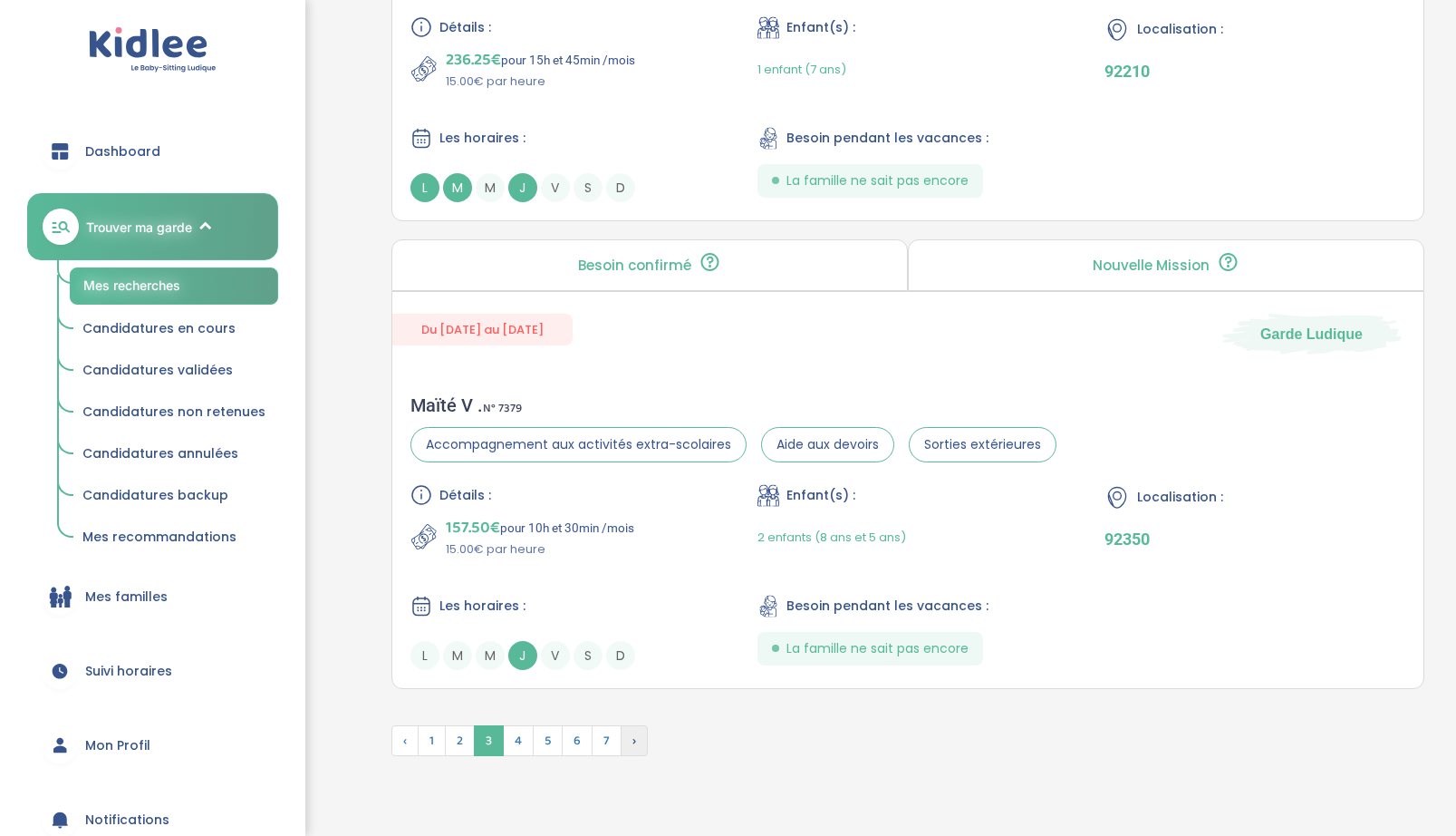
click at [639, 747] on span "›" at bounding box center [634, 740] width 27 height 31
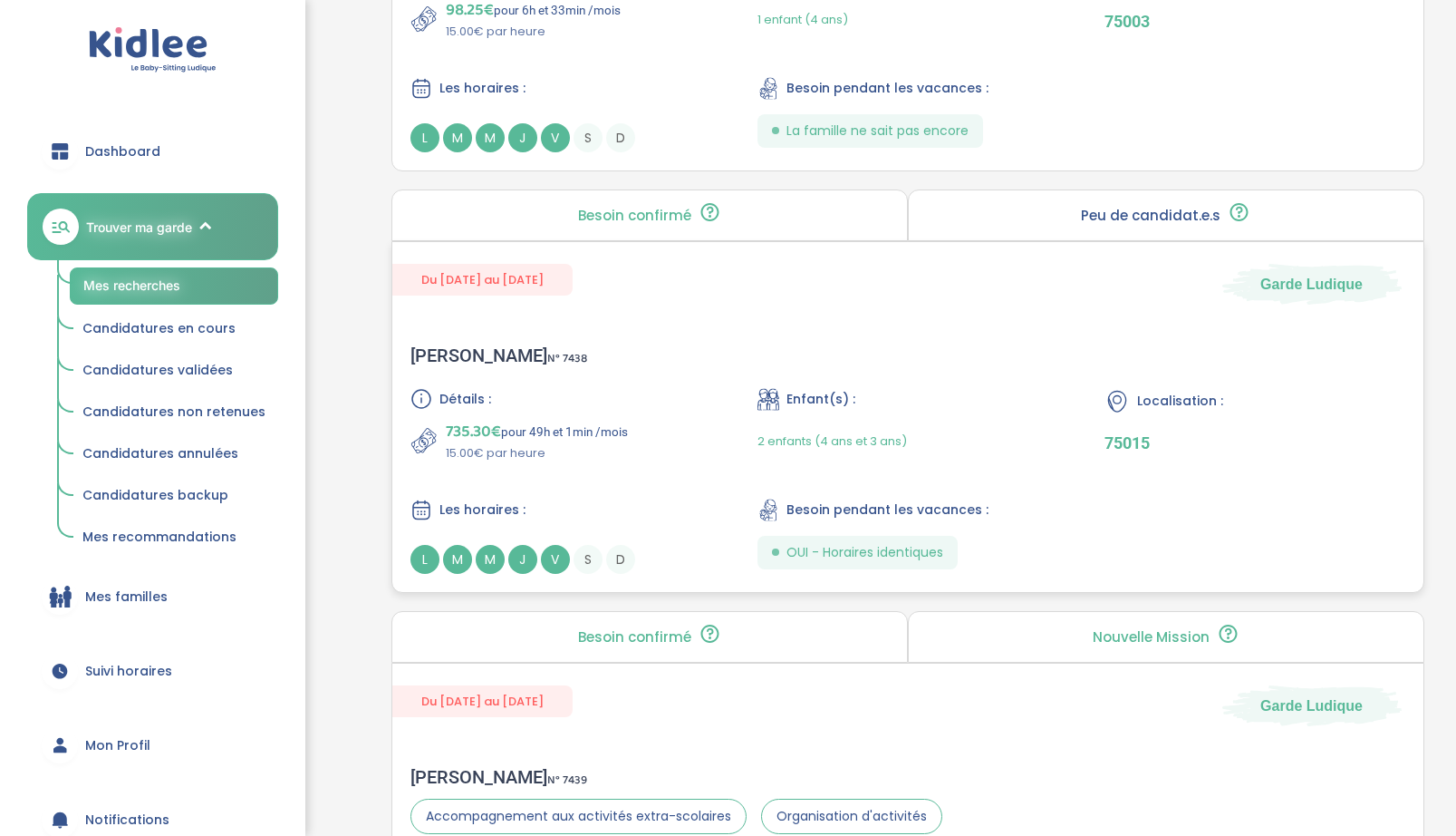
scroll to position [4317, 0]
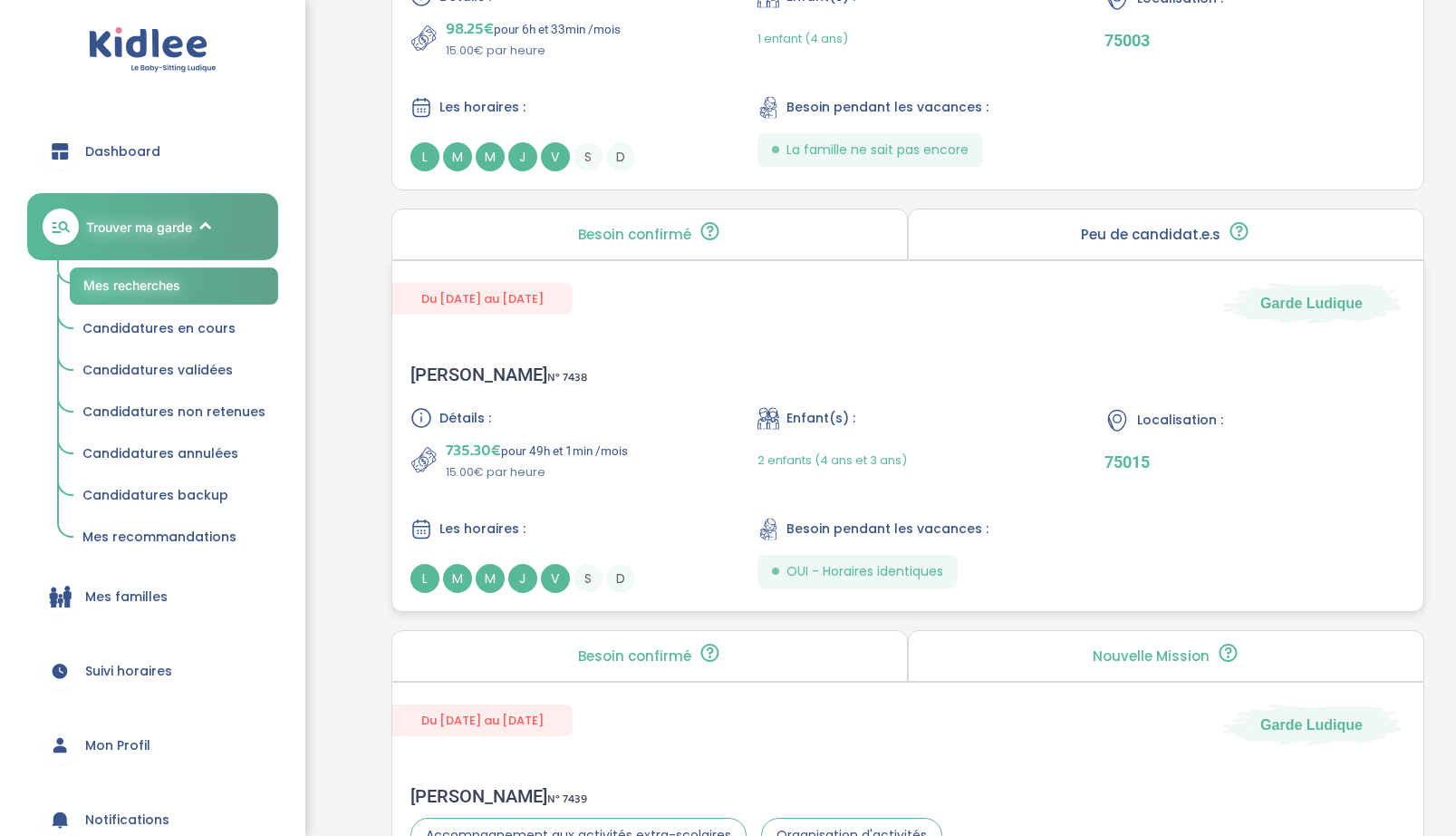
click at [686, 497] on div "Détails : 735.30€ pour 49h et 1min /mois 15.00€ par heure Enfant(s) : 2 enfants…" at bounding box center [908, 500] width 995 height 186
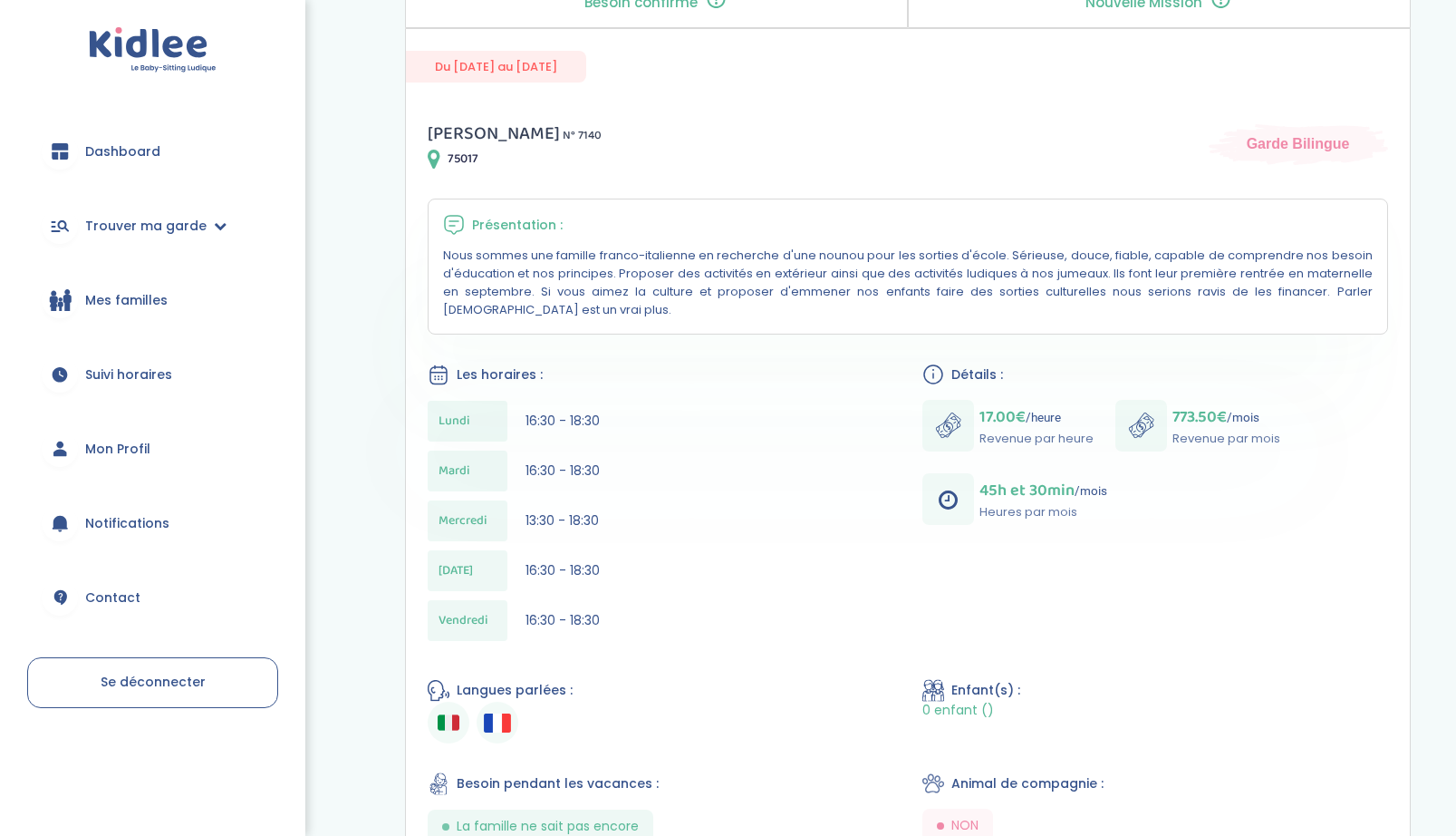
scroll to position [358, 0]
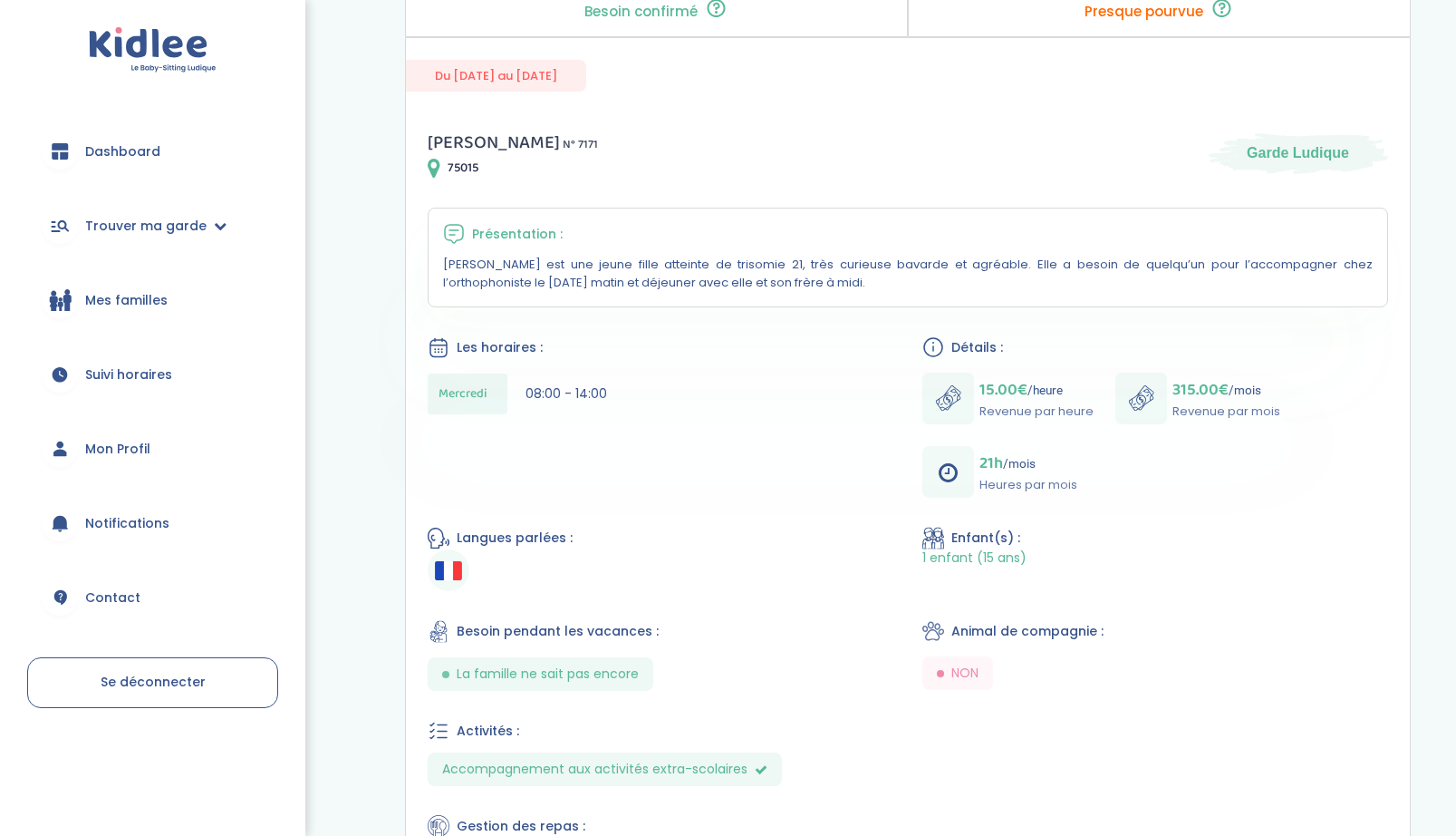
scroll to position [58, 0]
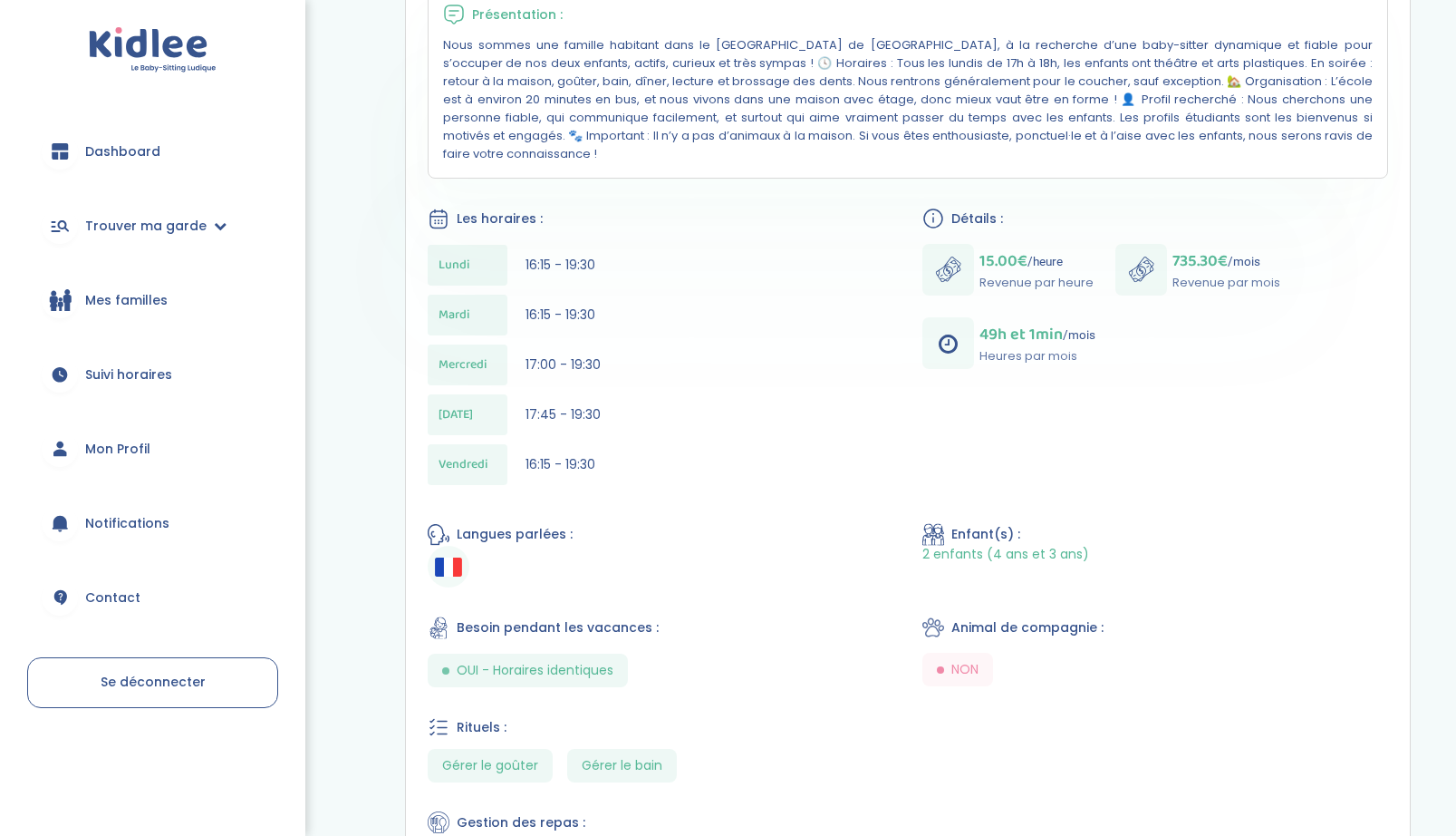
scroll to position [415, 0]
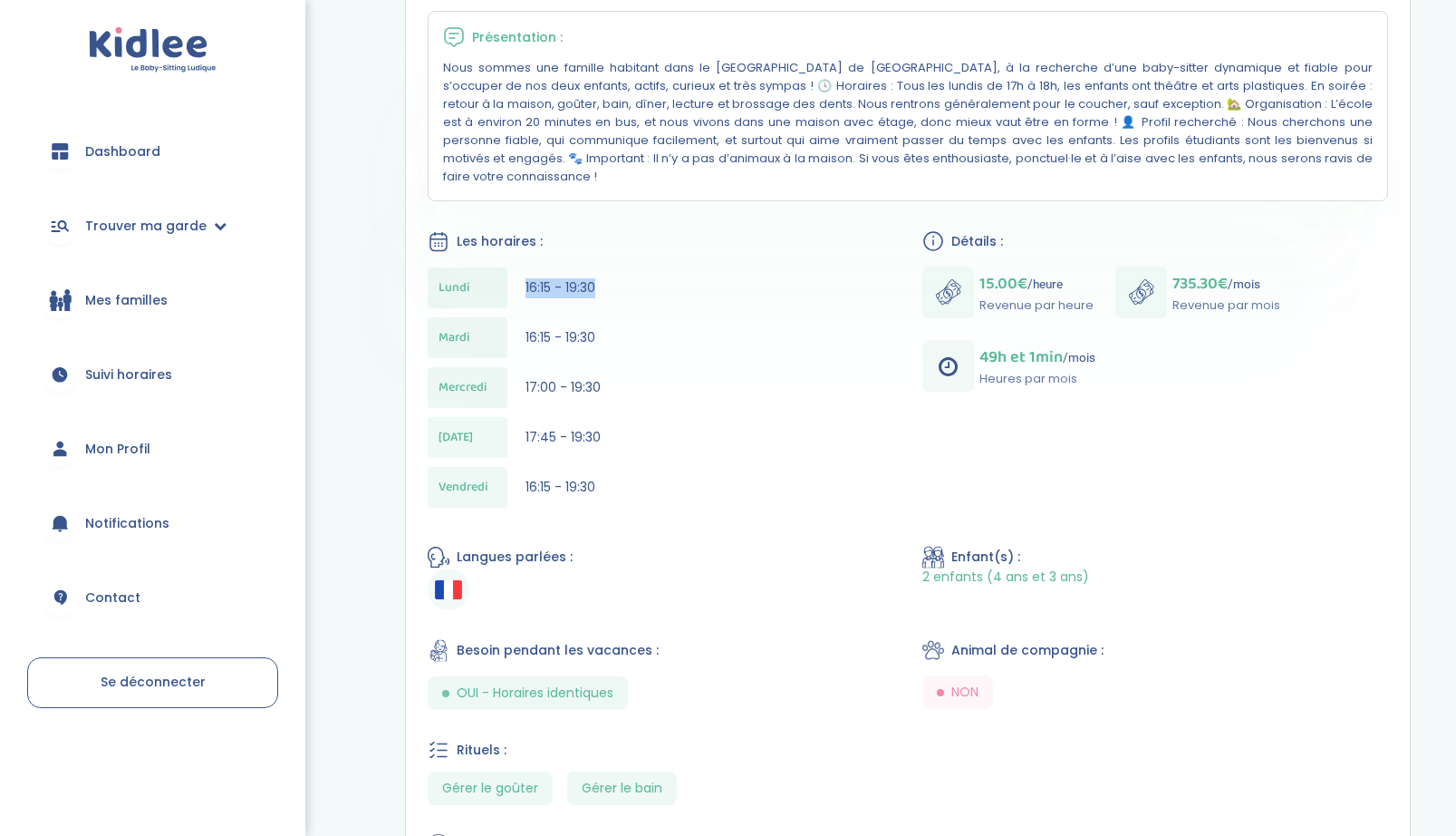
drag, startPoint x: 523, startPoint y: 277, endPoint x: 606, endPoint y: 278, distance: 83.0
click at [606, 278] on div "Lundi 16:15 - 19:30" at bounding box center [660, 287] width 465 height 40
click at [683, 447] on div "Lundi 16:15 - 19:30 Mardi 16:15 - 19:30 Mercredi 17:00 - 19:30 Jeudi 17:45 - 19…" at bounding box center [660, 392] width 465 height 250
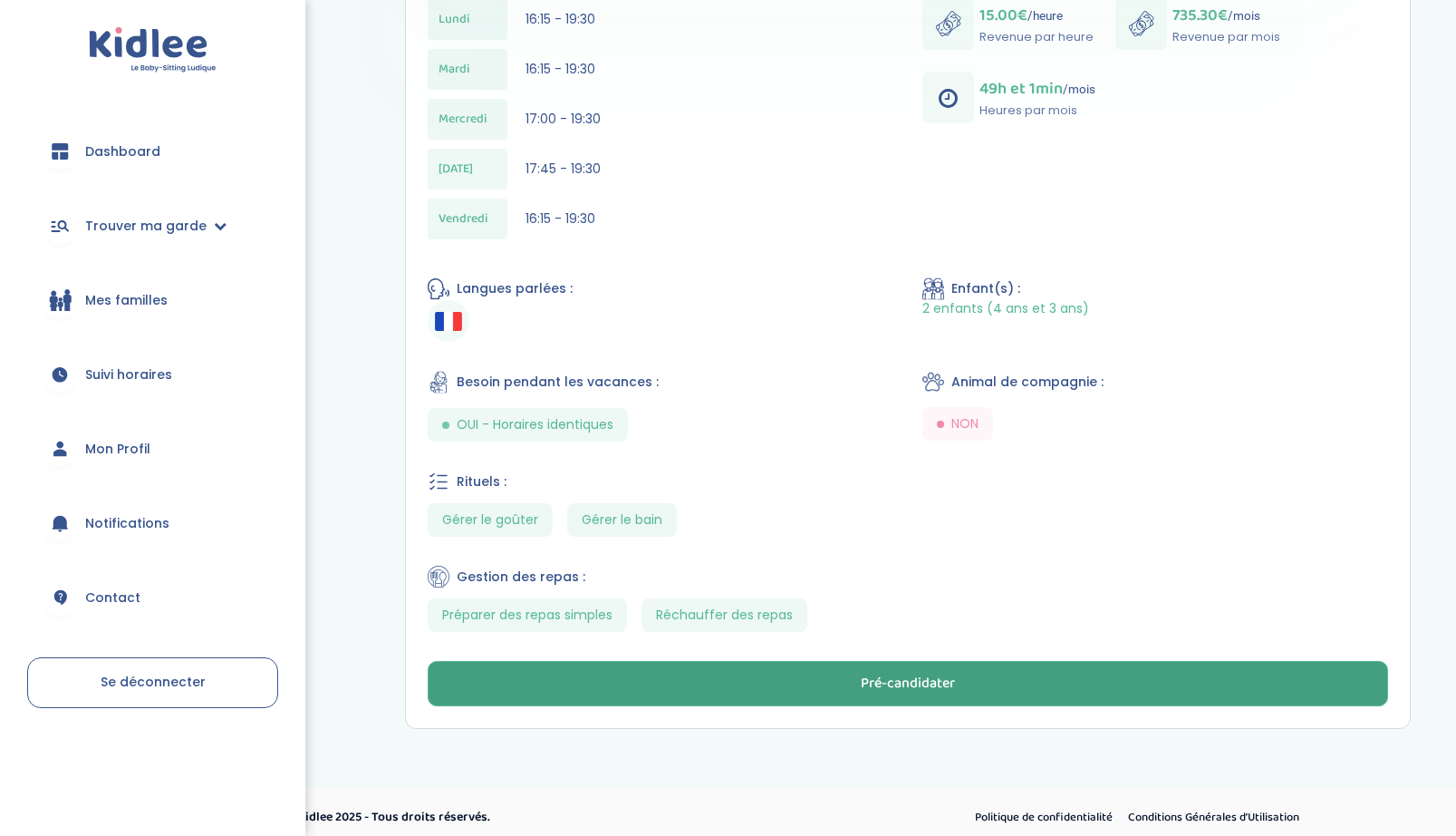
click at [738, 665] on button "Pré-candidater" at bounding box center [908, 683] width 961 height 45
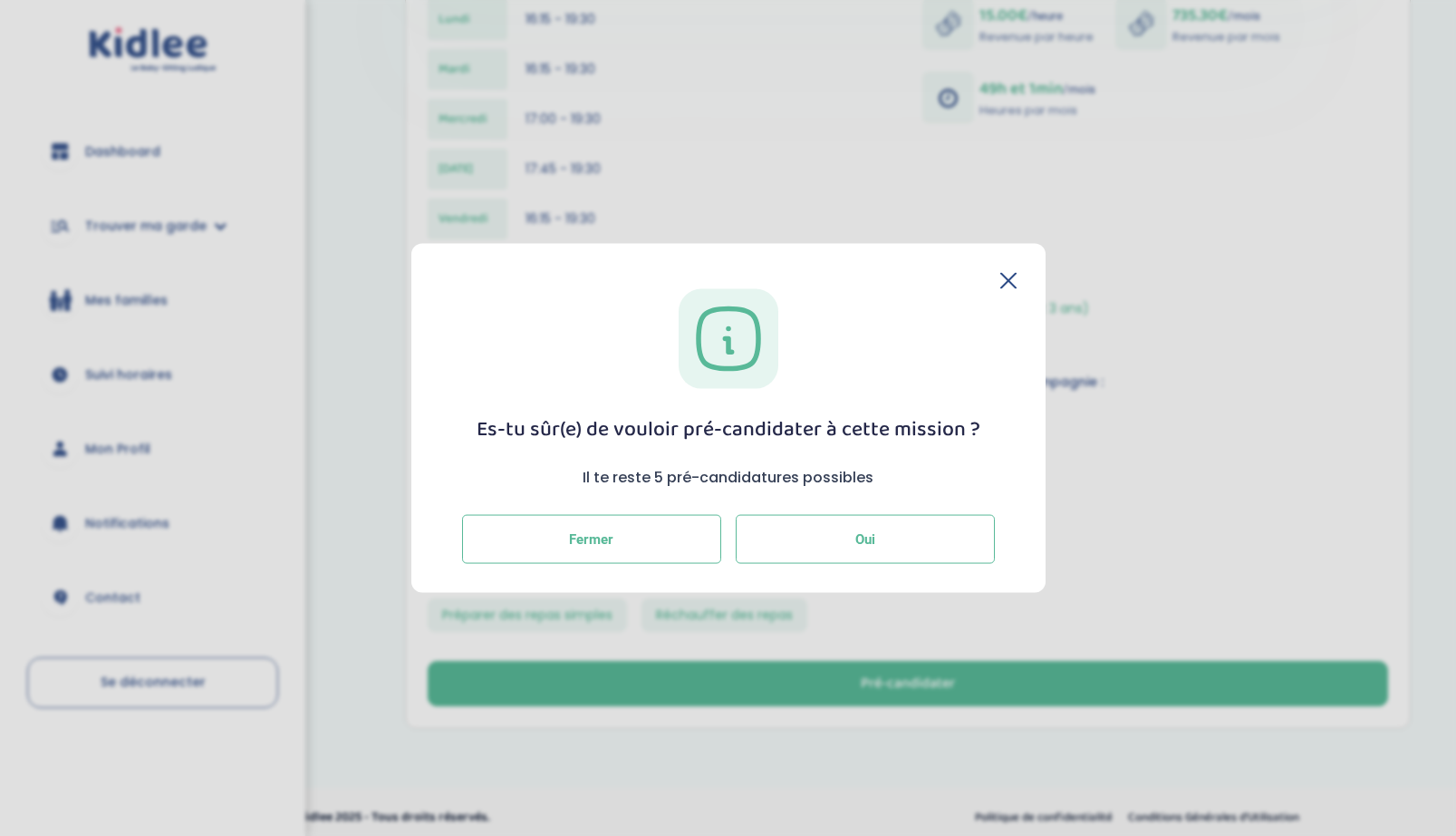
click at [842, 541] on button "Oui" at bounding box center [865, 539] width 259 height 49
